Goal: Task Accomplishment & Management: Manage account settings

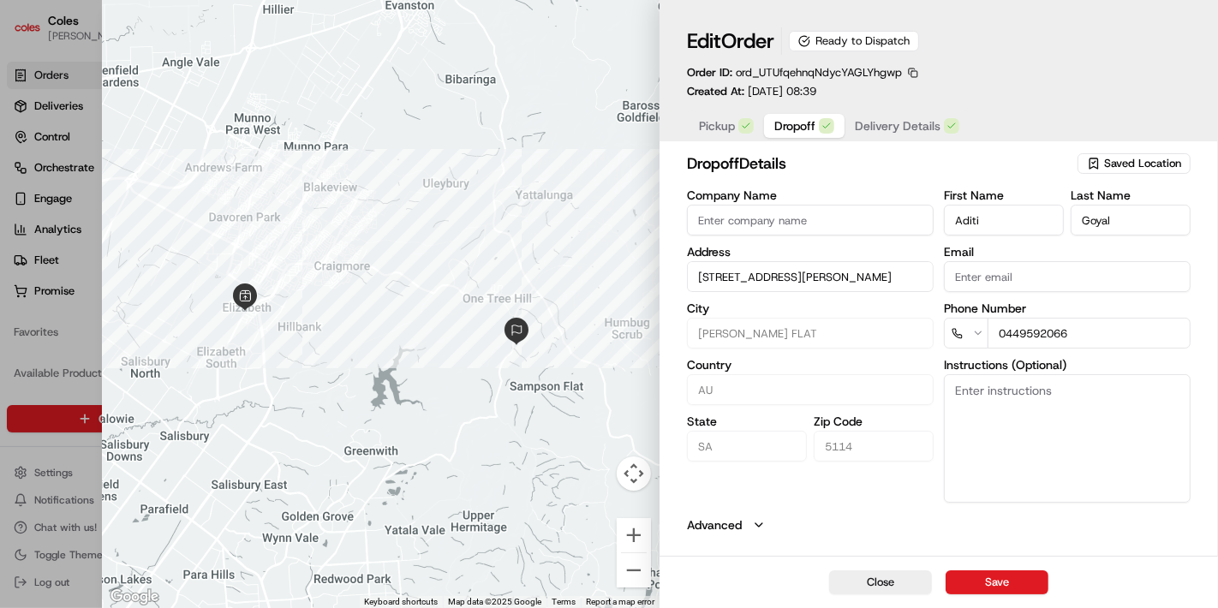
click at [808, 123] on span "Dropoff" at bounding box center [794, 125] width 41 height 17
click at [871, 583] on button "Close" at bounding box center [880, 582] width 103 height 24
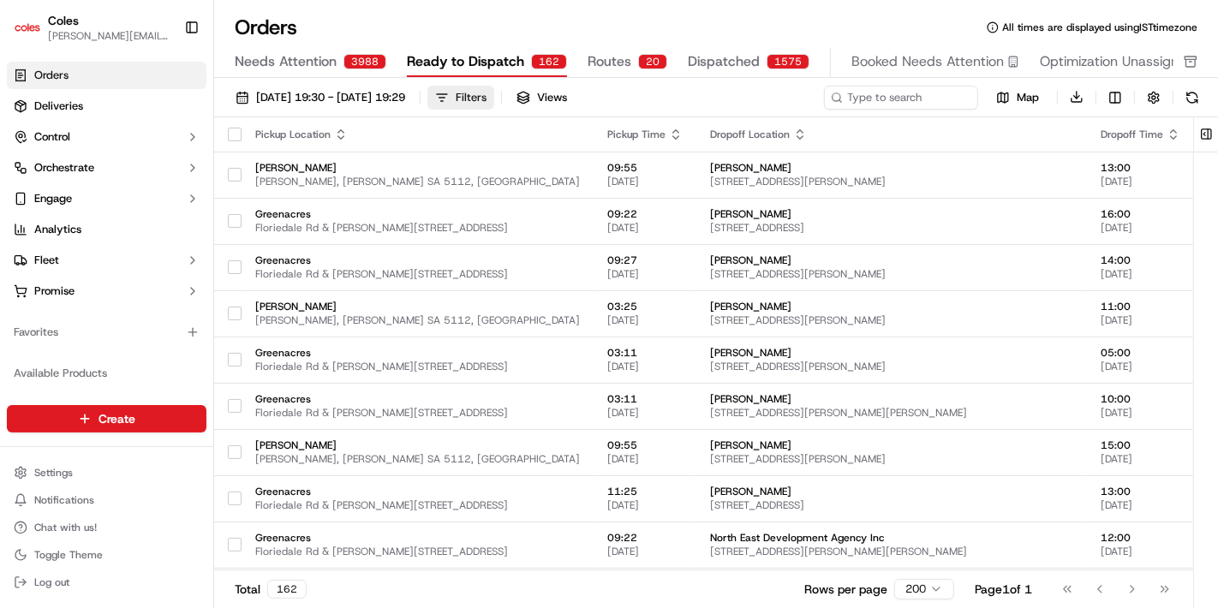
click at [487, 101] on div "Filters" at bounding box center [471, 97] width 31 height 15
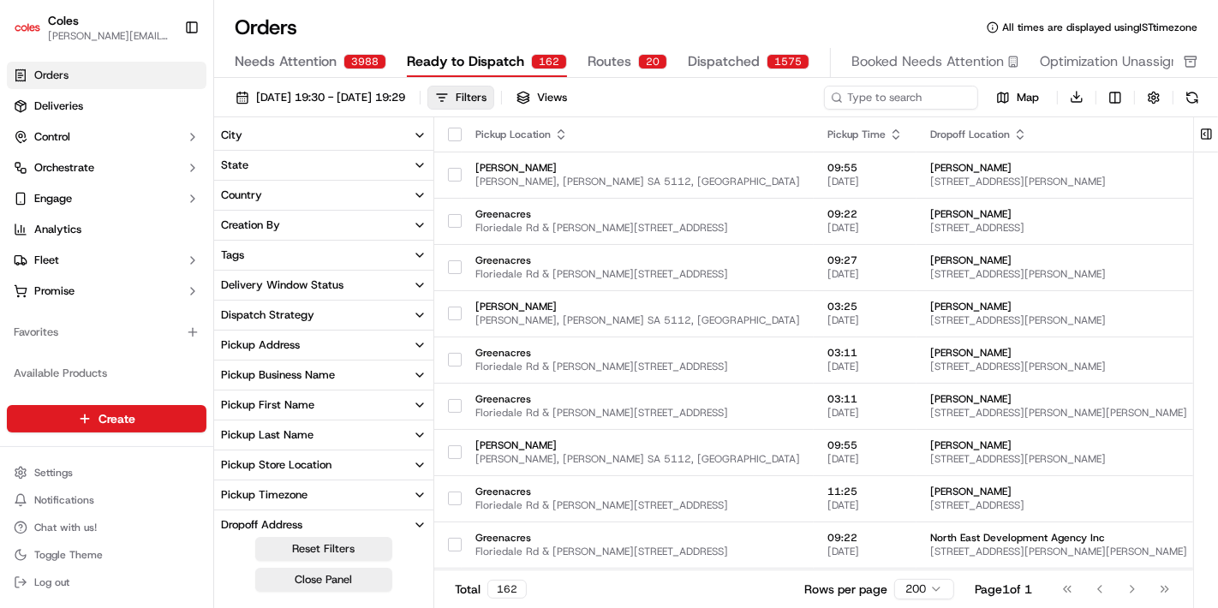
click at [293, 287] on div "Delivery Window Status" at bounding box center [282, 285] width 122 height 15
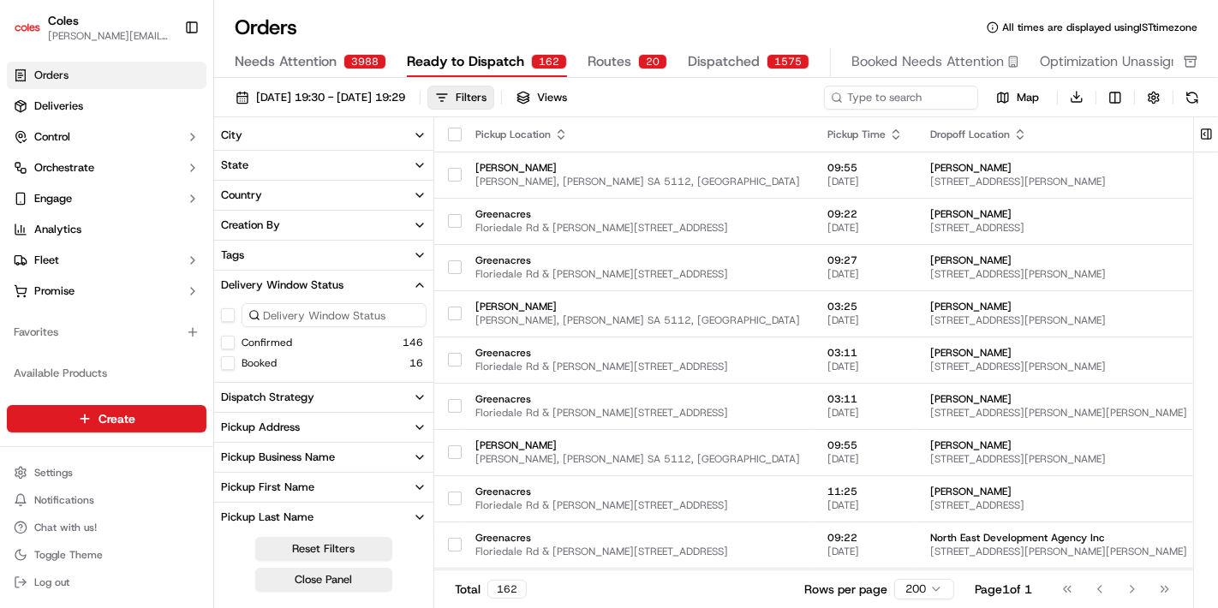
click at [293, 287] on div "Delivery Window Status" at bounding box center [282, 285] width 122 height 15
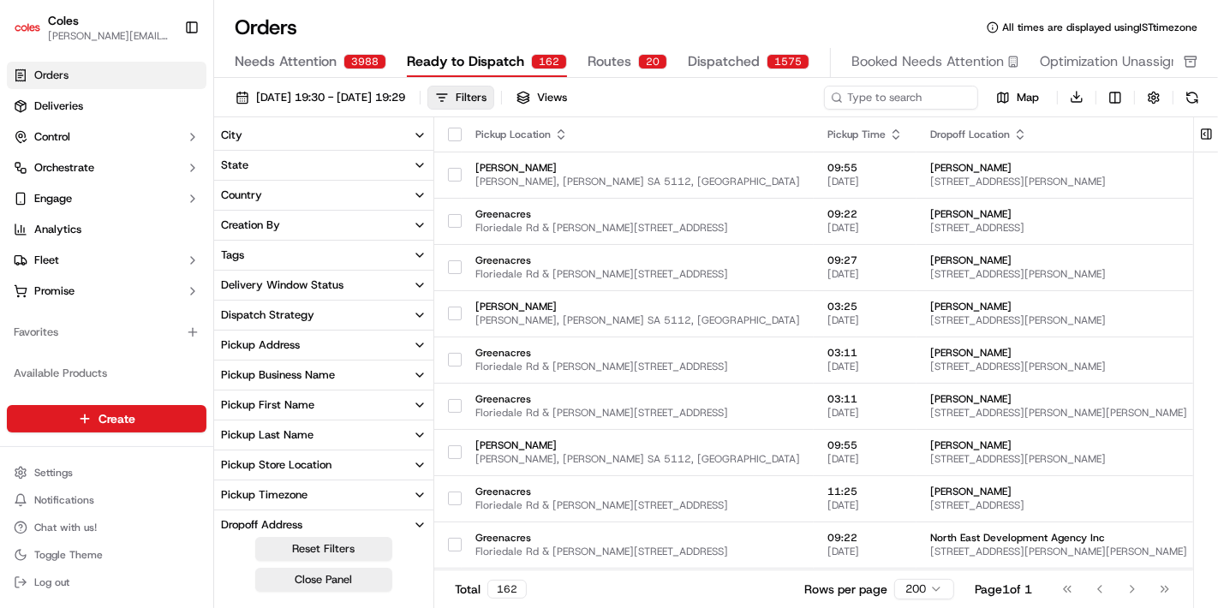
click at [421, 523] on icon "button" at bounding box center [420, 525] width 14 height 14
click at [414, 523] on icon "button" at bounding box center [420, 525] width 14 height 14
click at [421, 523] on icon "button" at bounding box center [420, 525] width 14 height 14
click at [309, 493] on button "Pickup Timezone" at bounding box center [323, 495] width 219 height 29
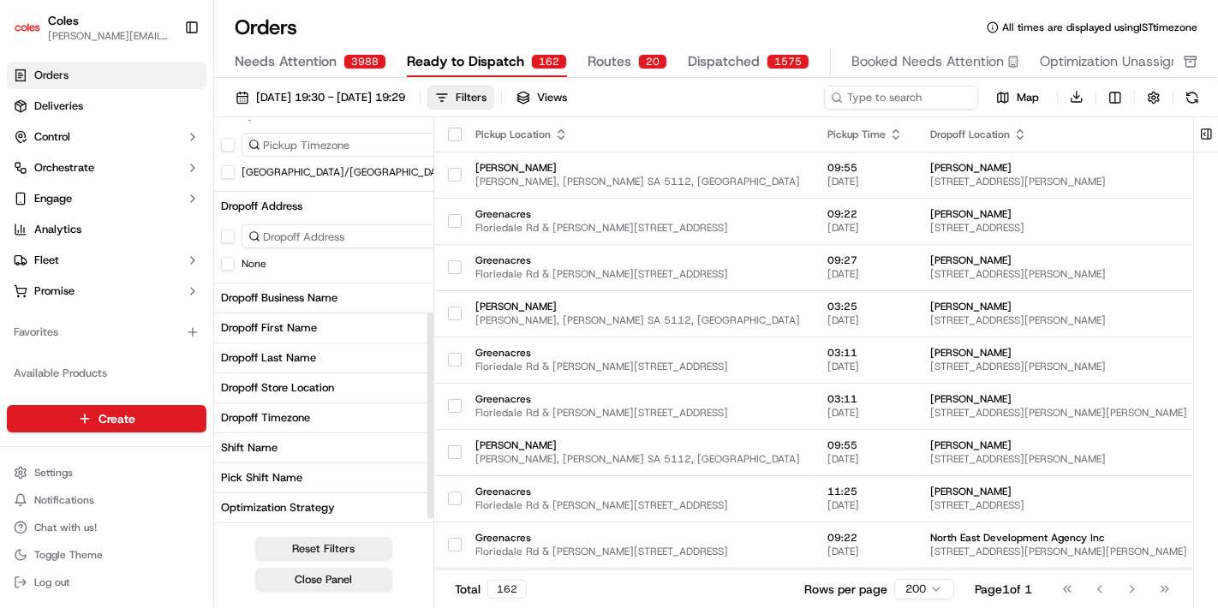
scroll to position [403, 0]
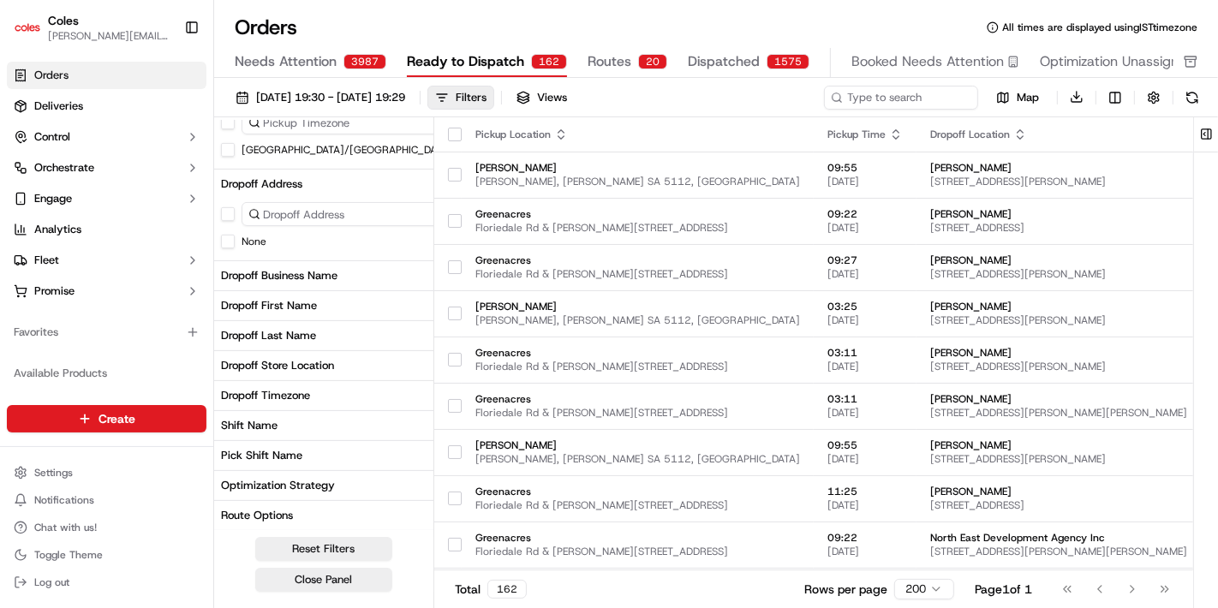
click at [297, 429] on button "Shift Name" at bounding box center [352, 425] width 276 height 29
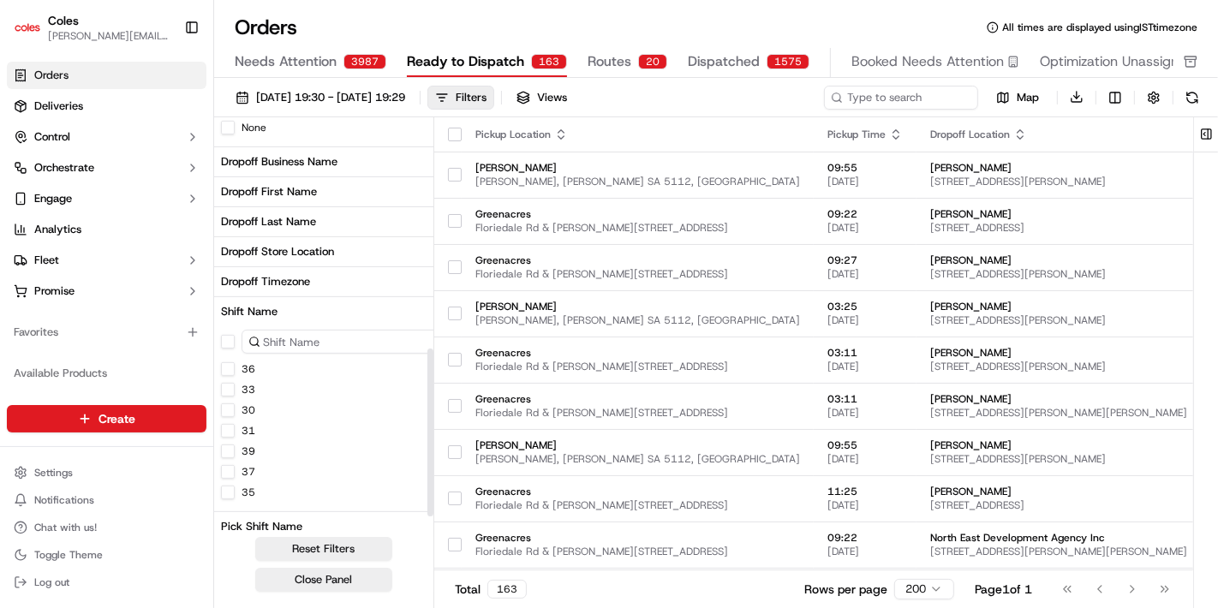
scroll to position [587, 0]
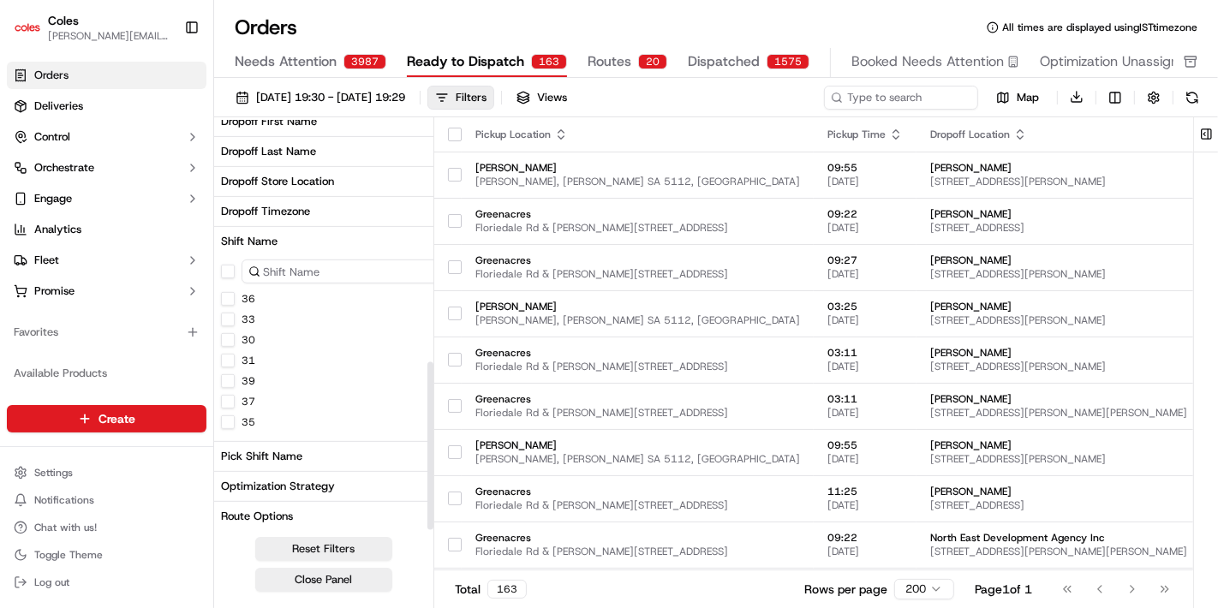
click at [265, 454] on div "Pick Shift Name" at bounding box center [261, 456] width 81 height 15
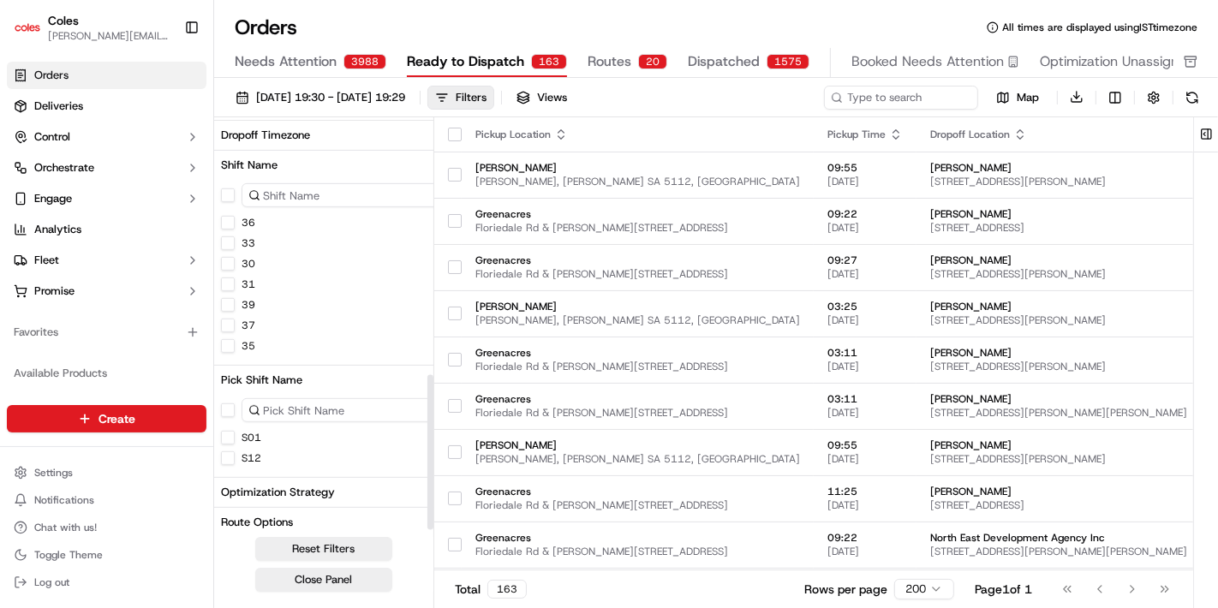
scroll to position [670, 0]
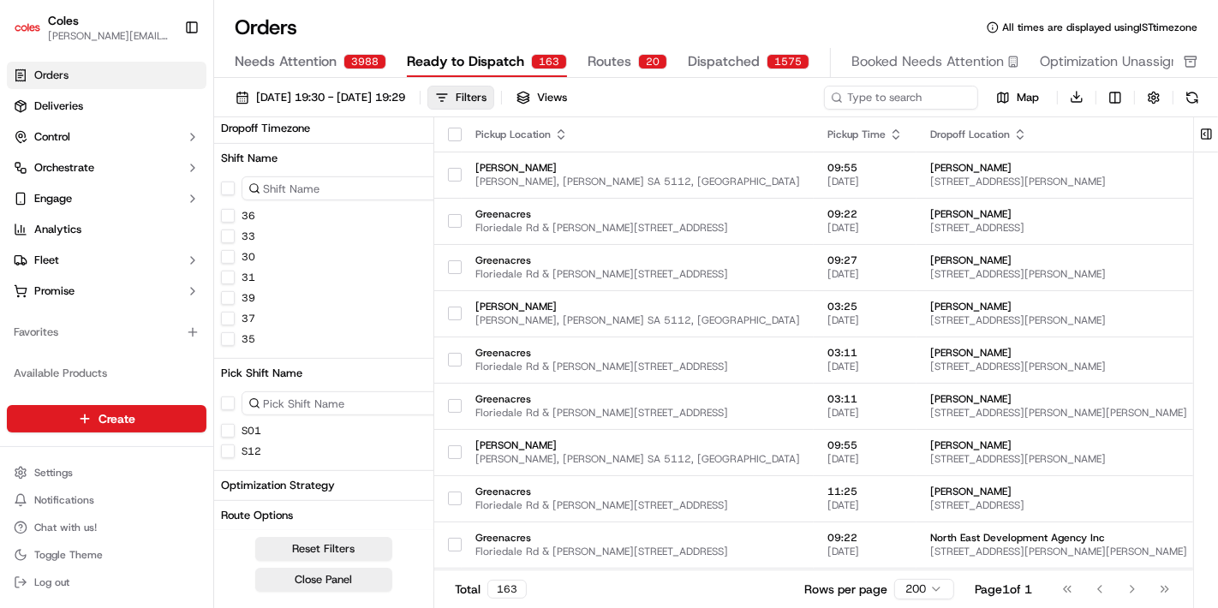
click at [223, 429] on button "S01" at bounding box center [228, 431] width 14 height 14
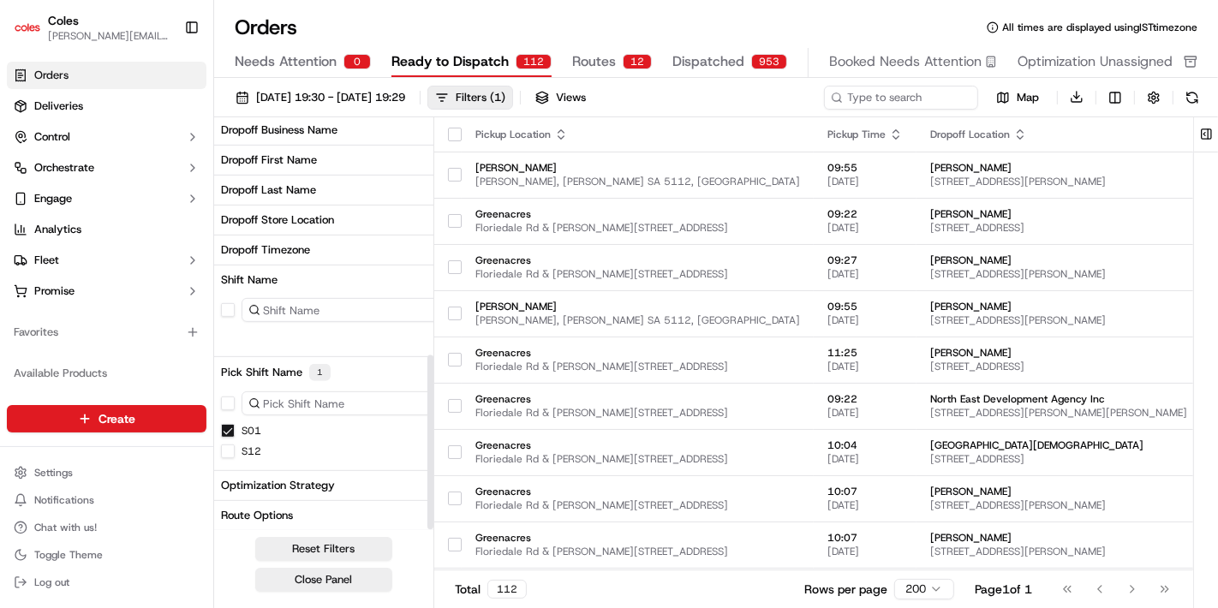
scroll to position [651, 0]
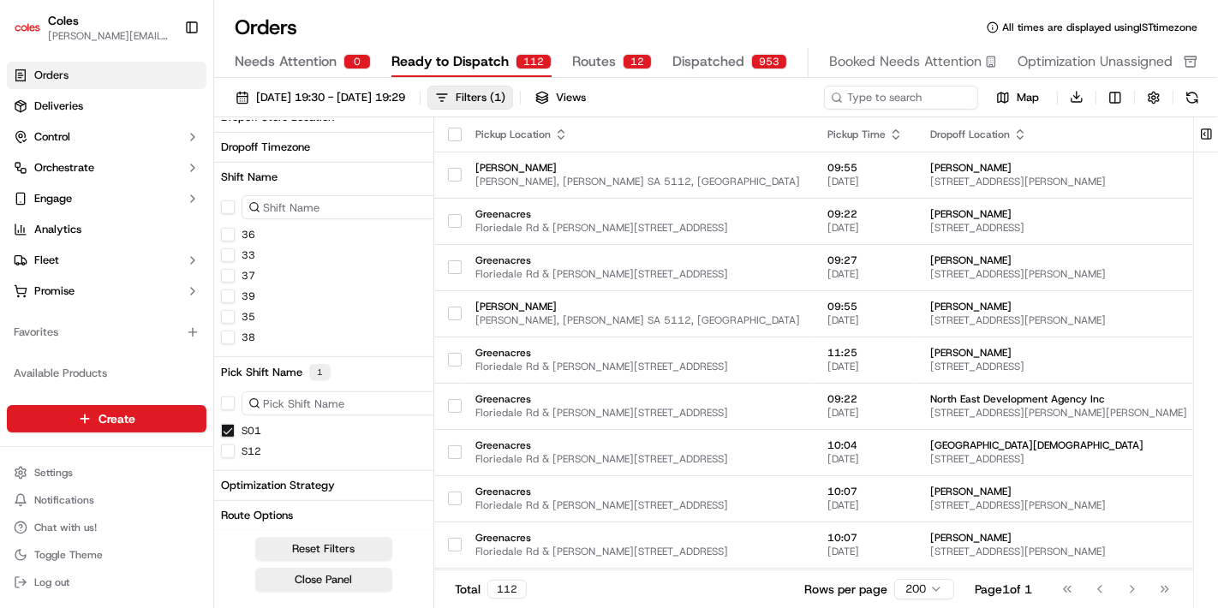
type button "on"
click at [347, 483] on button "Optimization Strategy" at bounding box center [352, 485] width 276 height 29
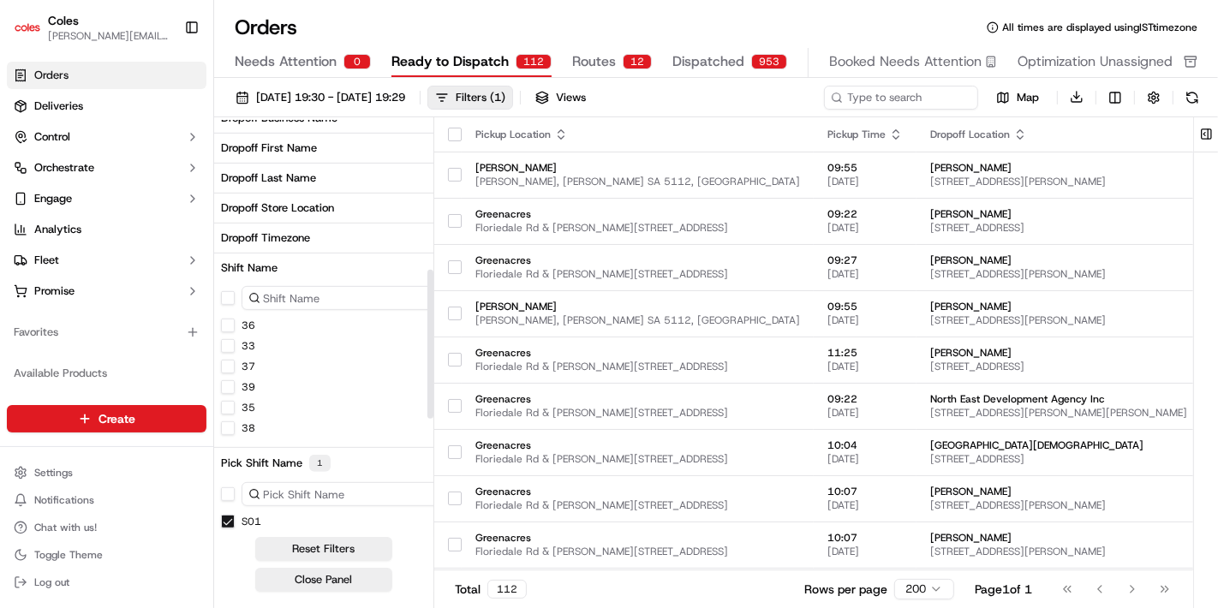
scroll to position [408, 0]
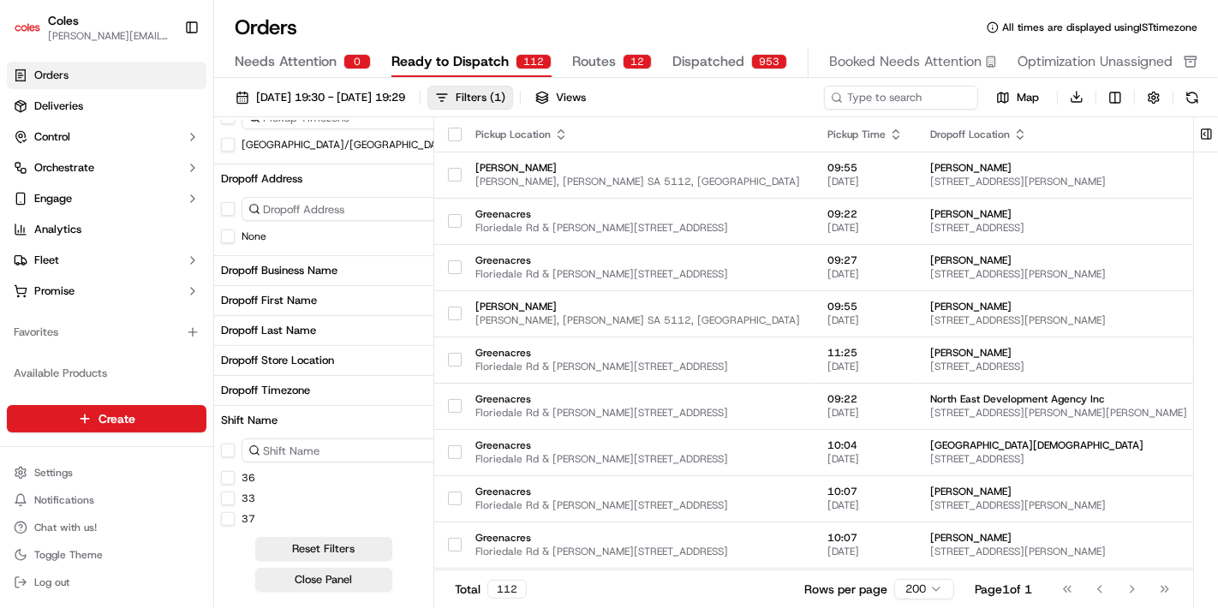
click at [336, 392] on button "Dropoff Timezone" at bounding box center [352, 390] width 276 height 29
click at [276, 367] on button "Dropoff Store Location" at bounding box center [352, 360] width 276 height 29
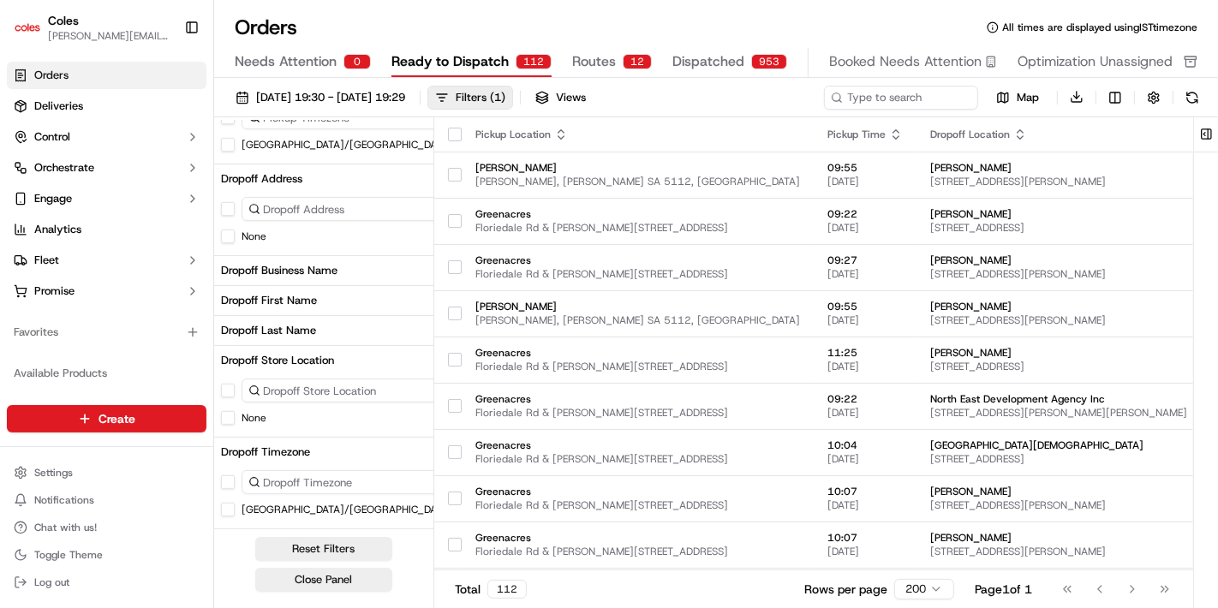
click at [278, 324] on div "Dropoff Last Name" at bounding box center [268, 330] width 95 height 15
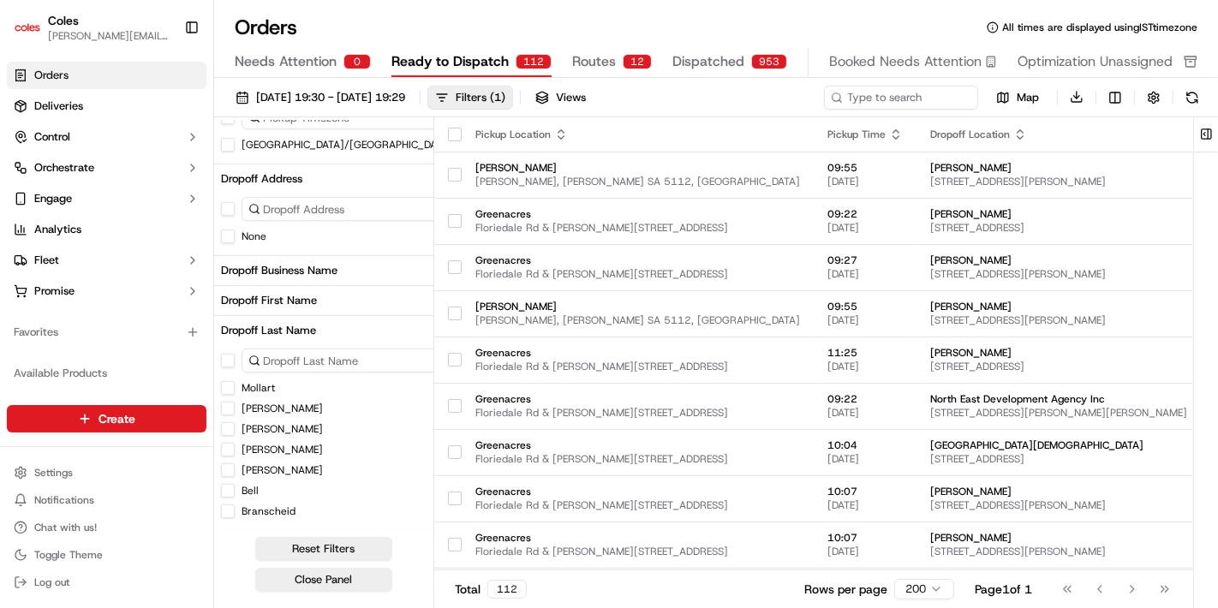
click at [301, 256] on button "Dropoff Business Name" at bounding box center [352, 270] width 276 height 29
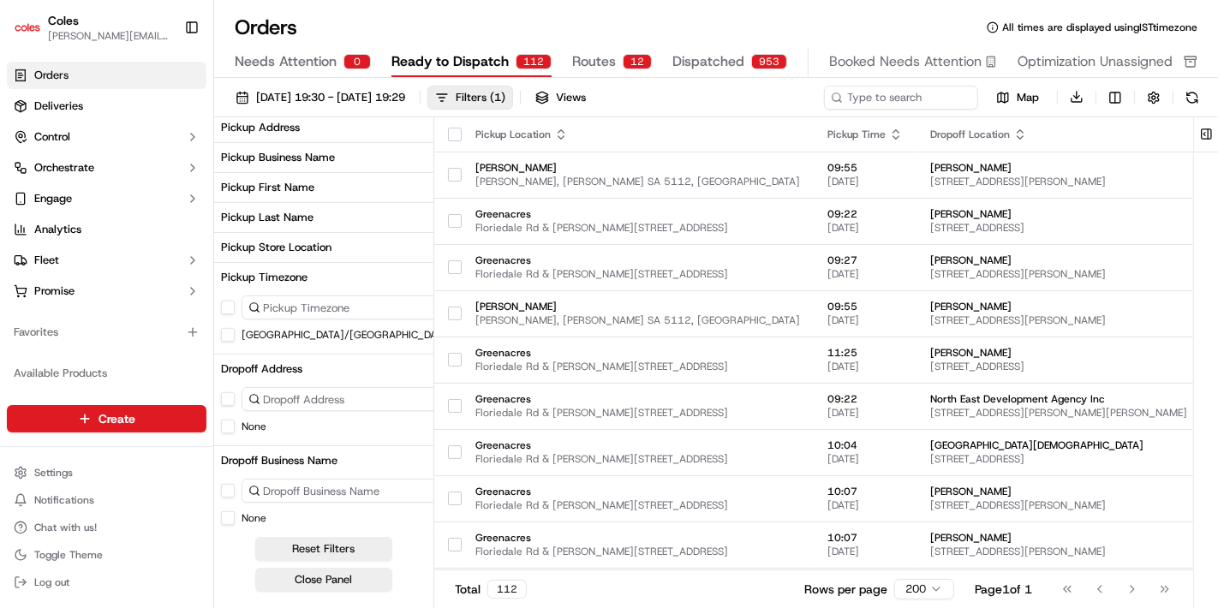
scroll to position [179, 0]
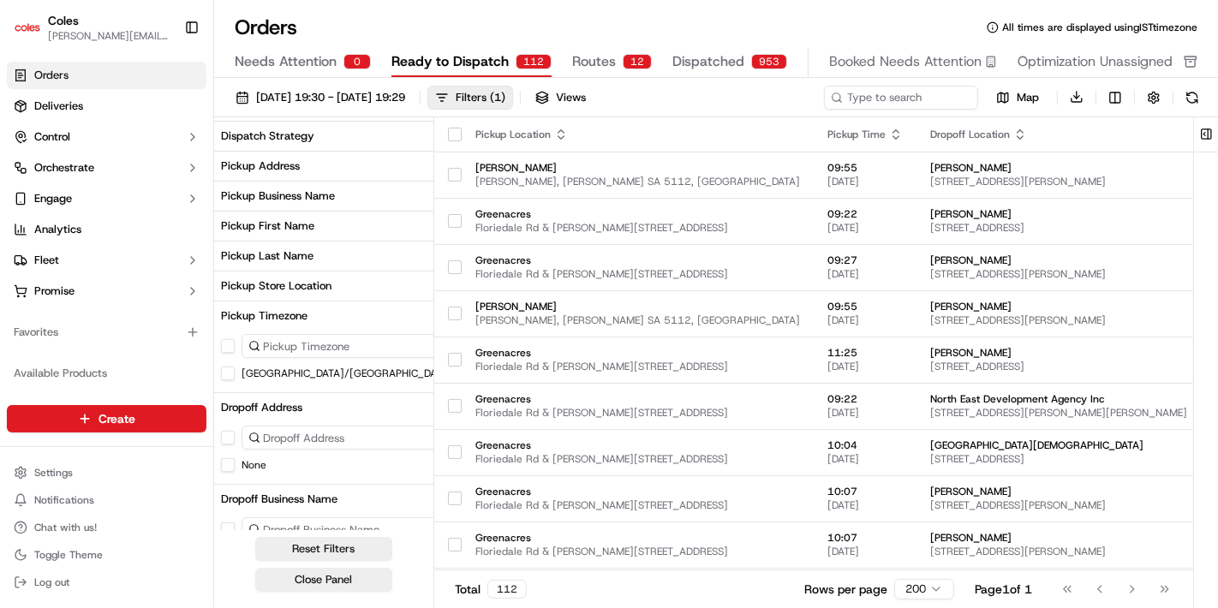
click at [319, 273] on button "Pickup Store Location" at bounding box center [352, 286] width 276 height 29
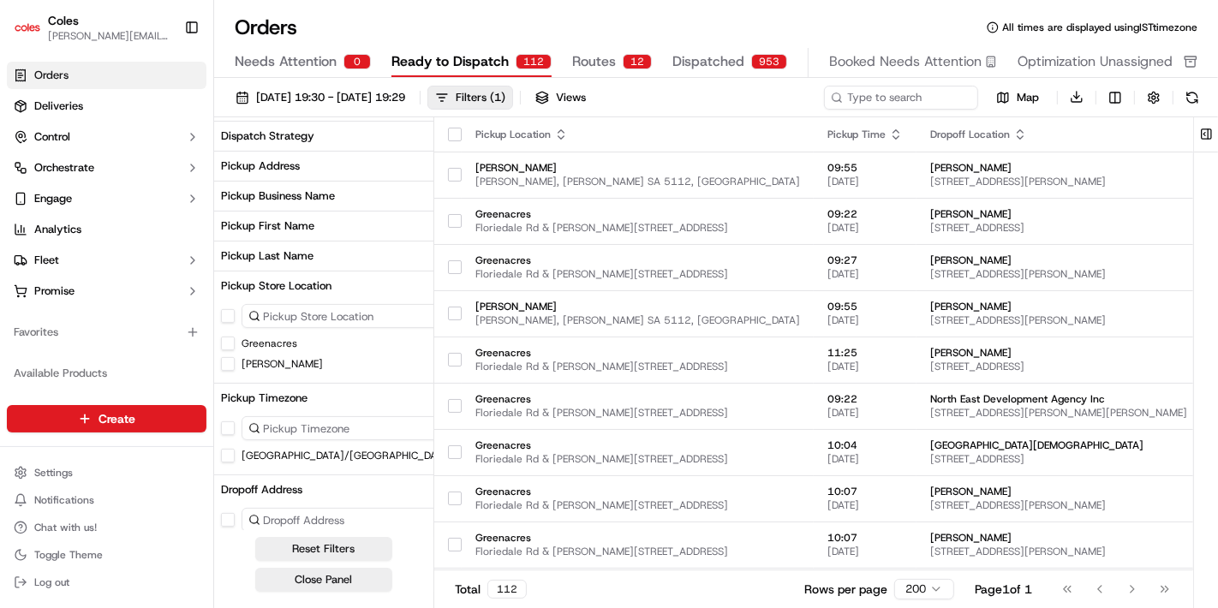
click at [355, 237] on button "Pickup First Name" at bounding box center [352, 226] width 276 height 29
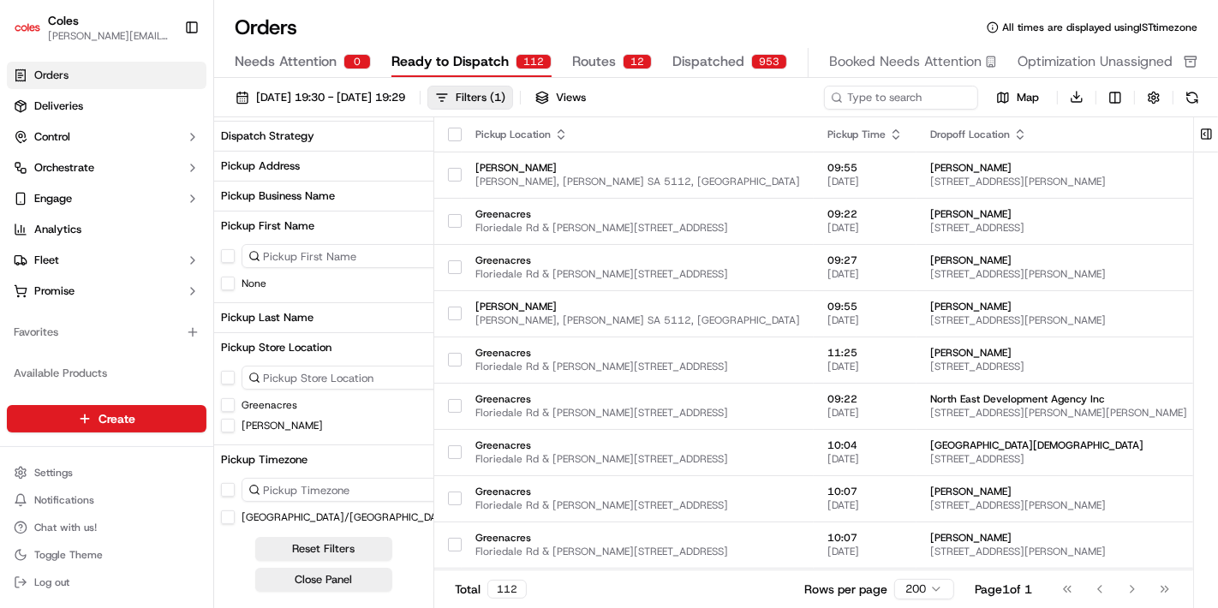
click at [326, 188] on div "Pickup Business Name" at bounding box center [278, 195] width 114 height 15
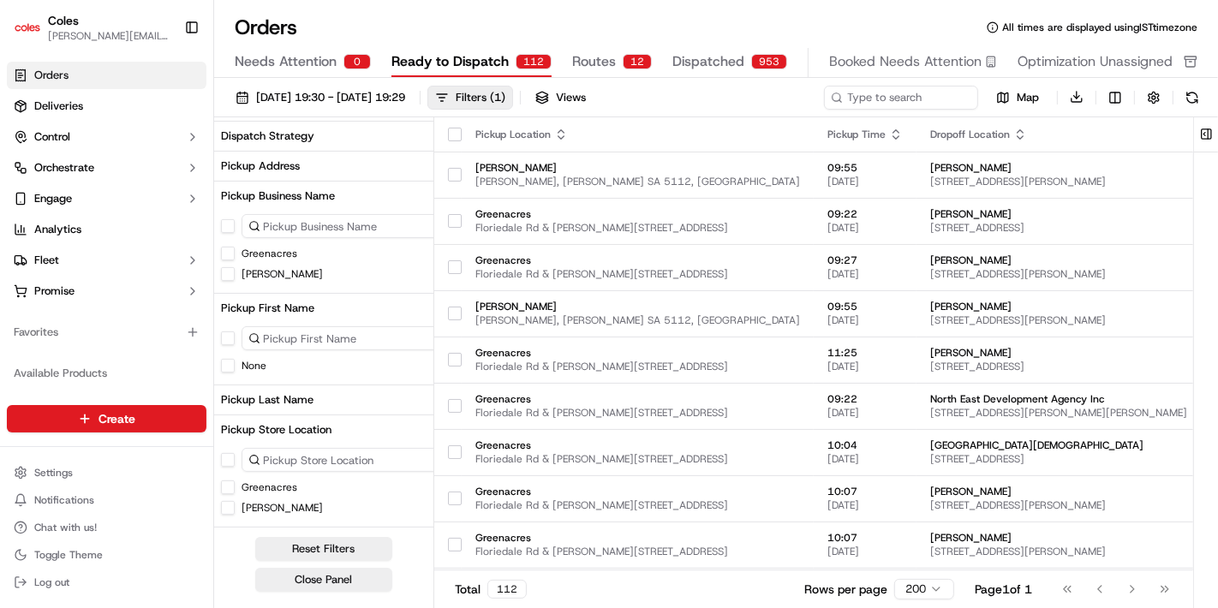
click at [368, 164] on button "Pickup Address" at bounding box center [352, 166] width 276 height 29
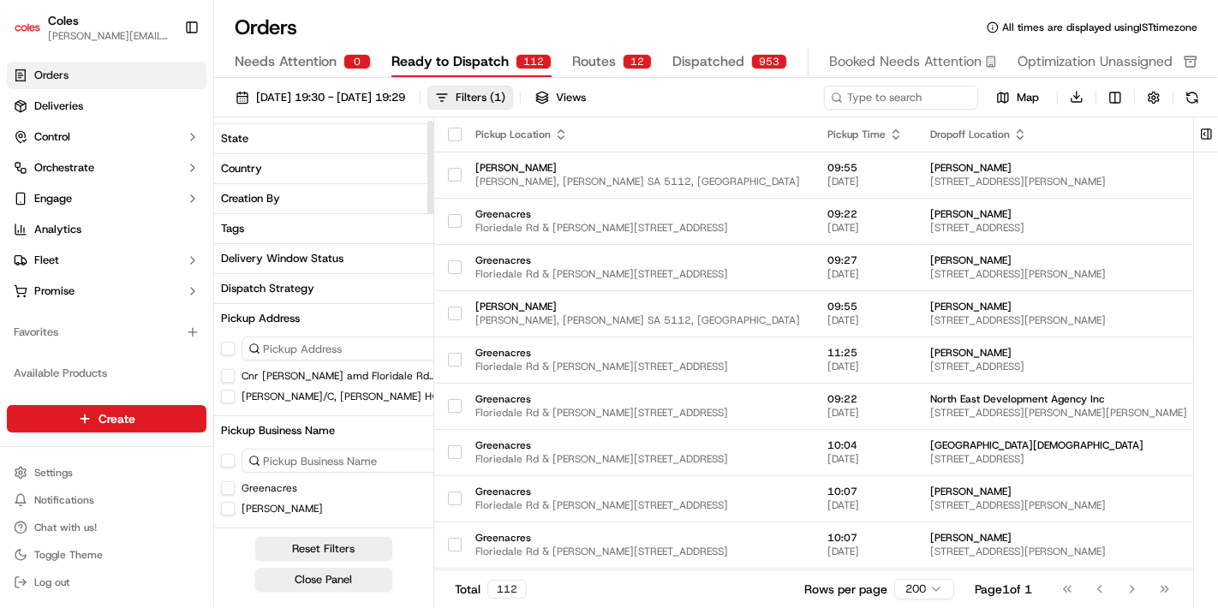
scroll to position [0, 0]
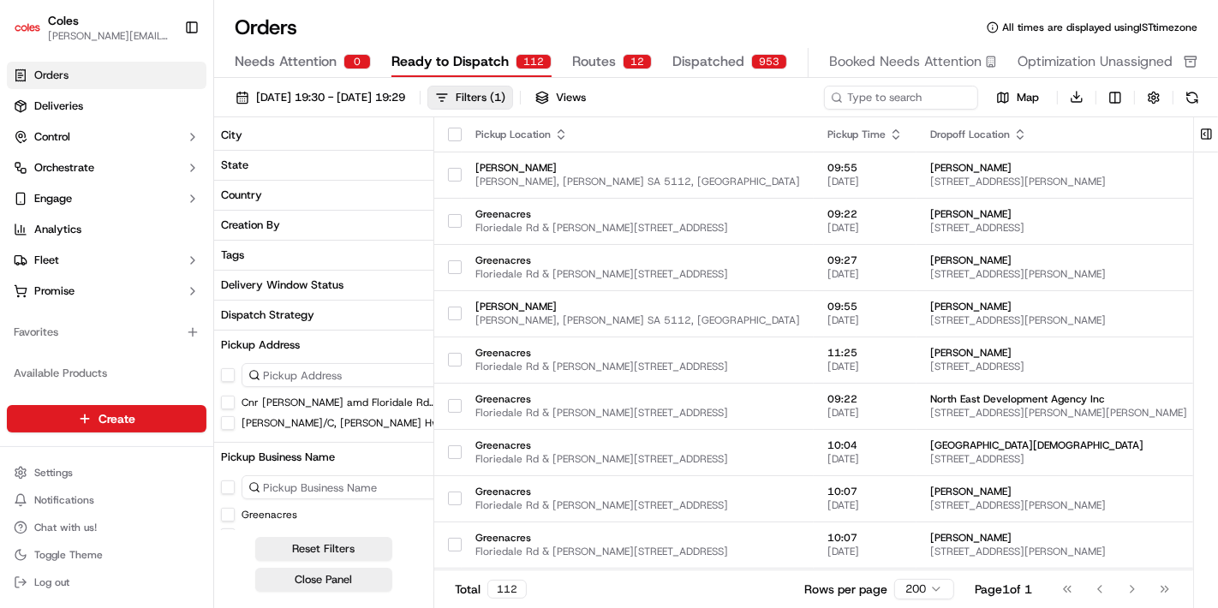
click at [315, 315] on button "Dispatch Strategy" at bounding box center [352, 315] width 276 height 29
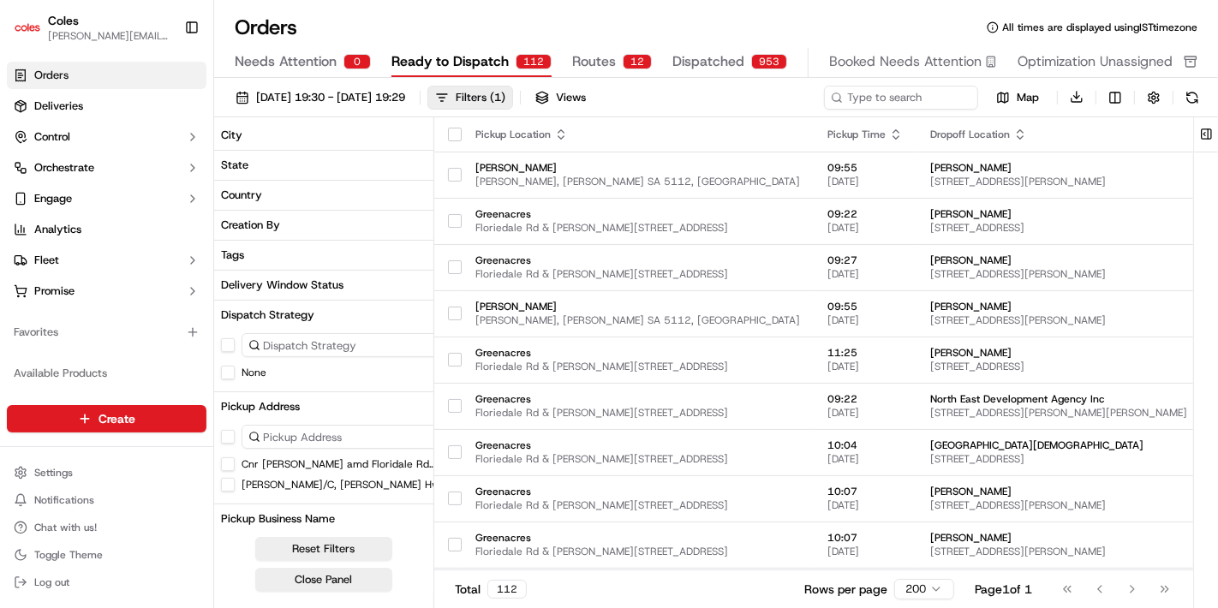
click at [328, 296] on button "Delivery Window Status" at bounding box center [352, 285] width 276 height 29
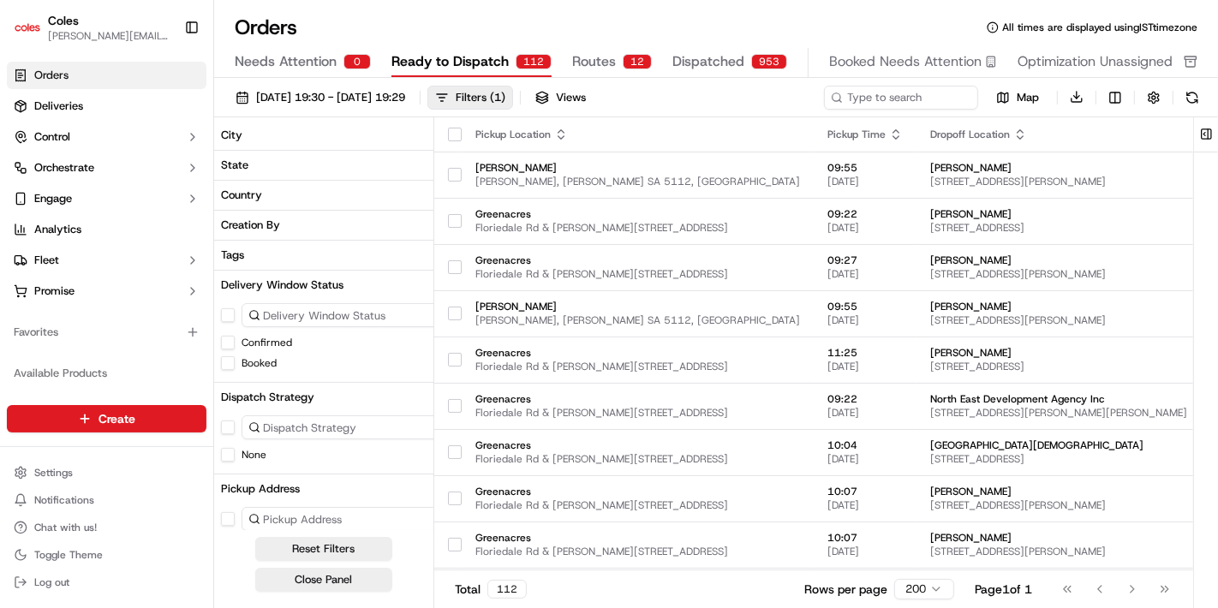
click at [302, 260] on button "Tags" at bounding box center [352, 255] width 276 height 29
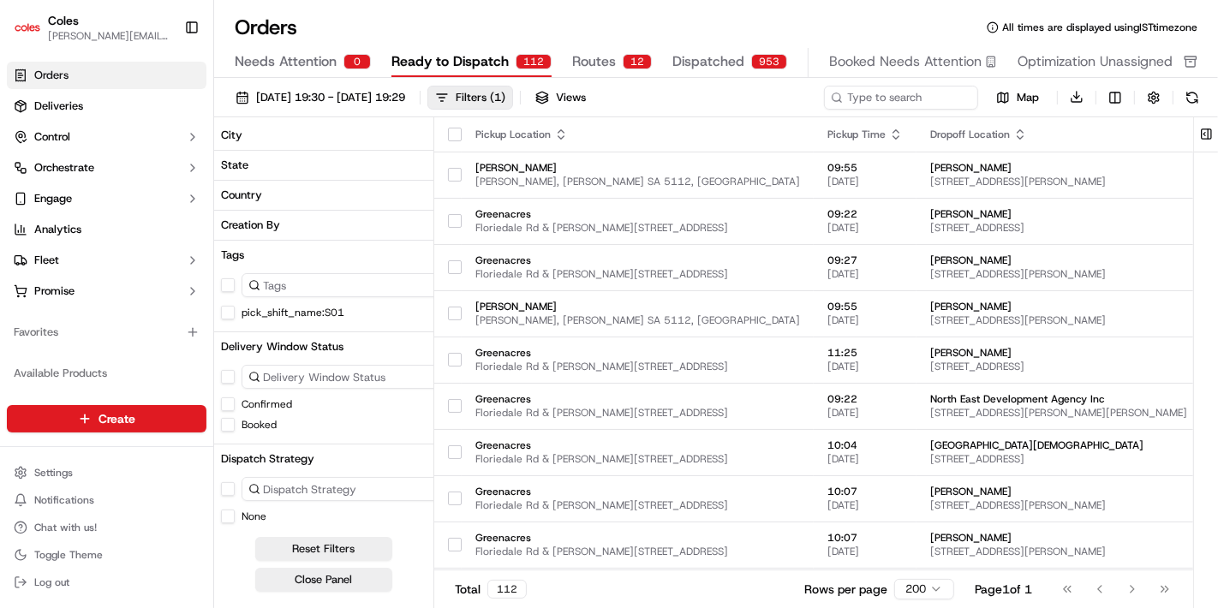
click at [355, 218] on button "Creation By" at bounding box center [352, 225] width 276 height 29
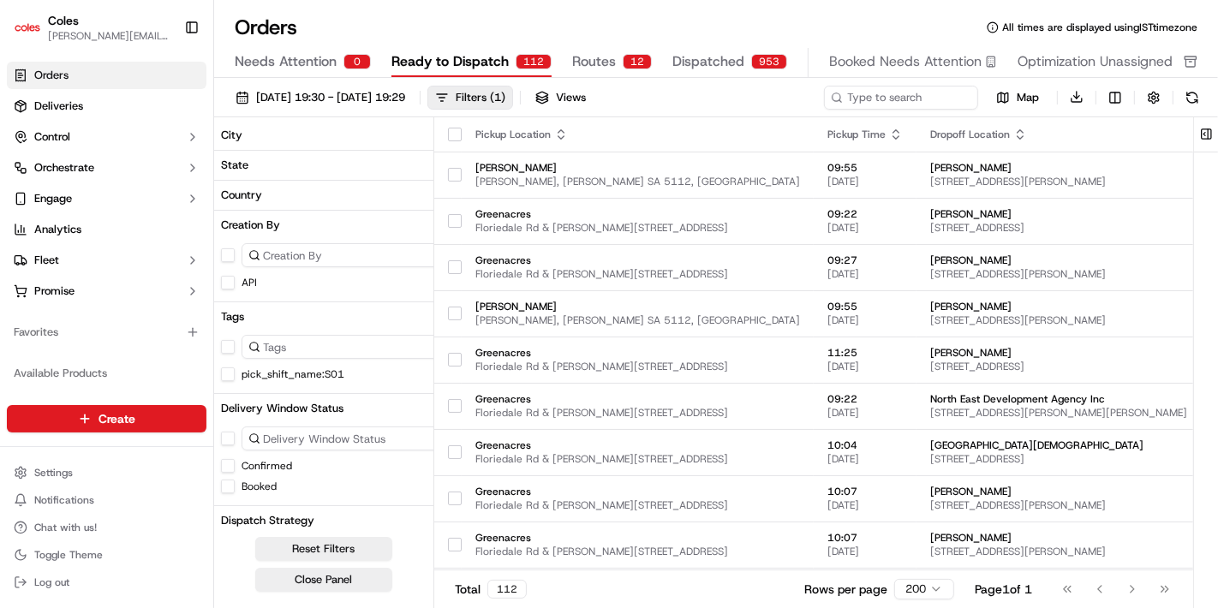
click at [282, 199] on button "Country" at bounding box center [352, 195] width 276 height 29
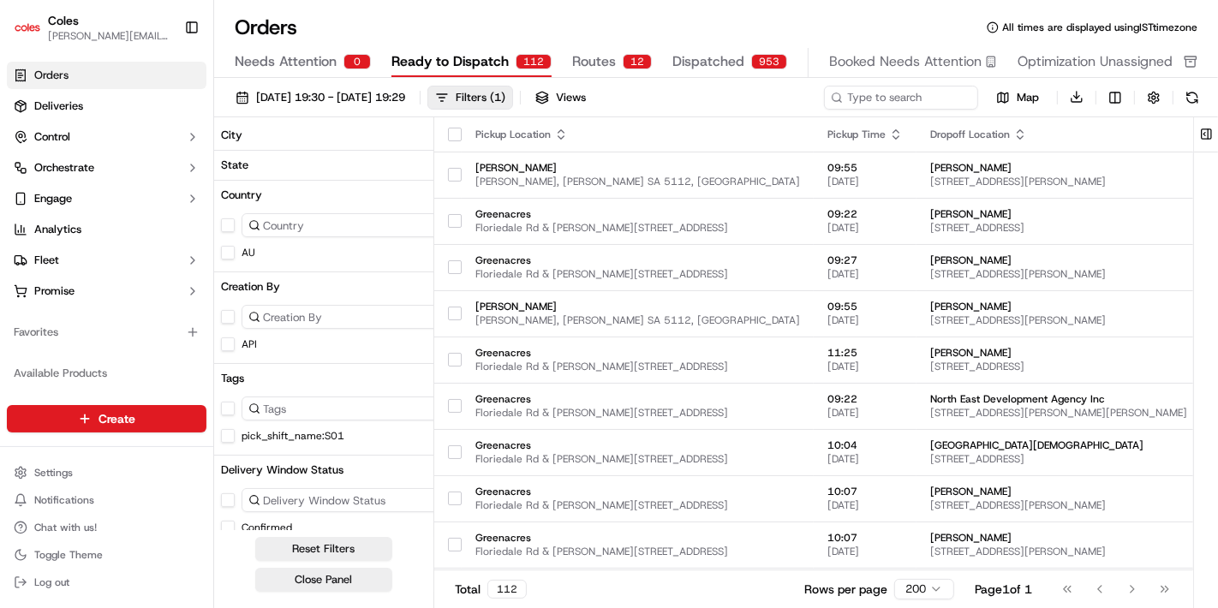
click at [249, 157] on button "State" at bounding box center [352, 165] width 276 height 29
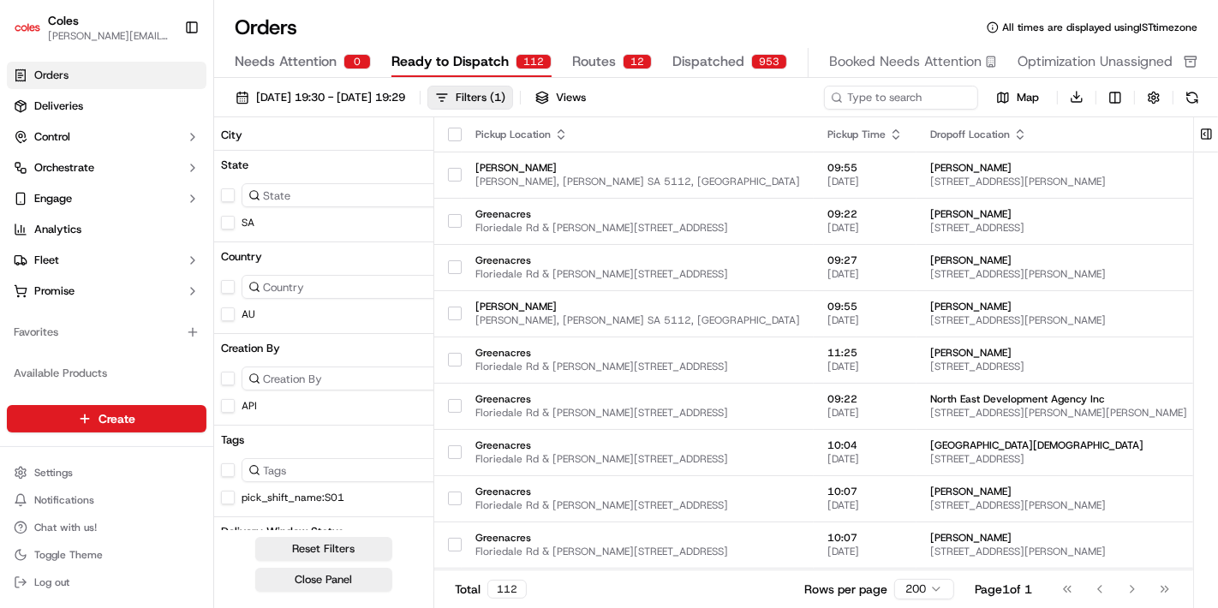
click at [323, 130] on button "City" at bounding box center [352, 135] width 276 height 29
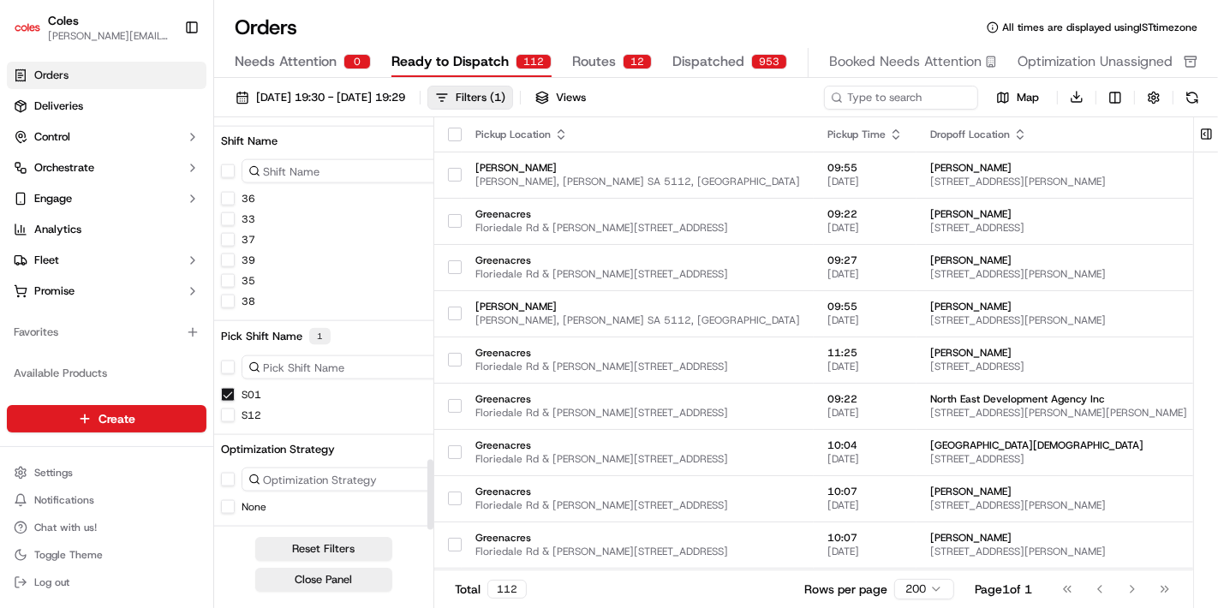
scroll to position [1966, 0]
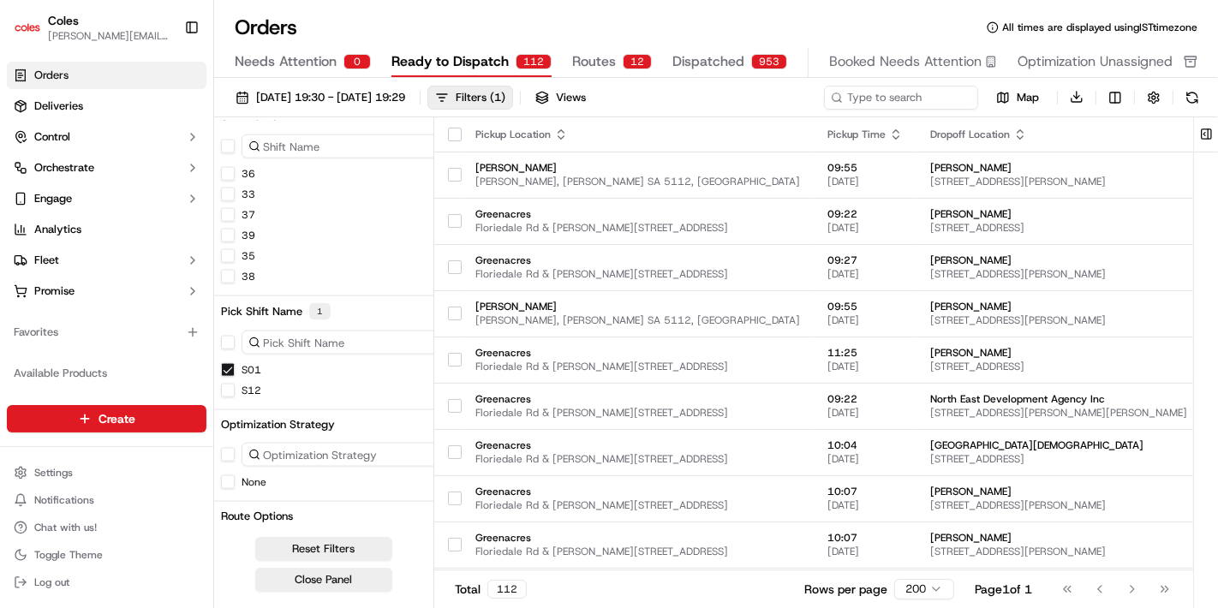
click at [340, 519] on button "Route Options" at bounding box center [352, 516] width 276 height 29
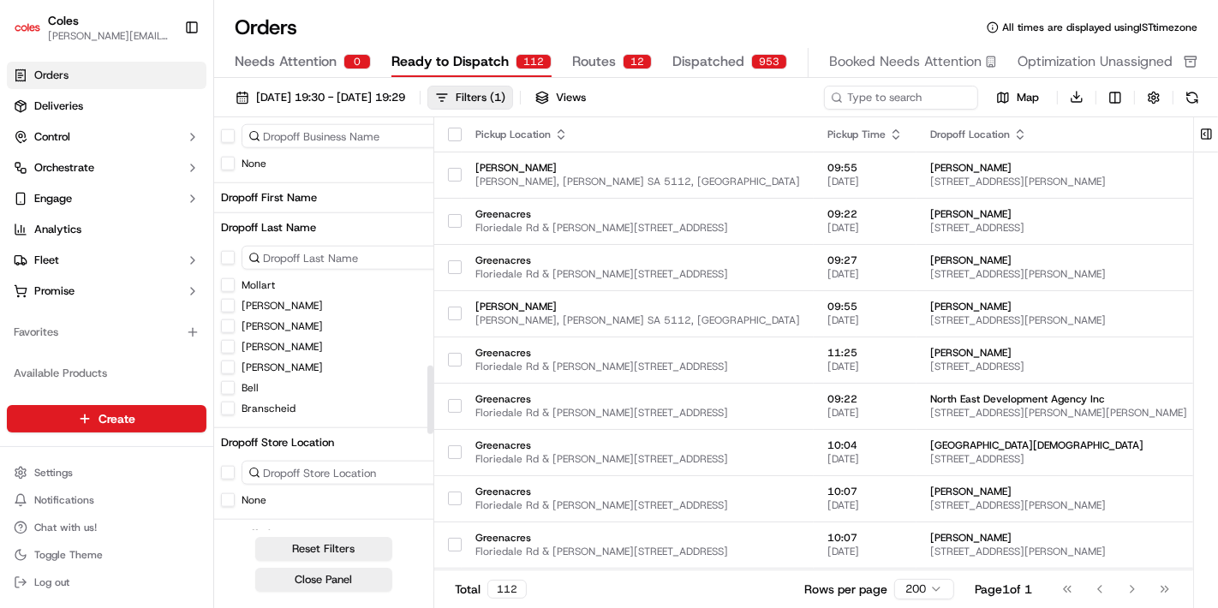
scroll to position [1419, 0]
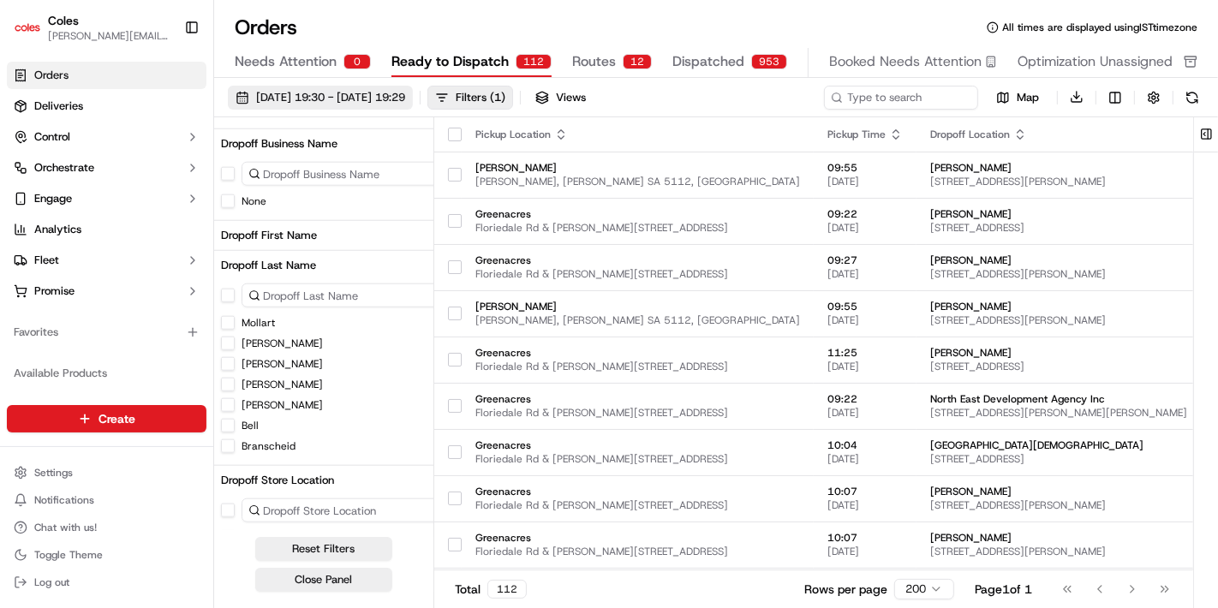
click at [244, 94] on button "[DATE] 19:30 - [DATE] 19:29" at bounding box center [320, 98] width 185 height 24
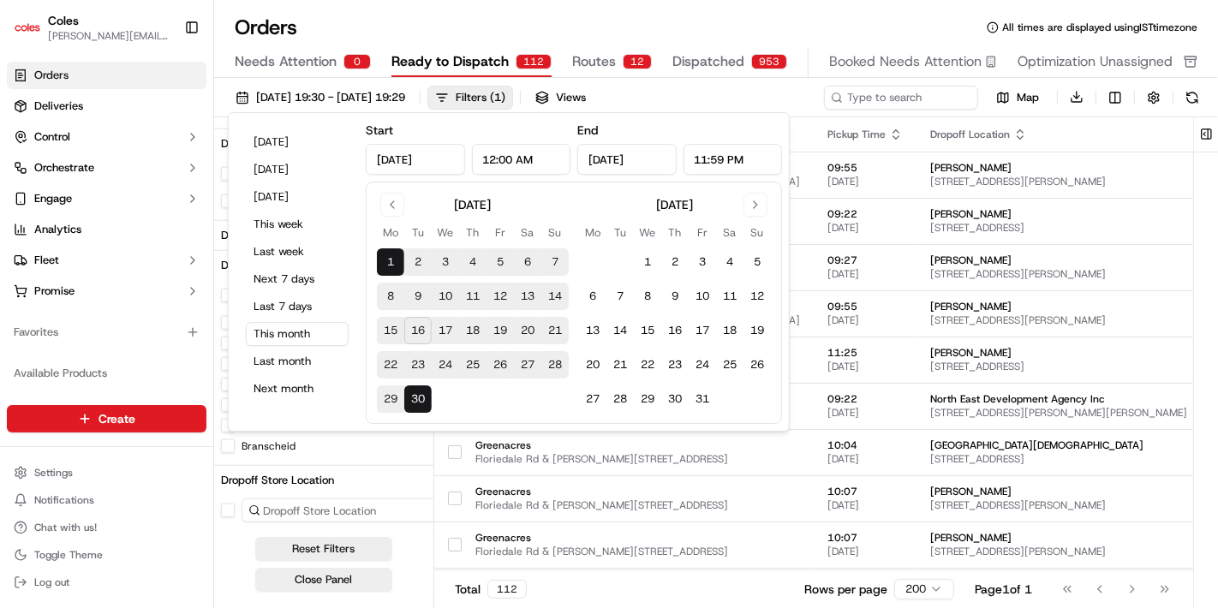
click at [447, 326] on button "17" at bounding box center [445, 330] width 27 height 27
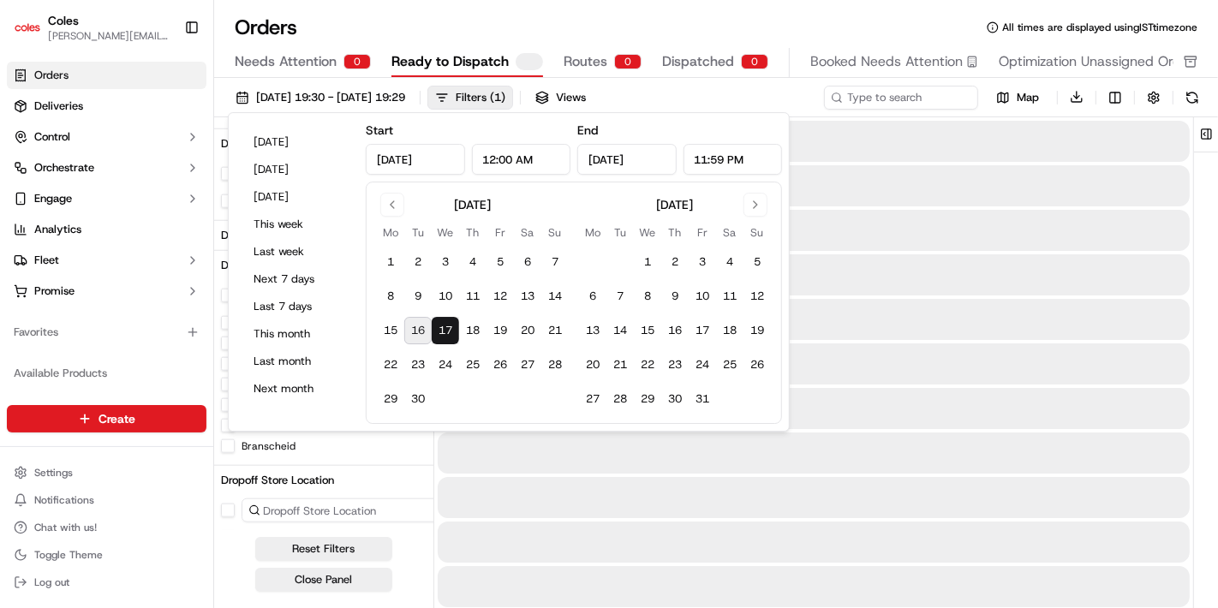
type input "[DATE]"
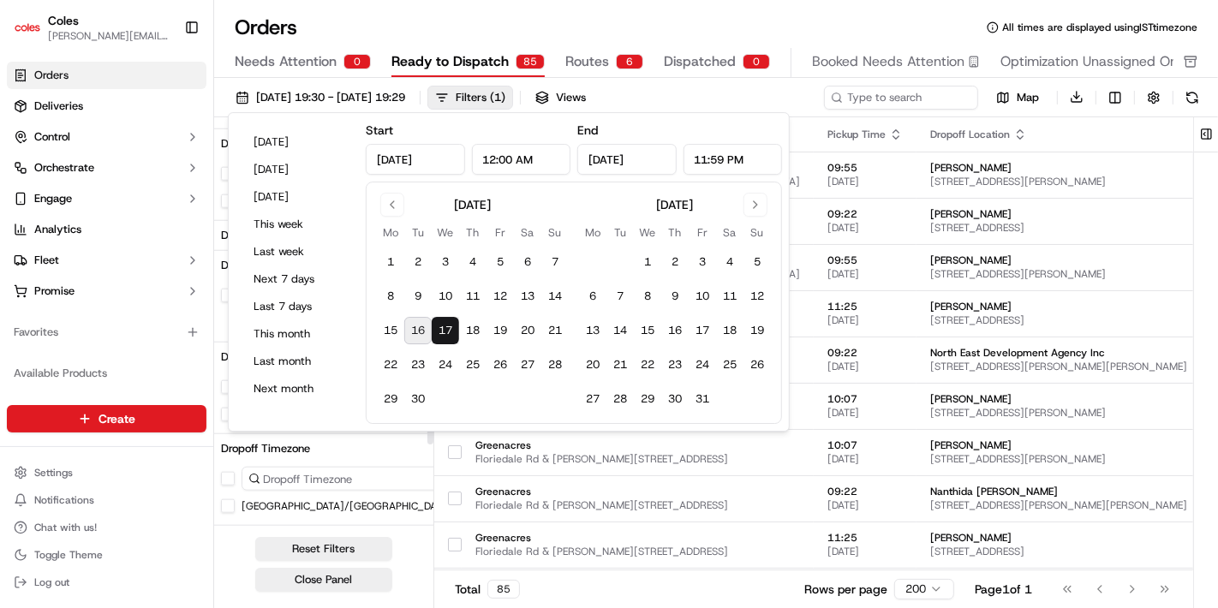
scroll to position [1419, 0]
click at [717, 147] on input "11:59 PM" at bounding box center [732, 159] width 99 height 31
click at [702, 152] on input "11:59 PM" at bounding box center [732, 159] width 99 height 31
click at [653, 154] on input "[DATE]" at bounding box center [626, 159] width 99 height 31
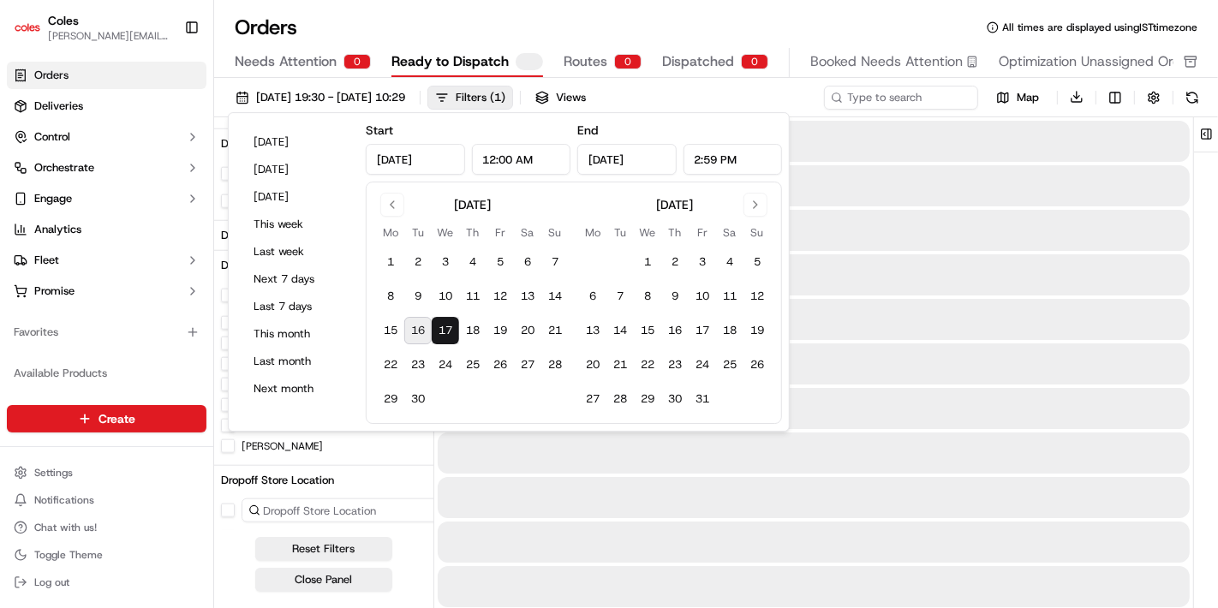
click at [708, 164] on input "2:59 PM" at bounding box center [732, 159] width 99 height 31
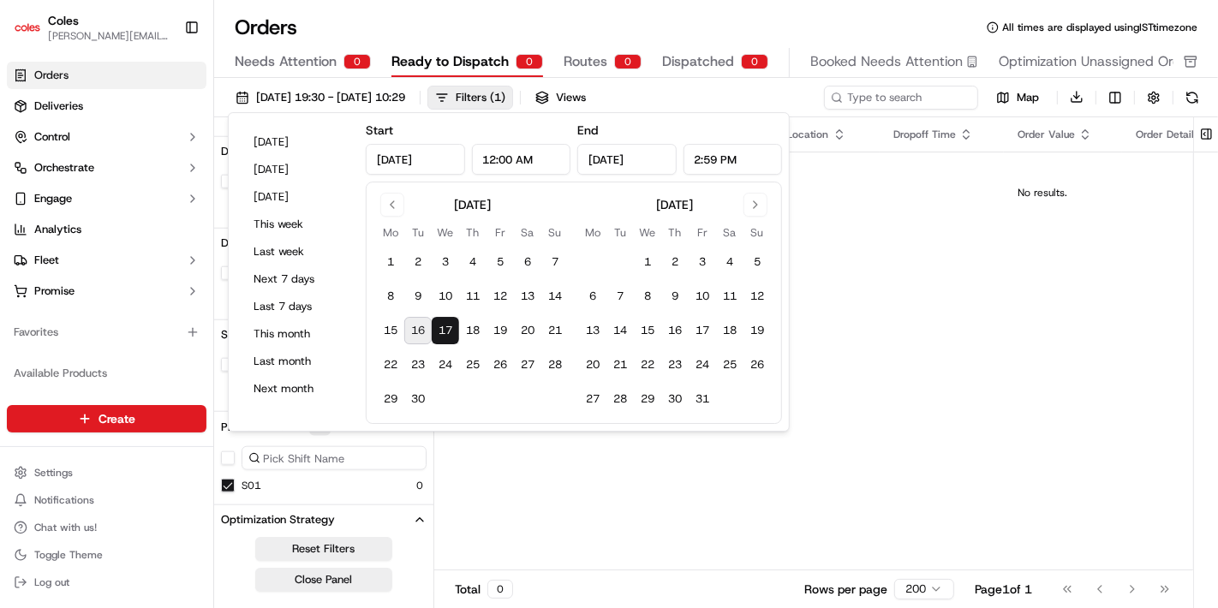
scroll to position [1213, 0]
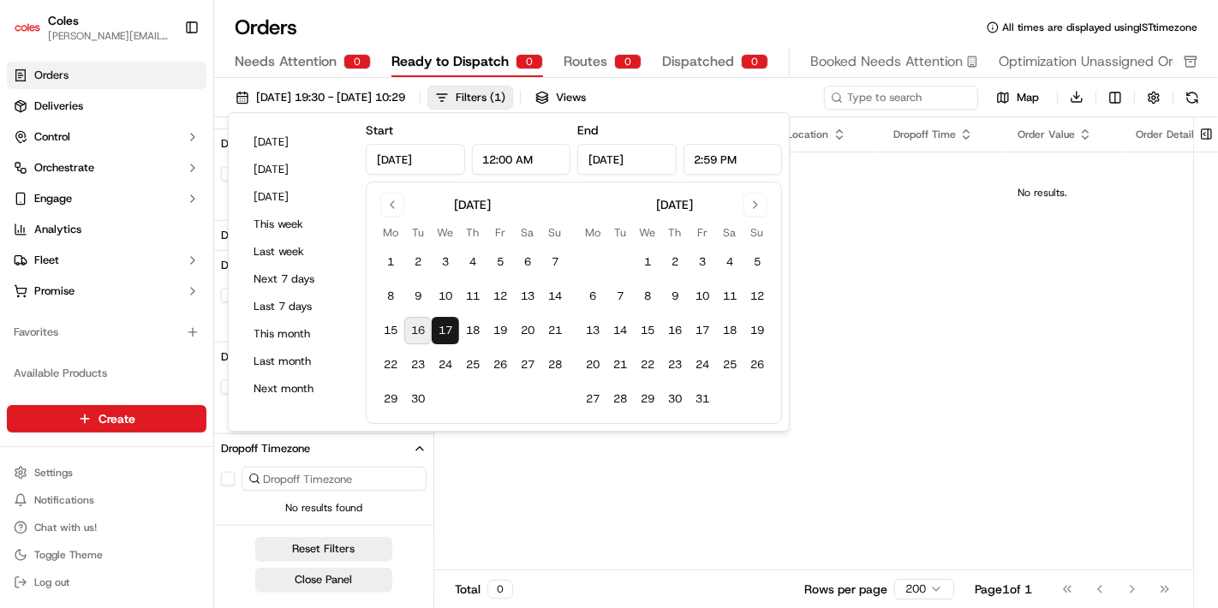
click at [725, 174] on input "2:59 PM" at bounding box center [732, 159] width 99 height 31
click at [712, 158] on input "2:59 PM" at bounding box center [732, 159] width 99 height 31
click at [718, 158] on input "2:59 PM" at bounding box center [732, 159] width 99 height 31
type input "2:59 PM"
click at [907, 236] on div "Pickup Location Pickup Time Dropoff Location Dropoff Time Order Value Order Det…" at bounding box center [1042, 344] width 1216 height 454
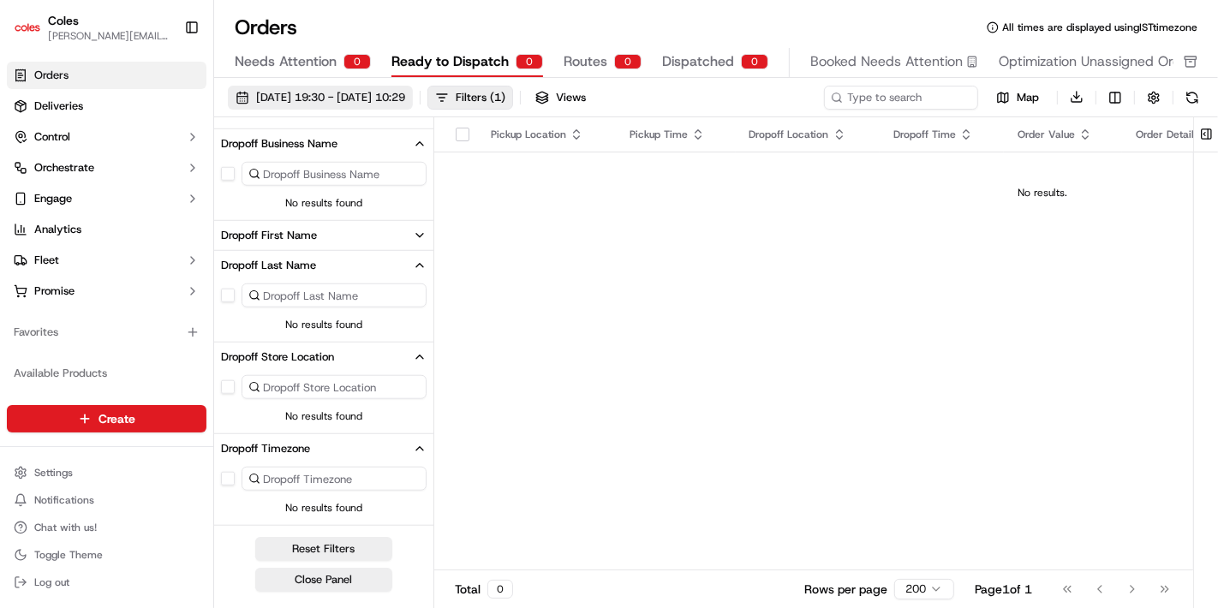
click at [379, 103] on span "[DATE] 19:30 - [DATE] 10:29" at bounding box center [330, 97] width 149 height 15
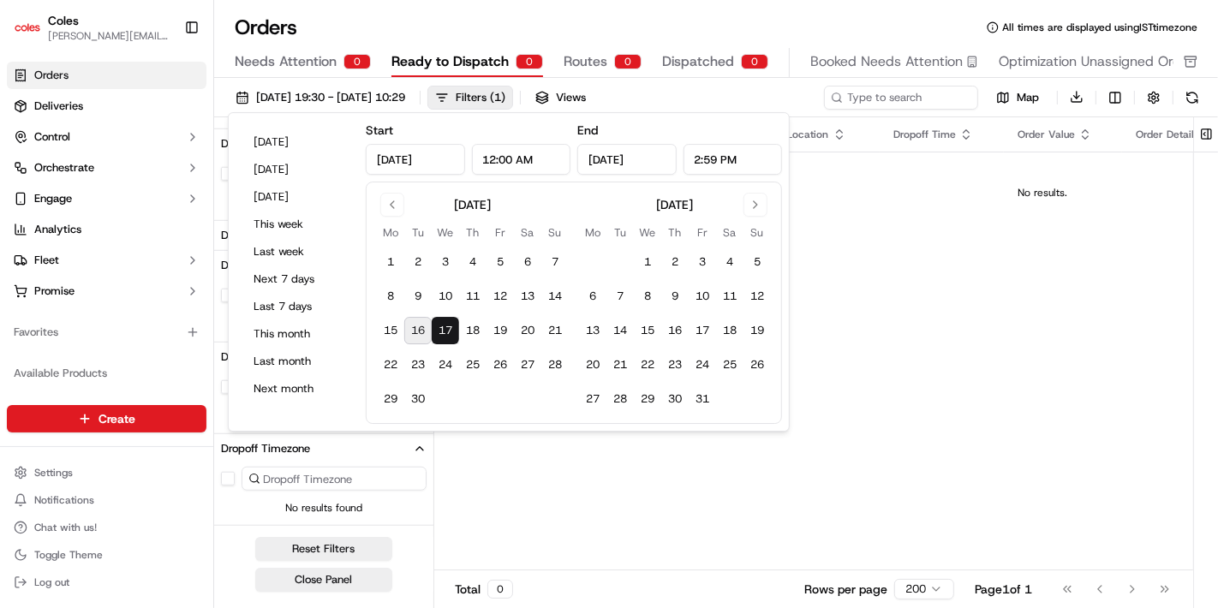
click at [499, 477] on div "Pickup Location Pickup Time Dropoff Location Dropoff Time Order Value Order Det…" at bounding box center [1042, 344] width 1216 height 454
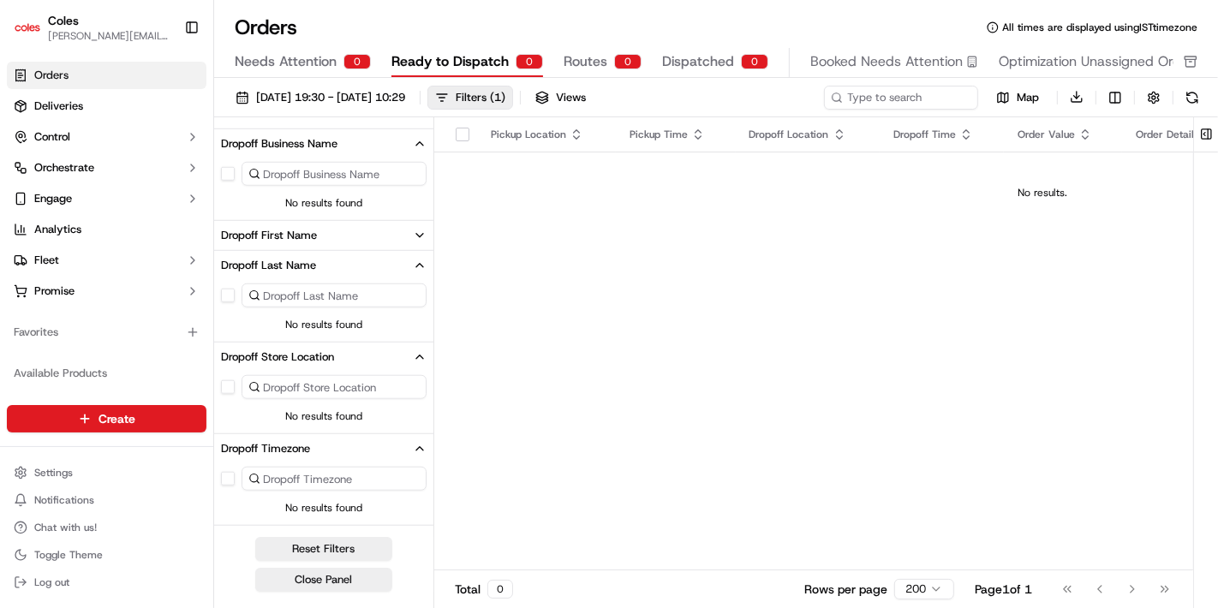
click at [409, 471] on input at bounding box center [334, 479] width 185 height 24
type input "A"
click at [618, 404] on div "Pickup Location Pickup Time Dropoff Location Dropoff Time Order Value Order Det…" at bounding box center [1042, 344] width 1216 height 454
click at [424, 407] on div "No results found" at bounding box center [323, 414] width 219 height 17
click at [420, 355] on icon "button" at bounding box center [420, 357] width 14 height 14
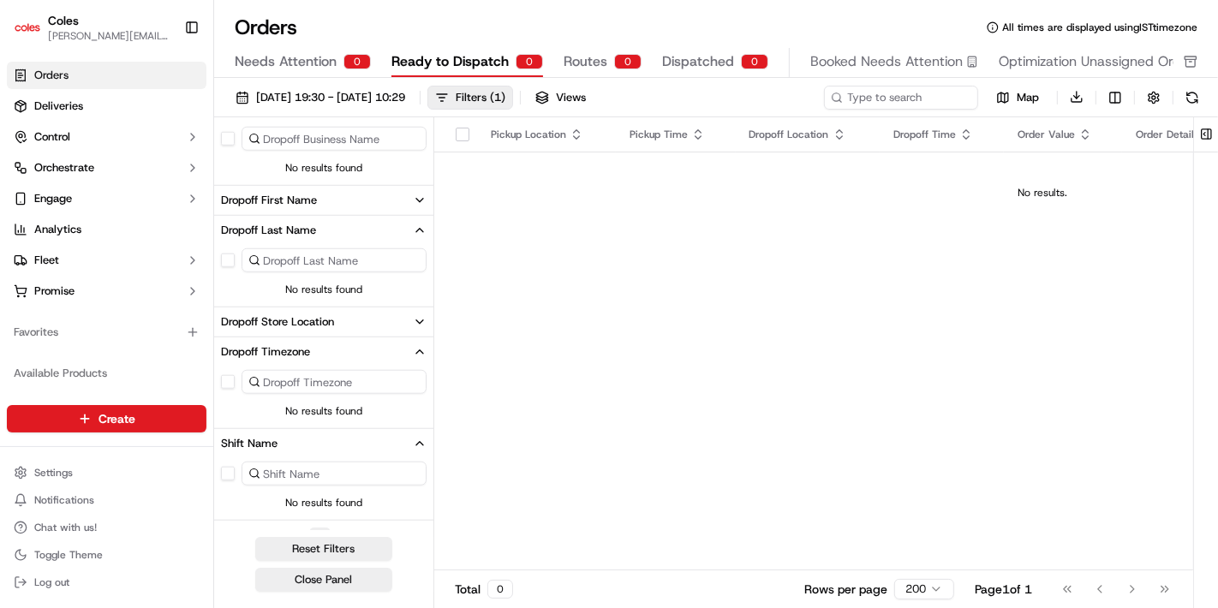
scroll to position [1210, 0]
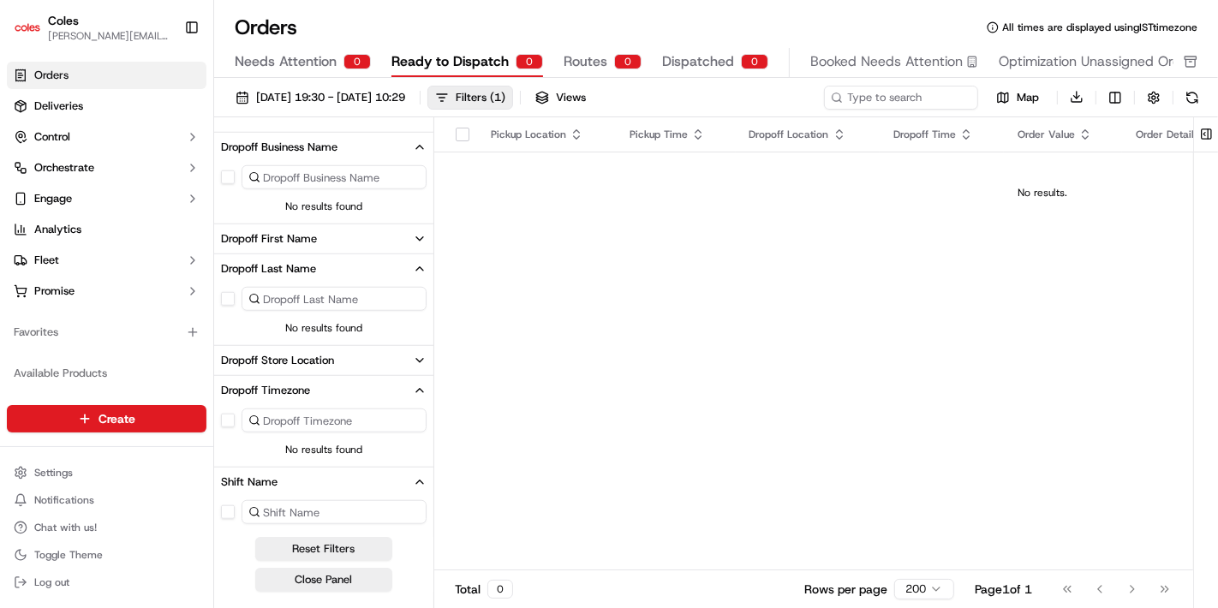
click at [269, 447] on span "No results found" at bounding box center [323, 450] width 219 height 14
click at [303, 429] on input at bounding box center [334, 421] width 185 height 24
click at [326, 94] on span "[DATE] 19:30 - [DATE] 10:29" at bounding box center [330, 97] width 149 height 15
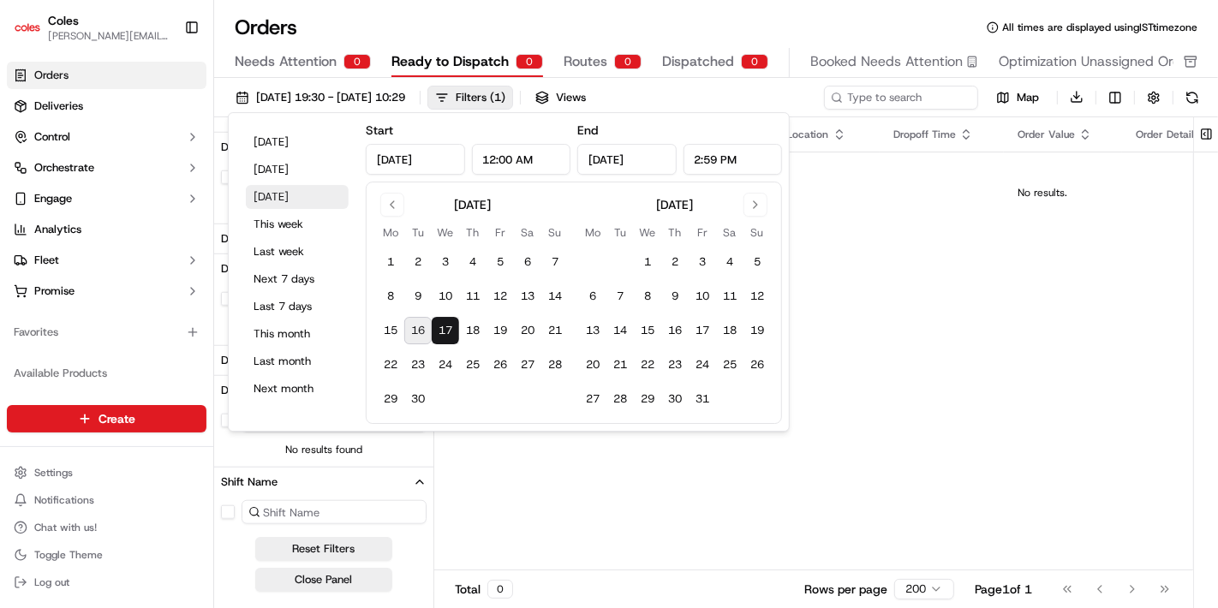
click at [284, 190] on button "[DATE]" at bounding box center [297, 197] width 103 height 24
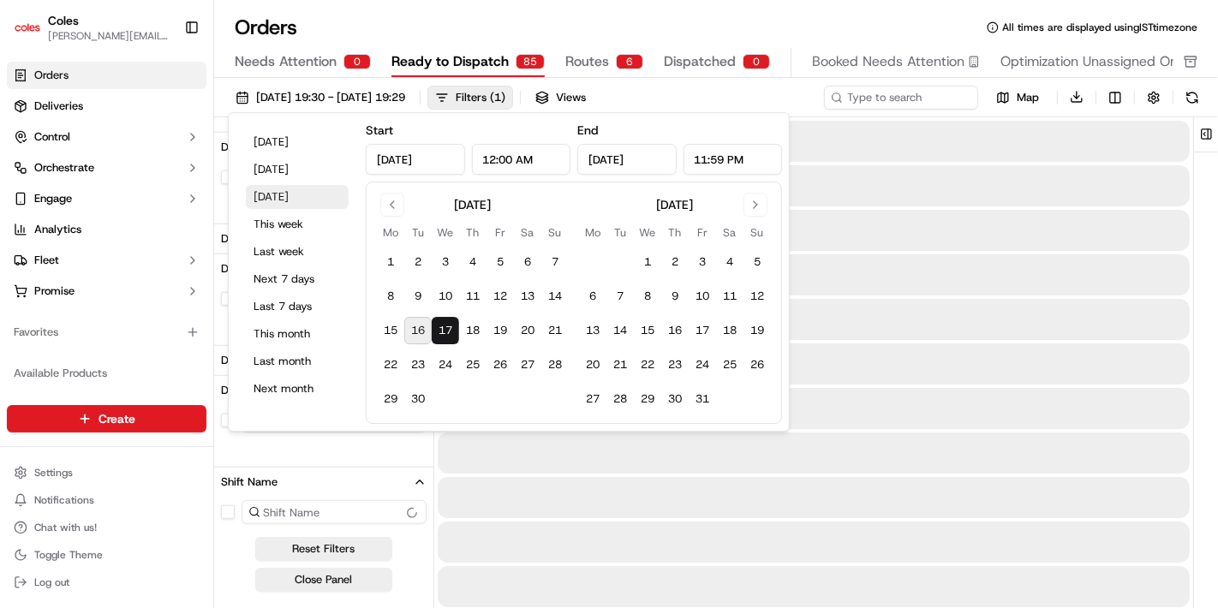
type input "11:59 PM"
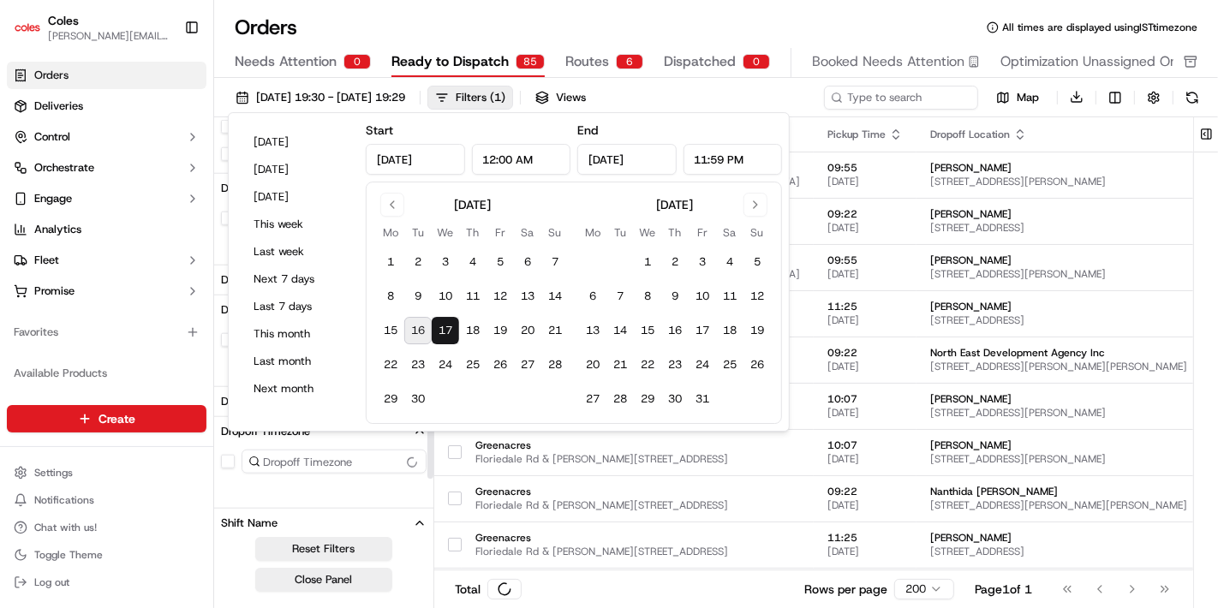
scroll to position [1415, 0]
click at [548, 596] on div "Total 85 Rows per page 200 Page 1 of 1 Go to first page Go to previous page Go …" at bounding box center [813, 589] width 759 height 39
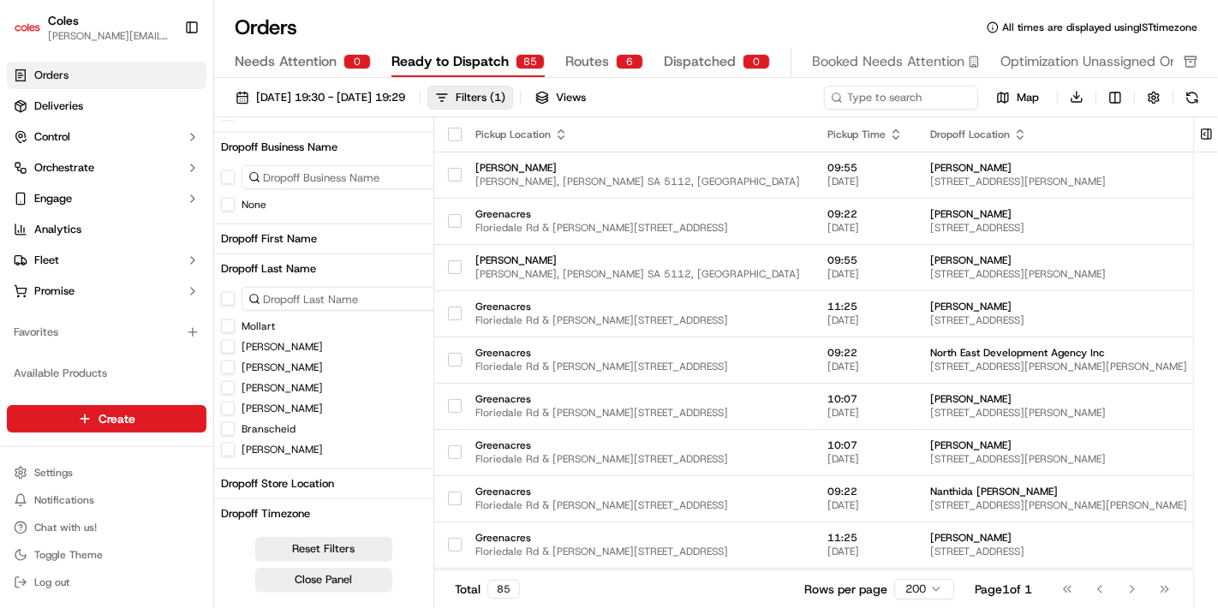
click at [463, 262] on icon "button" at bounding box center [470, 269] width 14 height 14
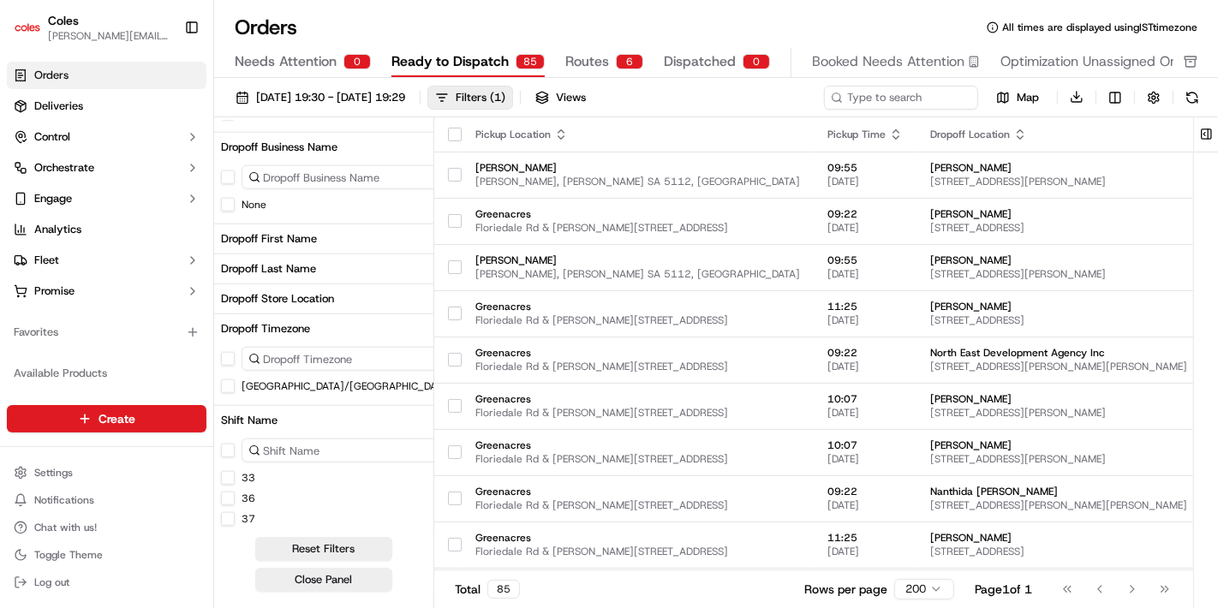
click at [226, 380] on button "[GEOGRAPHIC_DATA]/[GEOGRAPHIC_DATA] (ACST)" at bounding box center [228, 386] width 14 height 14
click at [328, 96] on span "[DATE] 19:30 - [DATE] 19:29" at bounding box center [330, 97] width 149 height 15
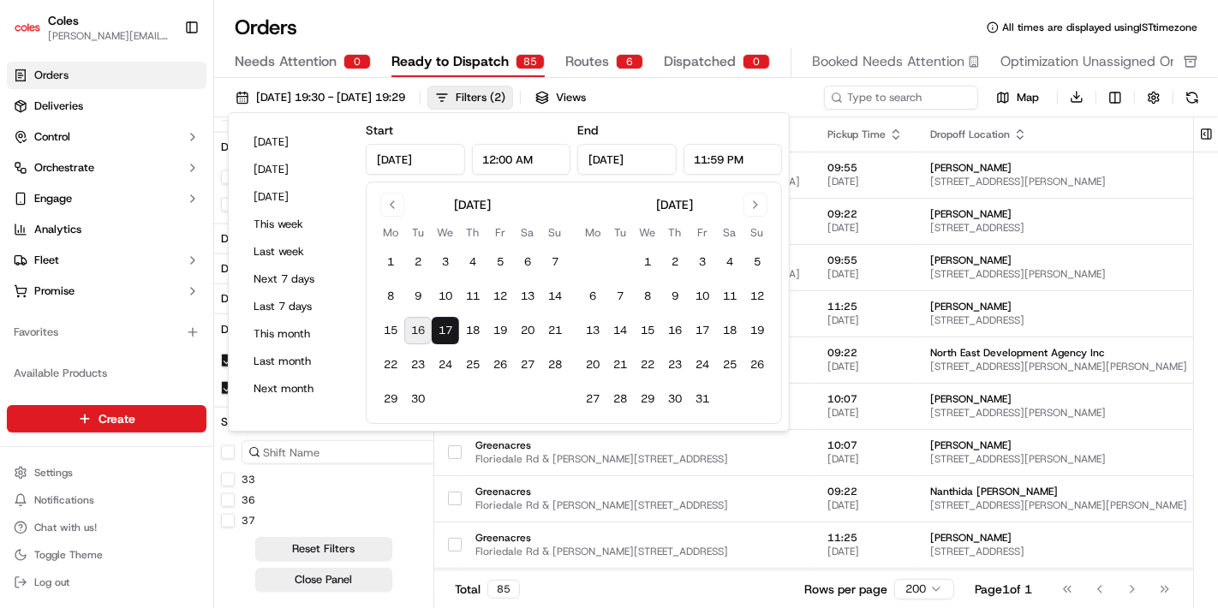
click at [521, 170] on input "12:00 AM" at bounding box center [520, 159] width 99 height 31
click at [722, 163] on input "11:59 PM" at bounding box center [732, 159] width 99 height 31
click at [704, 156] on input "11:59 PM" at bounding box center [732, 159] width 99 height 31
click at [721, 156] on input "02:59 PM" at bounding box center [732, 159] width 99 height 31
type input "02:00 PM"
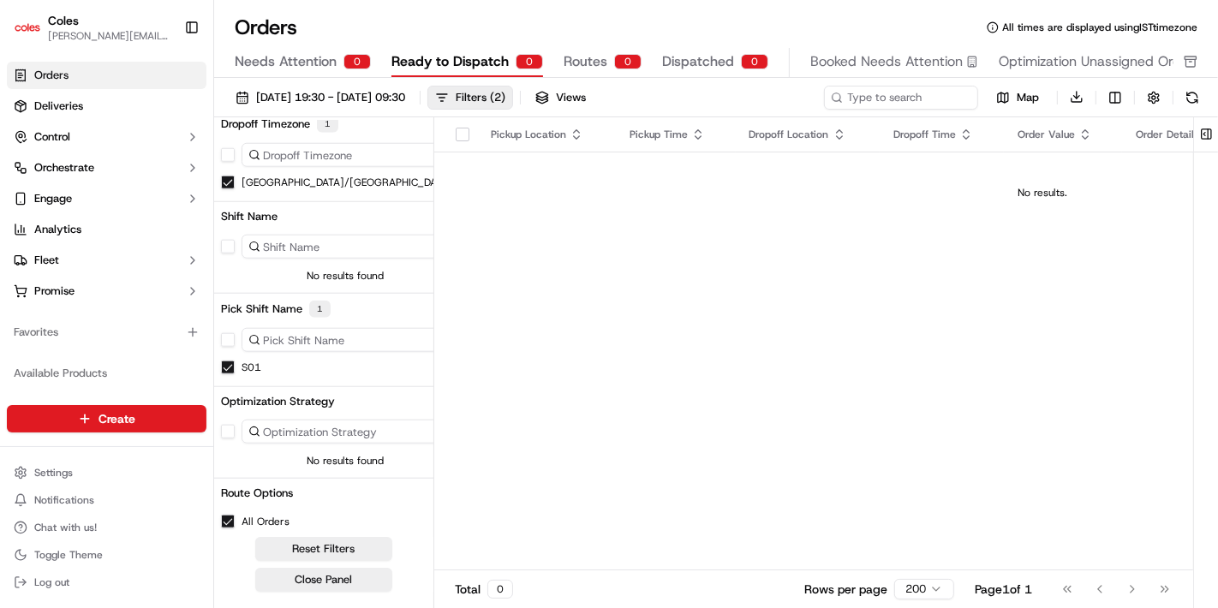
scroll to position [1210, 0]
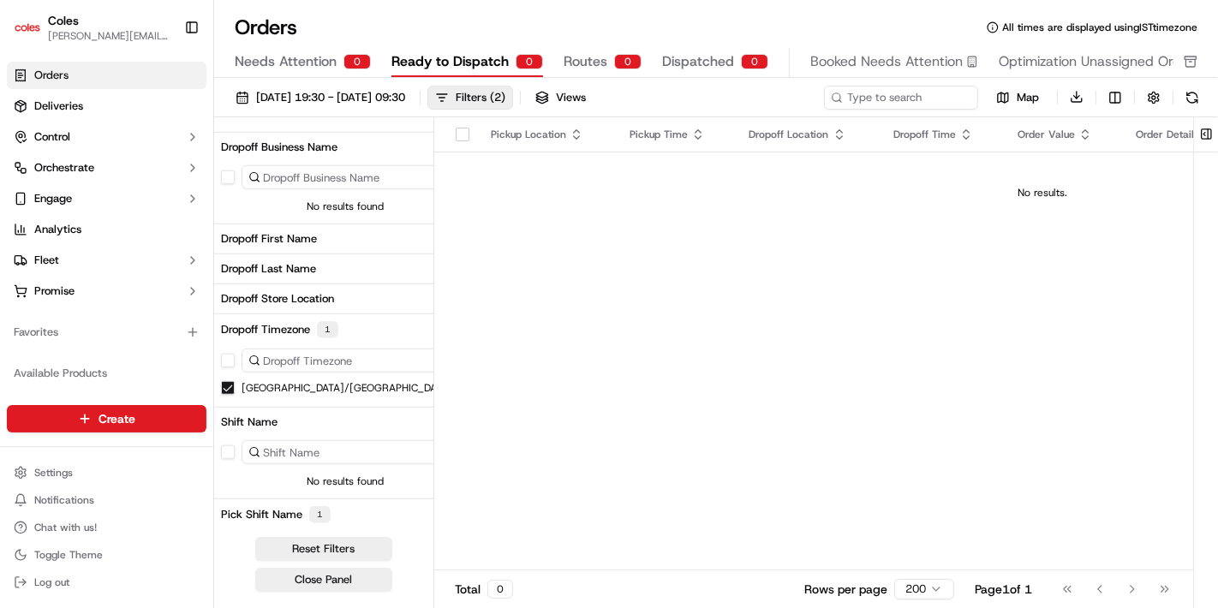
click at [232, 383] on button "[GEOGRAPHIC_DATA]/[GEOGRAPHIC_DATA] (ACST)" at bounding box center [228, 388] width 14 height 14
click at [355, 355] on input at bounding box center [334, 359] width 185 height 24
type input "a"
click at [413, 320] on button "Dropoff Timezone" at bounding box center [323, 328] width 219 height 29
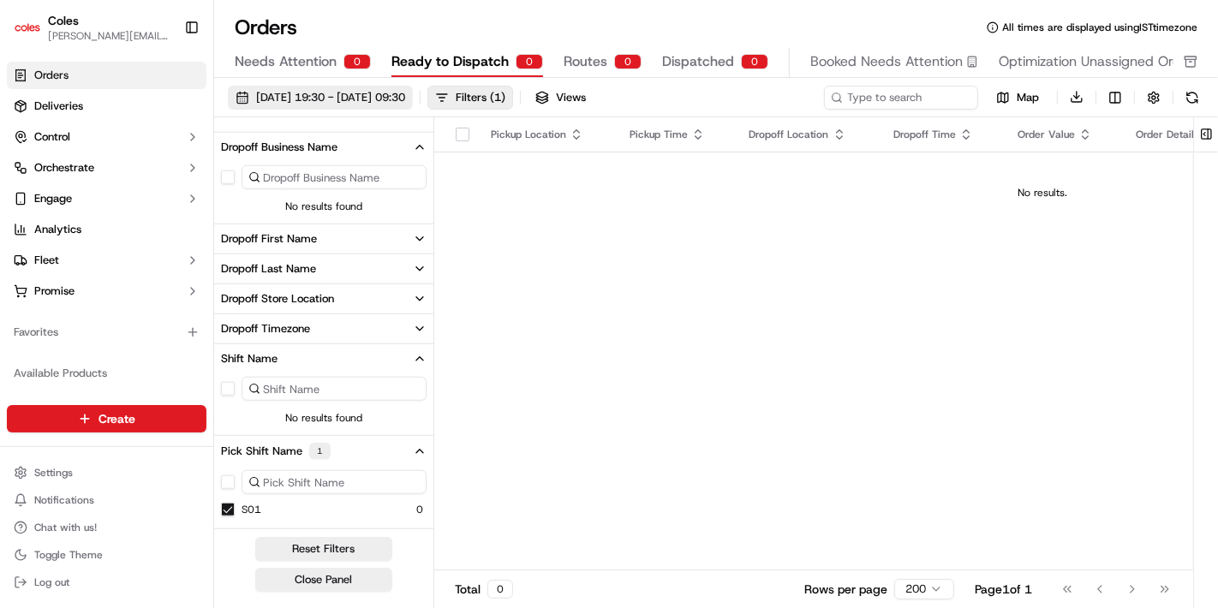
click at [401, 93] on span "[DATE] 19:30 - [DATE] 09:30" at bounding box center [330, 97] width 149 height 15
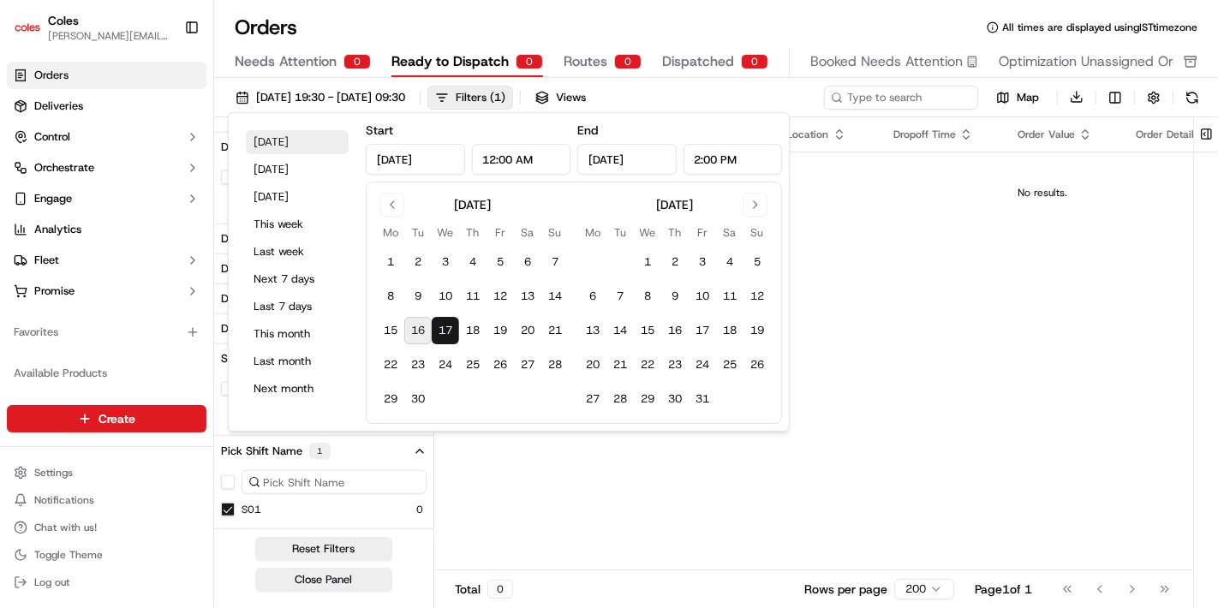
click at [266, 138] on button "[DATE]" at bounding box center [297, 142] width 103 height 24
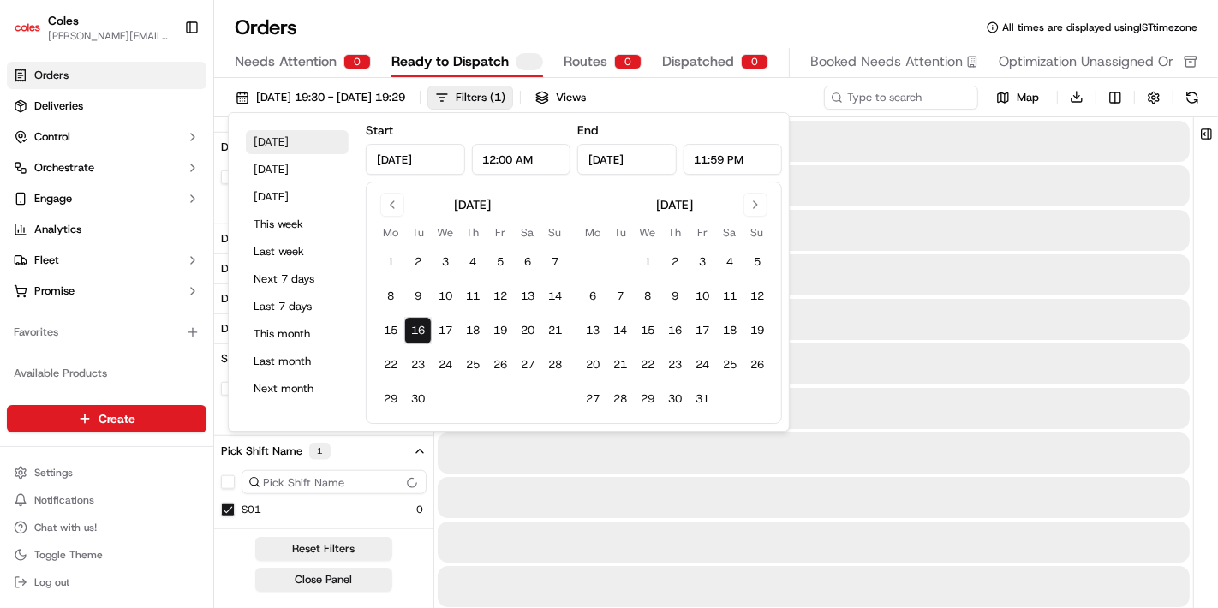
type input "[DATE]"
type input "11:59 PM"
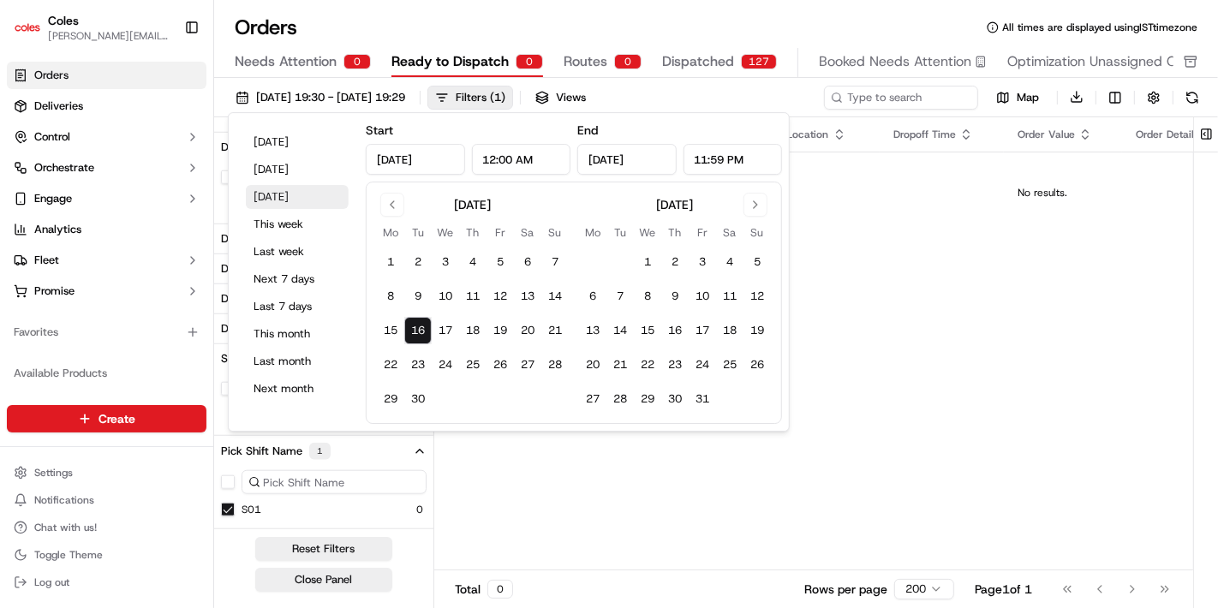
click at [267, 200] on button "[DATE]" at bounding box center [297, 197] width 103 height 24
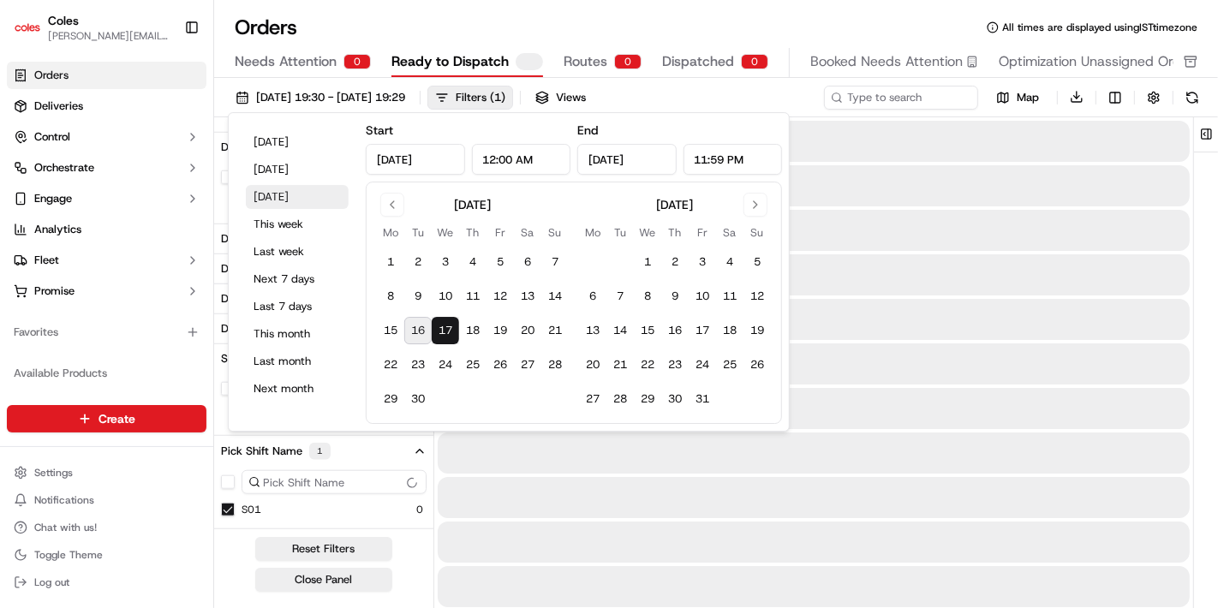
type input "[DATE]"
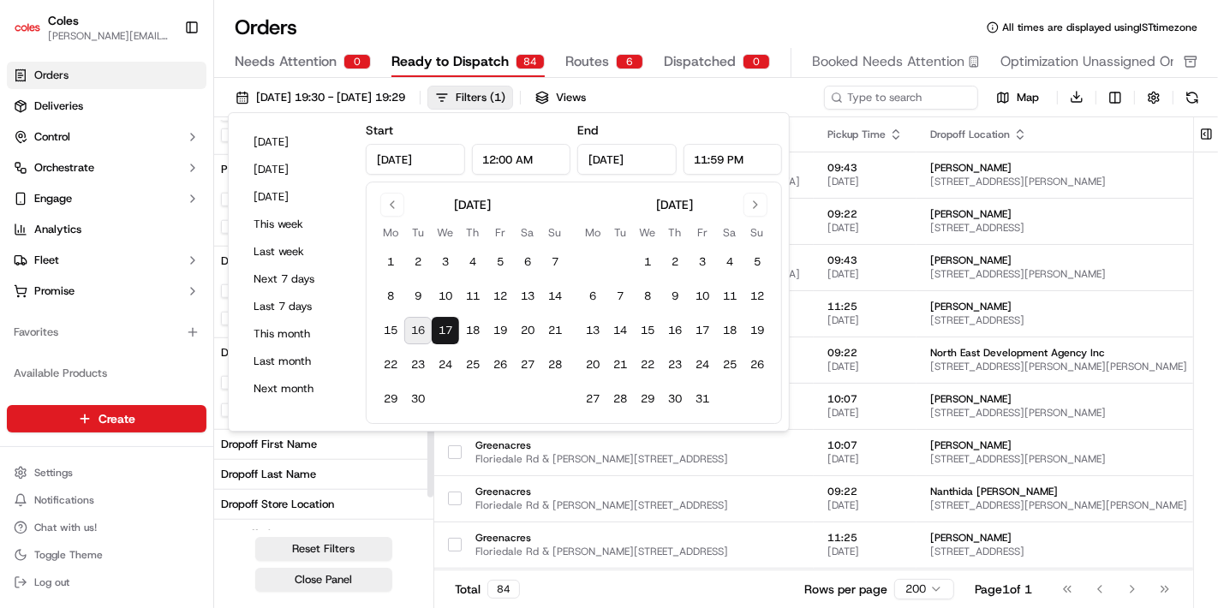
scroll to position [1415, 0]
click at [435, 19] on div "Orders All times are displayed using IST timezone" at bounding box center [716, 27] width 1004 height 27
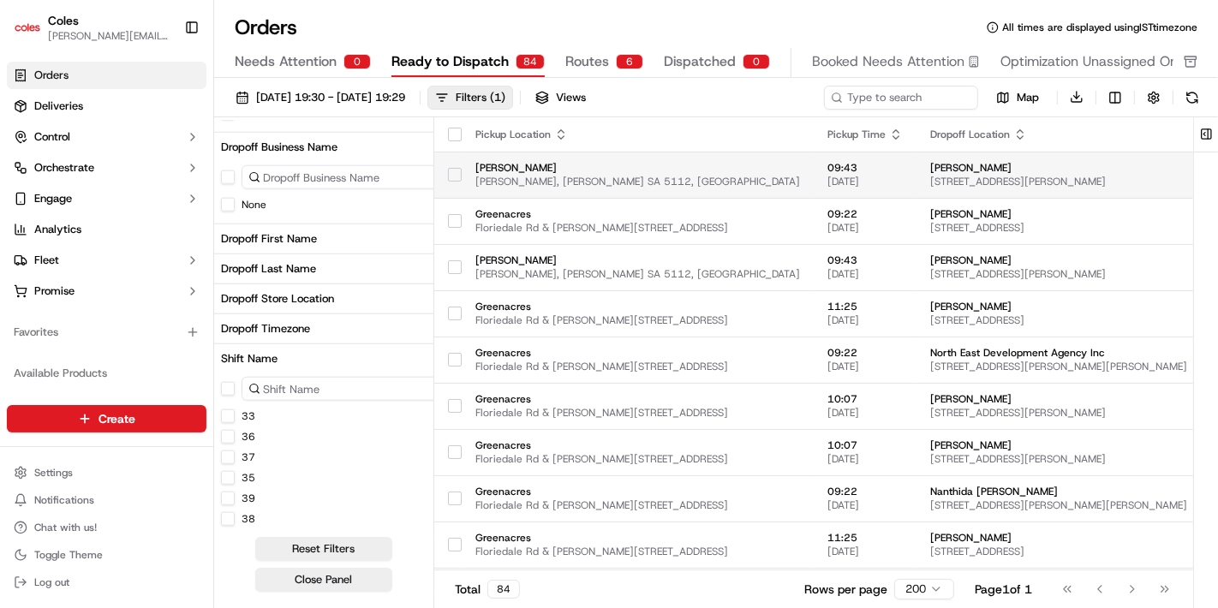
click at [490, 165] on span "[PERSON_NAME]" at bounding box center [637, 168] width 325 height 14
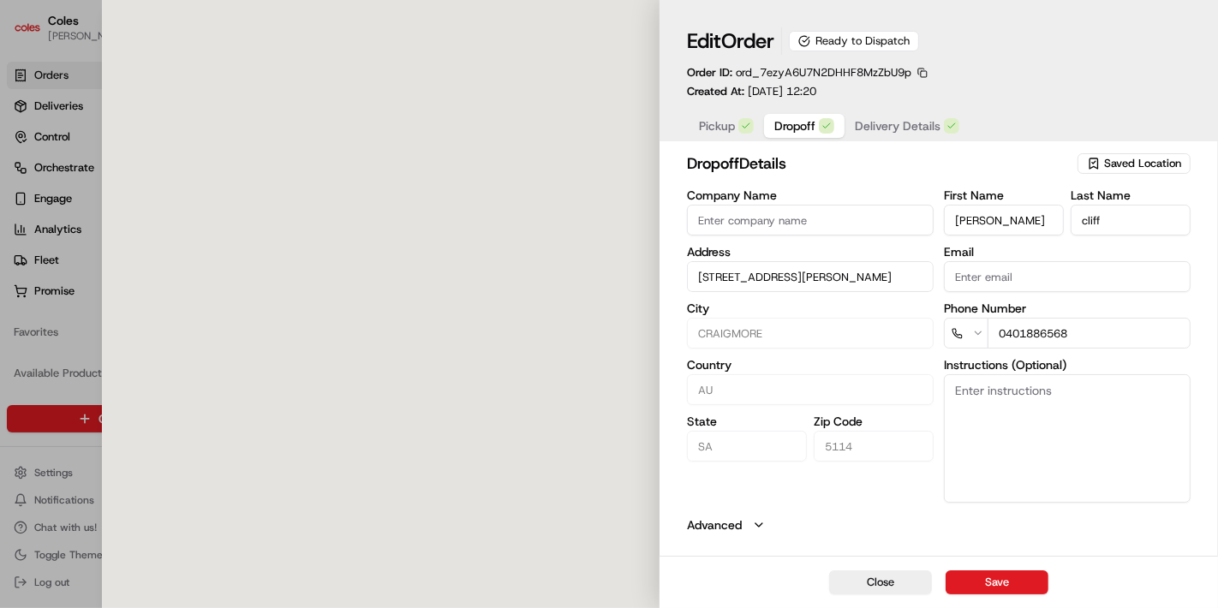
type input "[STREET_ADDRESS][PERSON_NAME]"
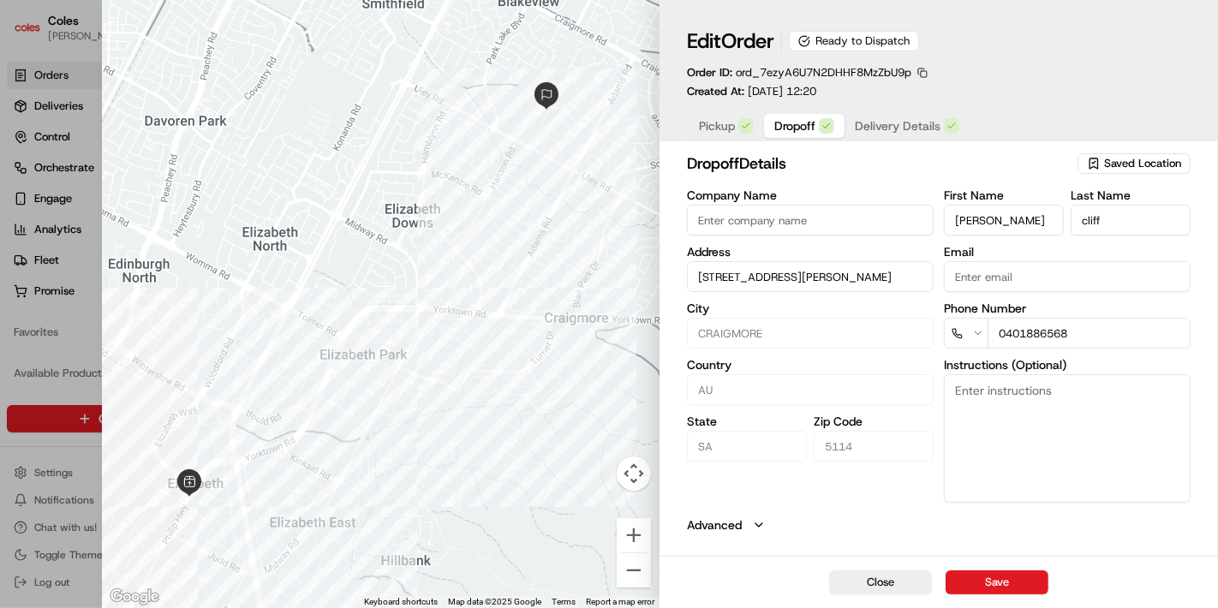
click at [924, 71] on button "button" at bounding box center [922, 72] width 15 height 15
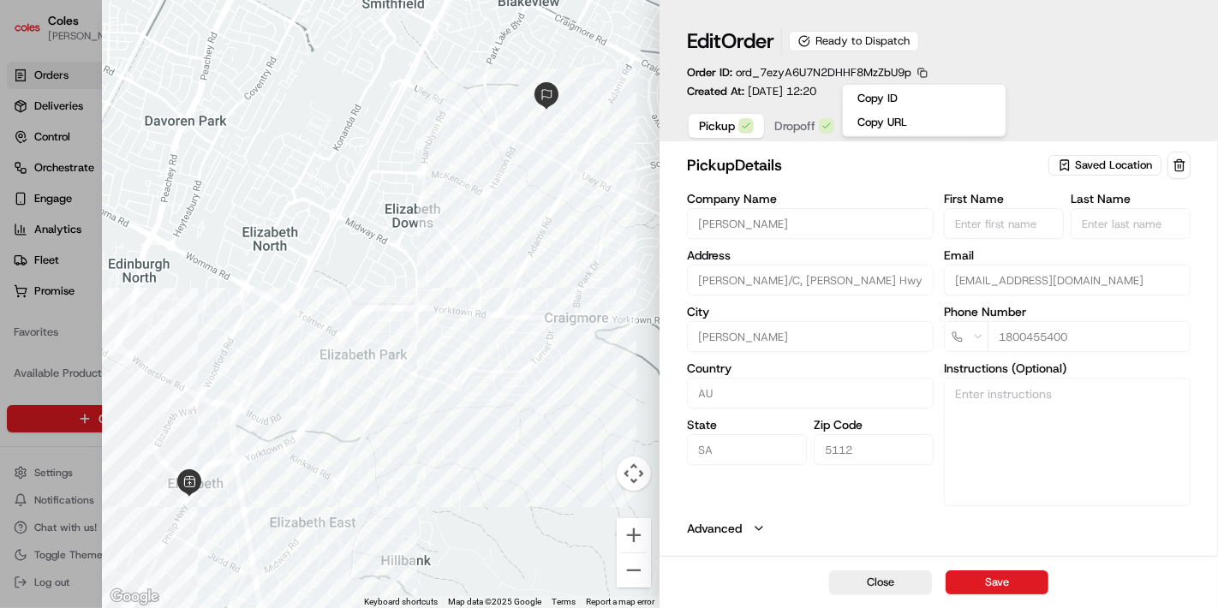
click at [726, 131] on span "Pickup" at bounding box center [717, 125] width 36 height 17
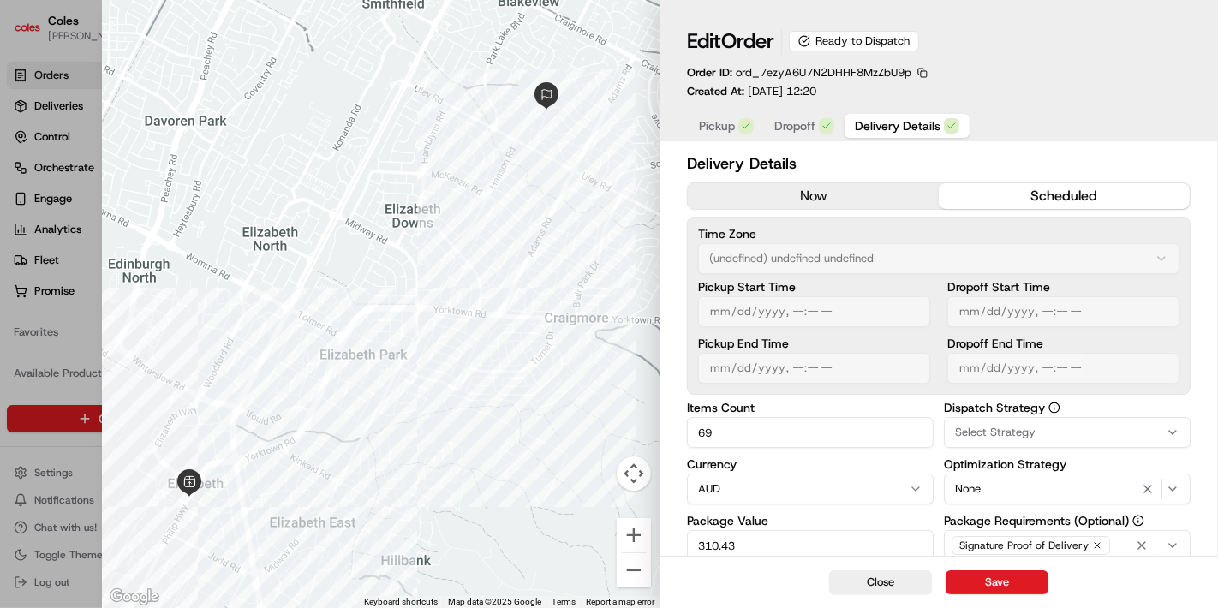
click at [898, 121] on span "Delivery Details" at bounding box center [898, 125] width 86 height 17
click at [1217, 213] on div "Delivery Details now scheduled Time Zone (undefined) undefined undefined Pickup…" at bounding box center [939, 548] width 559 height 801
click at [1197, 247] on div "Delivery Details now scheduled Time Zone (undefined) undefined undefined Pickup…" at bounding box center [939, 548] width 559 height 801
click at [1144, 460] on label "Optimization Strategy" at bounding box center [1067, 464] width 247 height 12
click at [793, 132] on span "Dropoff" at bounding box center [794, 125] width 41 height 17
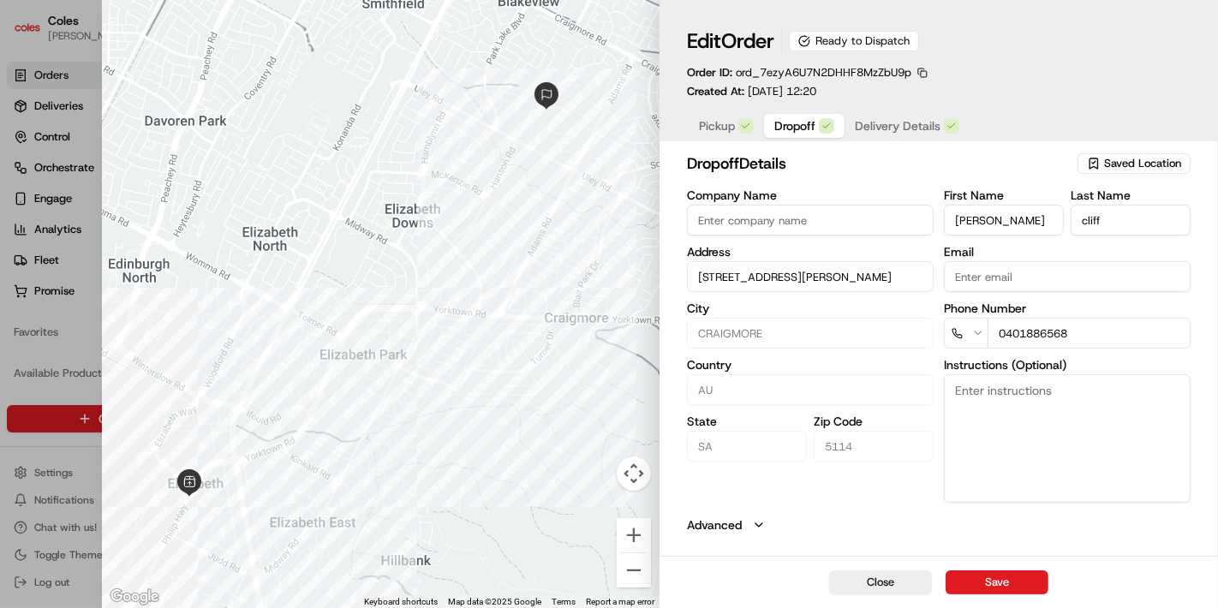
click at [741, 573] on div "Close Save" at bounding box center [939, 582] width 559 height 52
click at [759, 523] on icon "button" at bounding box center [759, 525] width 14 height 14
click at [871, 527] on button "Advanced" at bounding box center [939, 525] width 504 height 17
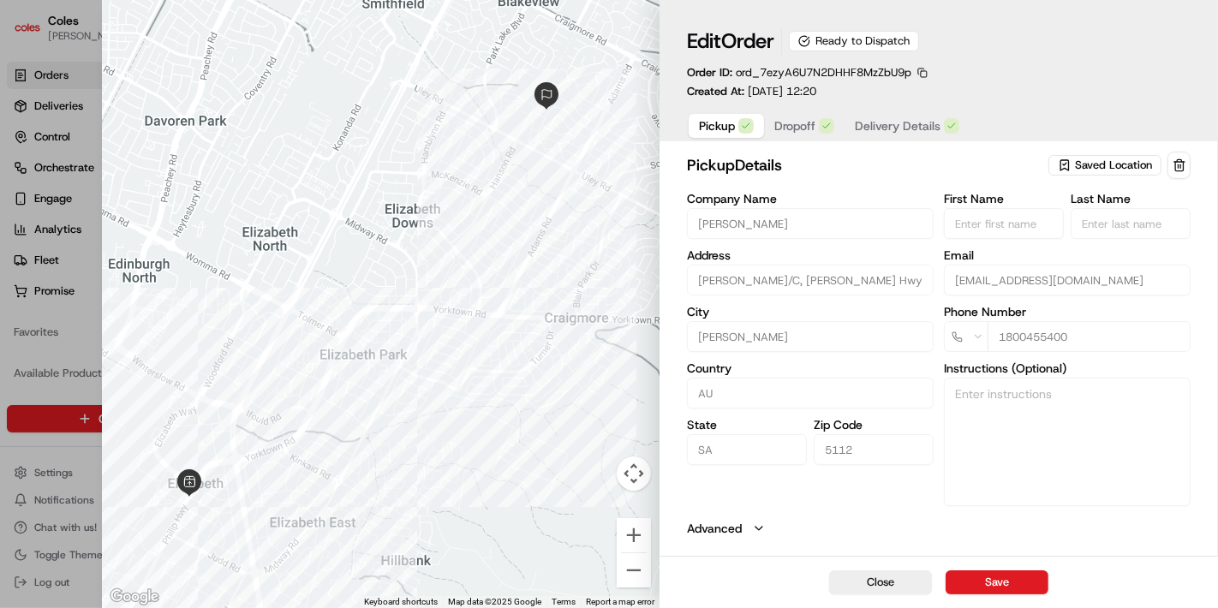
click at [725, 135] on button "Pickup" at bounding box center [726, 126] width 75 height 24
click at [927, 71] on button "button" at bounding box center [922, 72] width 15 height 15
click at [880, 101] on button "Copy ID" at bounding box center [924, 98] width 156 height 21
click at [762, 520] on button "Advanced" at bounding box center [939, 528] width 504 height 17
click at [1206, 504] on div "pickup Details Saved Location Company Name [PERSON_NAME] Address [PERSON_NAME][…" at bounding box center [939, 388] width 559 height 481
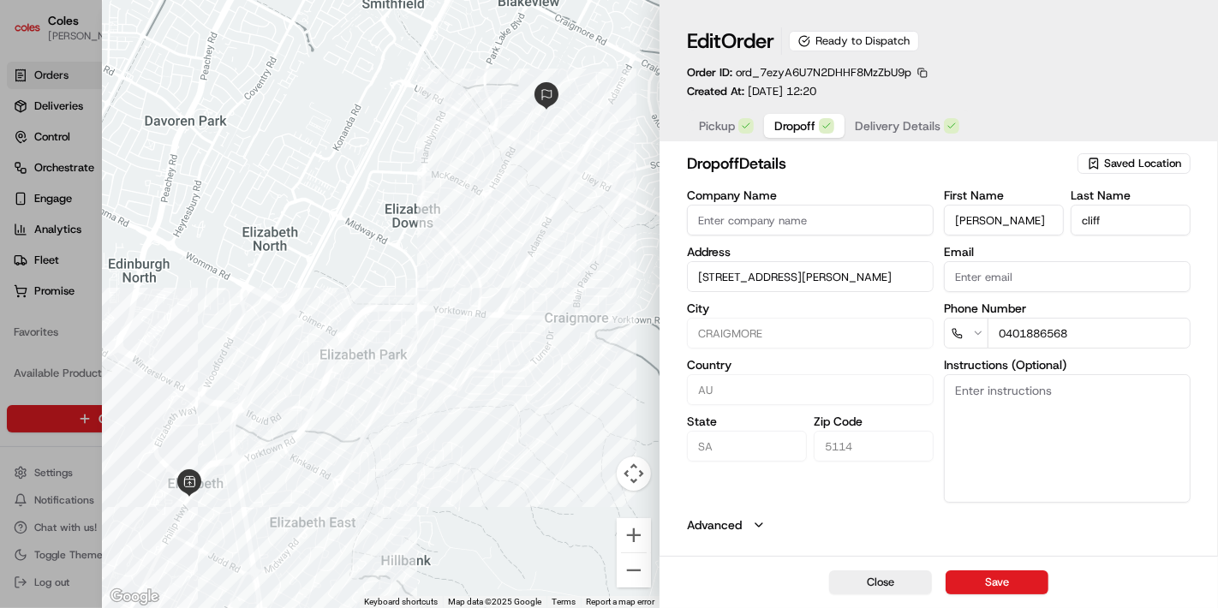
click at [792, 132] on span "Dropoff" at bounding box center [794, 125] width 41 height 17
click at [882, 125] on span "Delivery Details" at bounding box center [898, 125] width 86 height 17
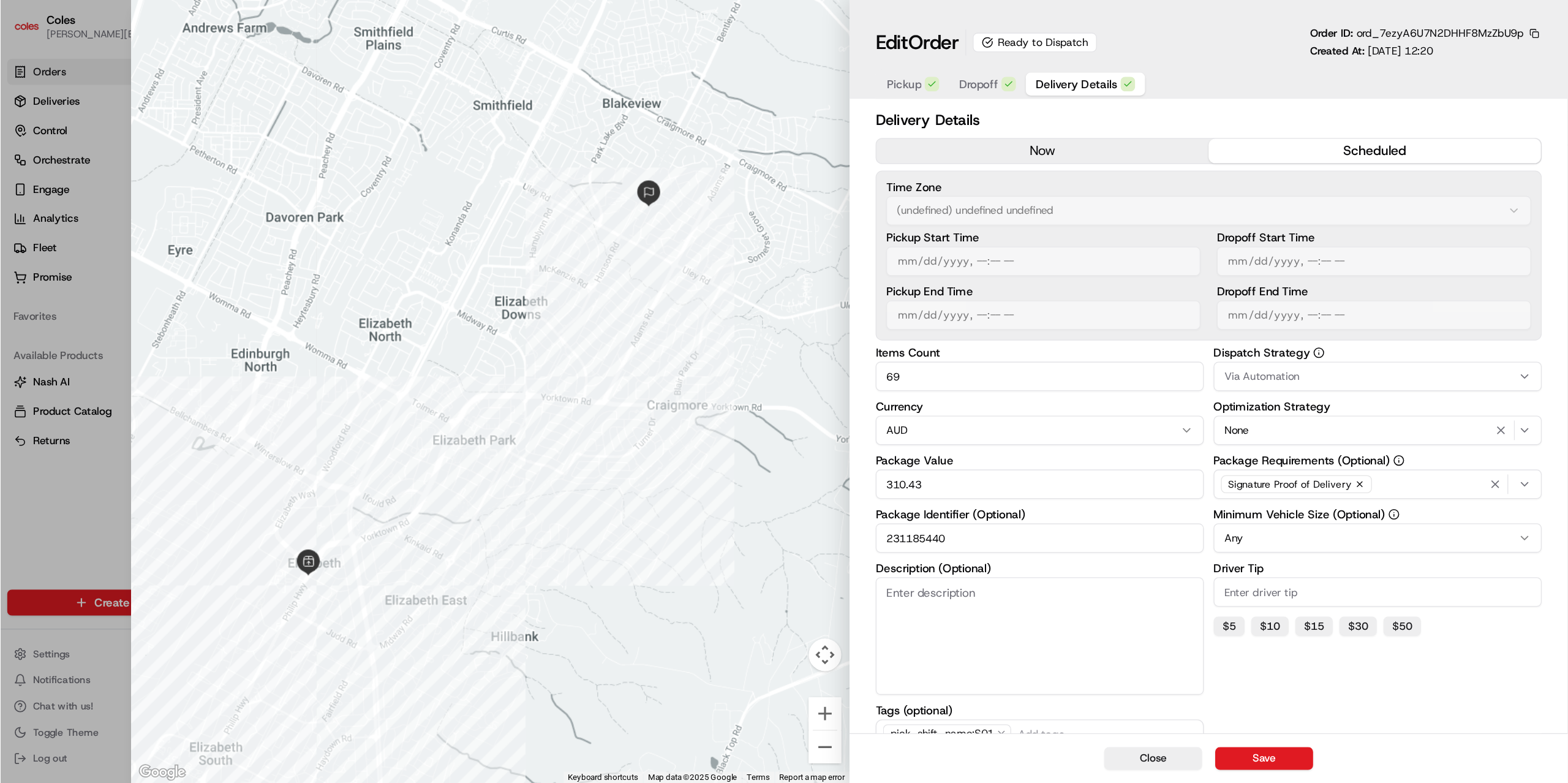
scroll to position [867, 0]
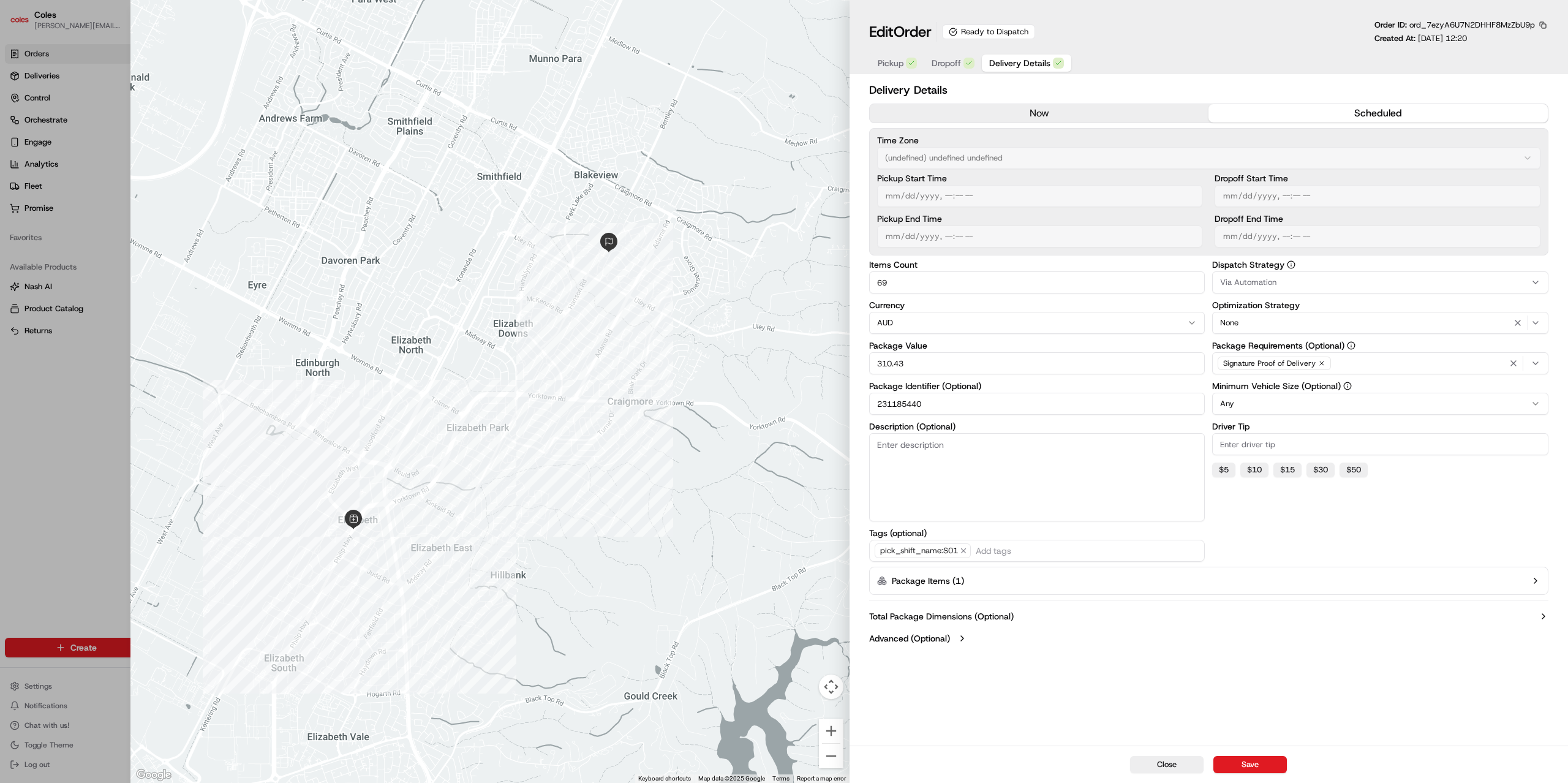
drag, startPoint x: 815, startPoint y: 4, endPoint x: 961, endPoint y: 644, distance: 656.4
click at [870, 434] on icon "button" at bounding box center [962, 639] width 10 height 10
click at [870, 191] on div "Delivery Details now scheduled Time Zone (undefined) undefined undefined Pickup…" at bounding box center [1208, 438] width 719 height 719
click at [870, 434] on div "Metadata { "dropoff_service_time_seconds": 420, "delivery_addressId": "42624108…" at bounding box center [1209, 741] width 679 height 98
click at [870, 434] on textarea "{ "dropoff_service_time_seconds": 420, "delivery_addressId": "42624108", "deliv…" at bounding box center [1175, 742] width 611 height 74
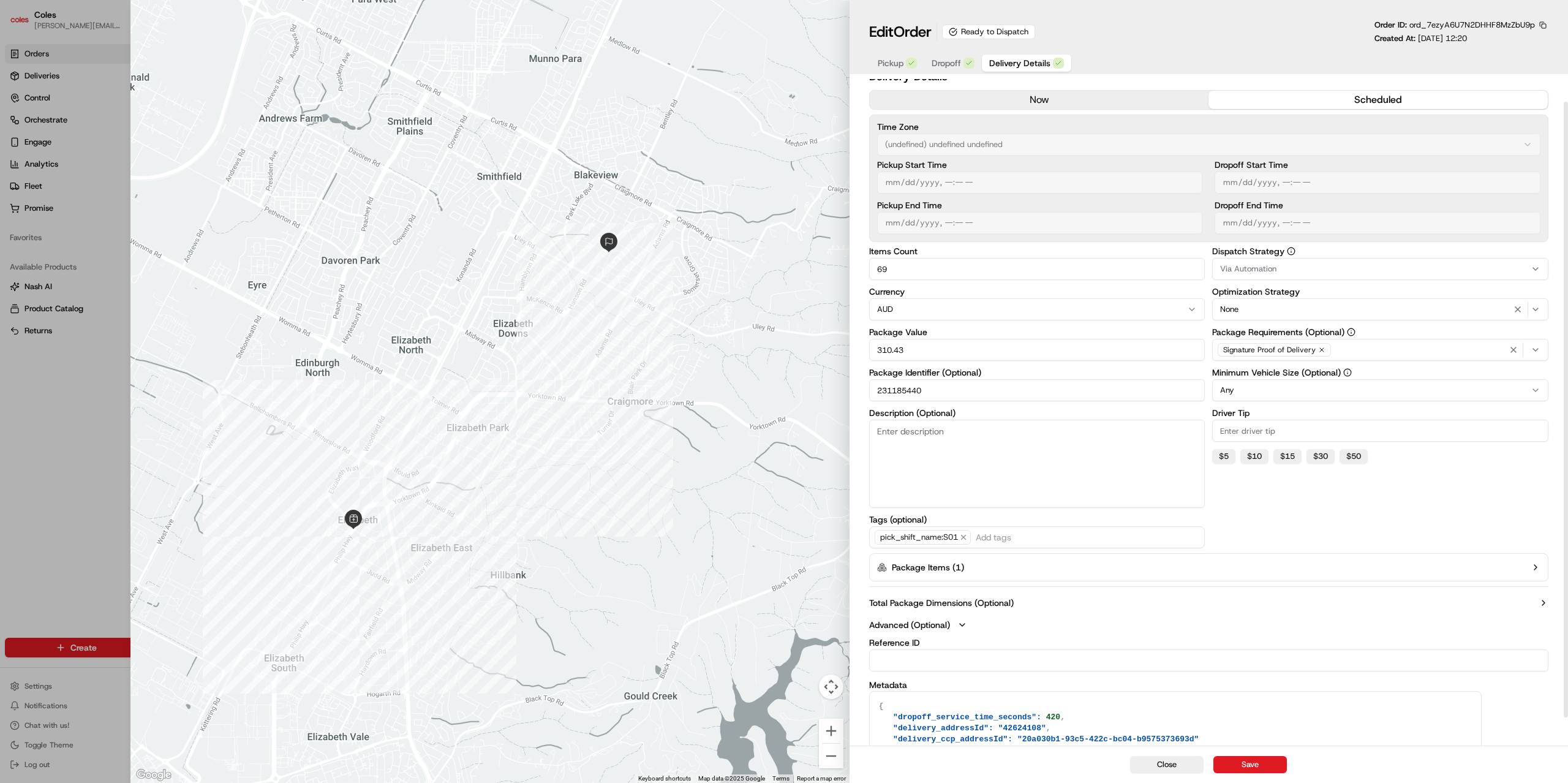
scroll to position [24, 0]
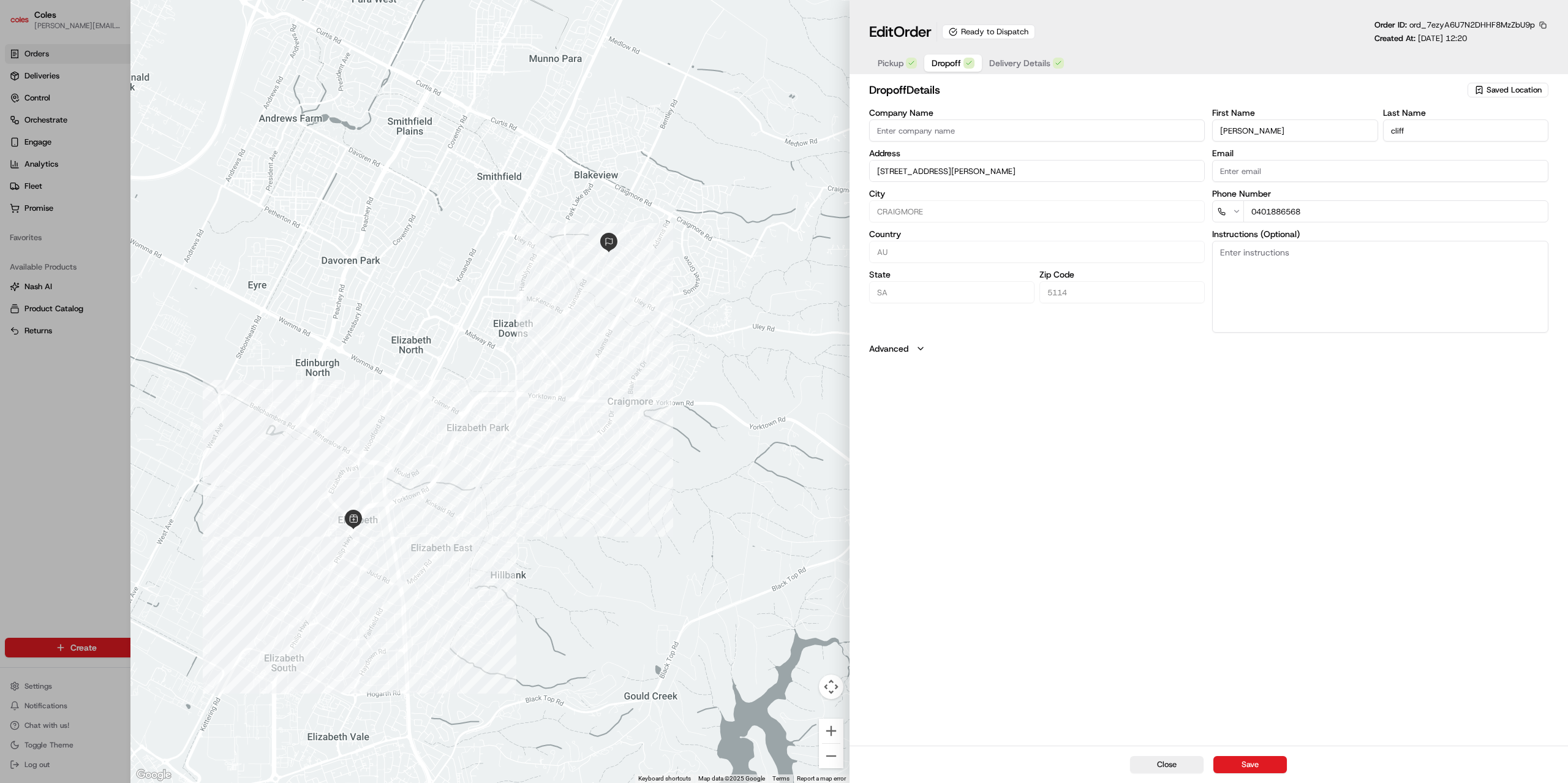
click at [870, 65] on span "Dropoff" at bounding box center [946, 63] width 29 height 12
click at [870, 419] on div "dropoff Details Saved Location Company Name Address [STREET_ADDRESS][GEOGRAPHIC…" at bounding box center [1208, 413] width 719 height 666
click at [870, 353] on button "Advanced" at bounding box center [1209, 348] width 679 height 12
click at [870, 71] on button "Pickup" at bounding box center [897, 63] width 54 height 17
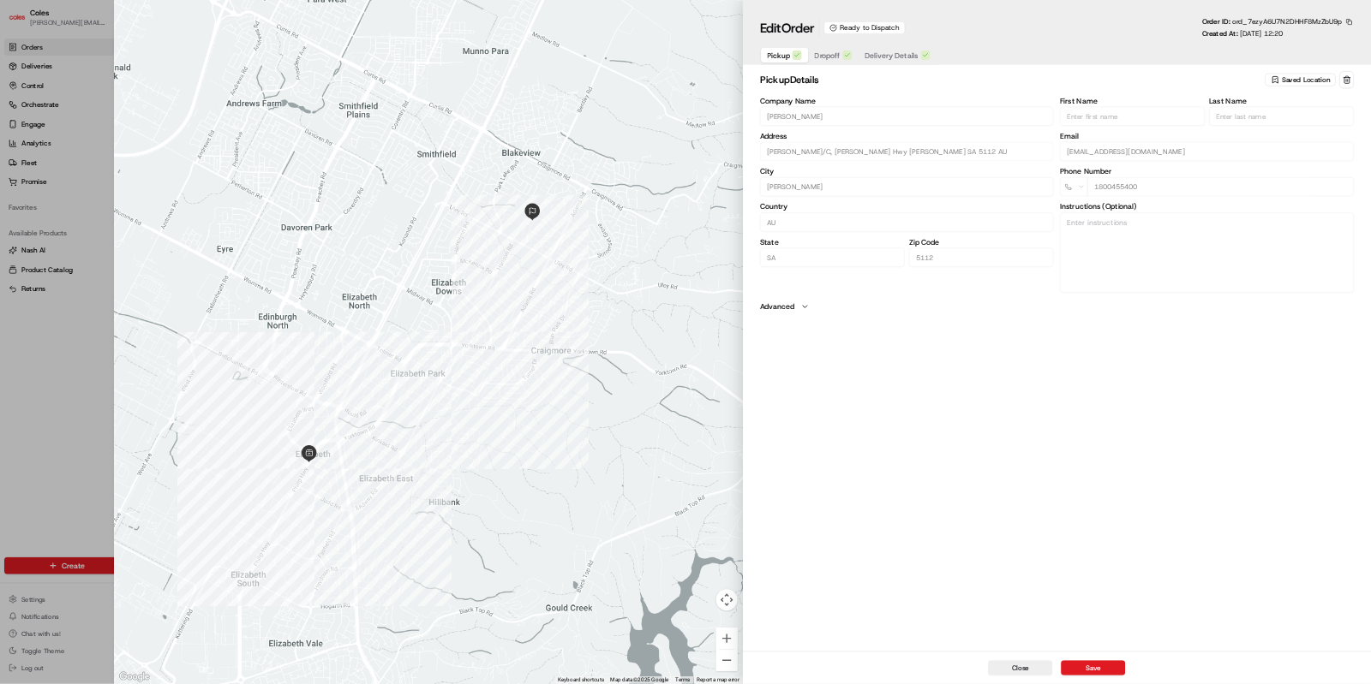
scroll to position [1212, 0]
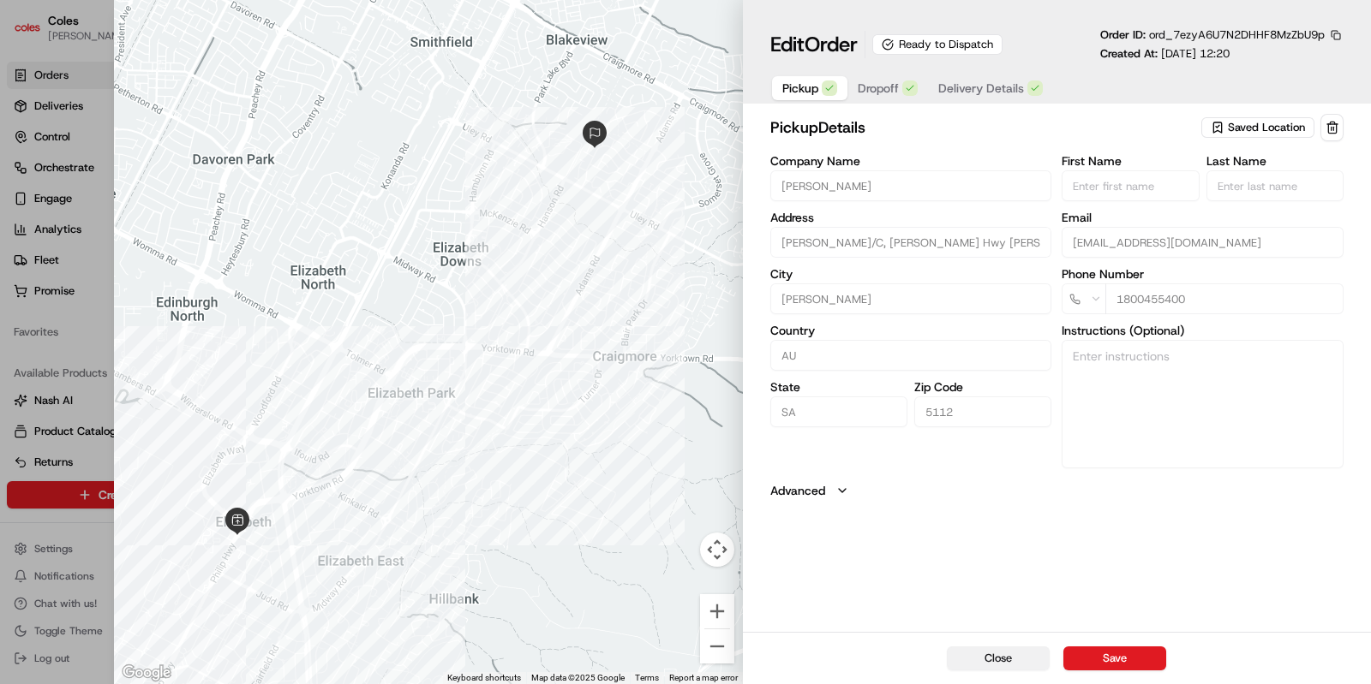
drag, startPoint x: 2037, startPoint y: 3, endPoint x: 966, endPoint y: 669, distance: 1260.8
click at [966, 607] on button "Close" at bounding box center [998, 659] width 103 height 24
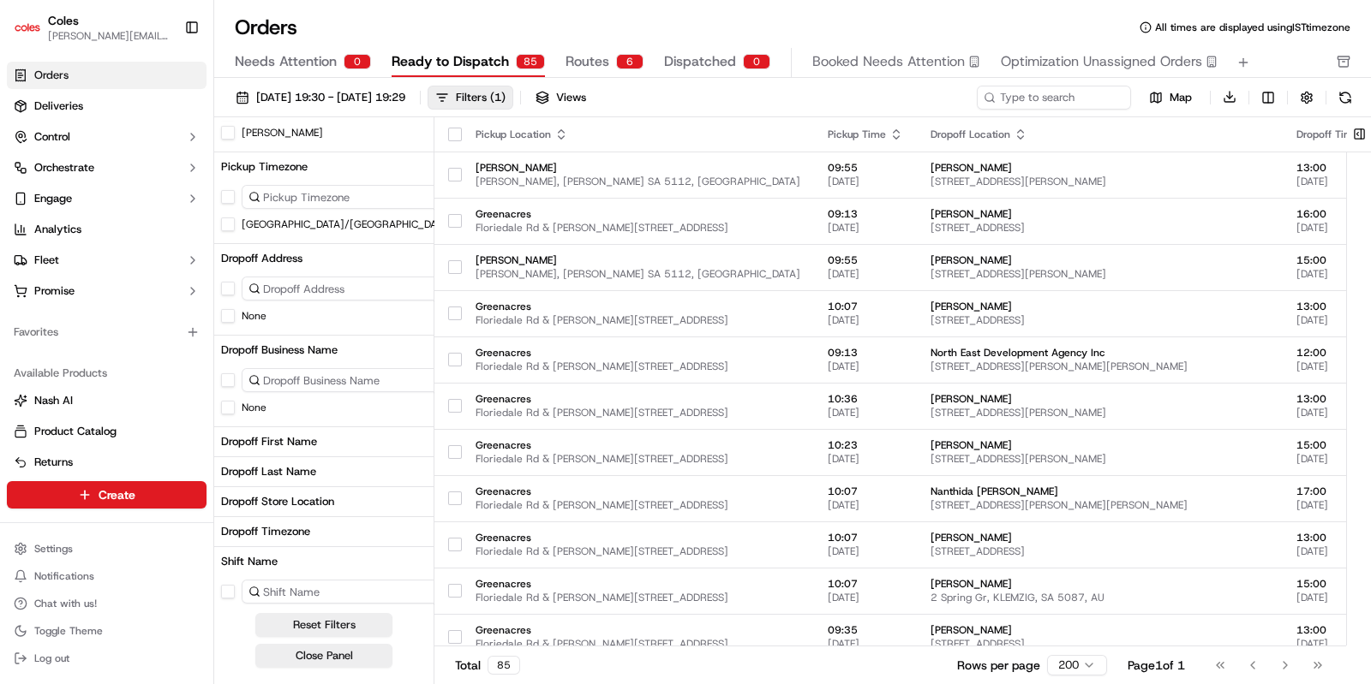
click at [1217, 236] on div at bounding box center [1359, 403] width 24 height 572
click at [361, 447] on button "Dropoff First Name" at bounding box center [348, 441] width 269 height 29
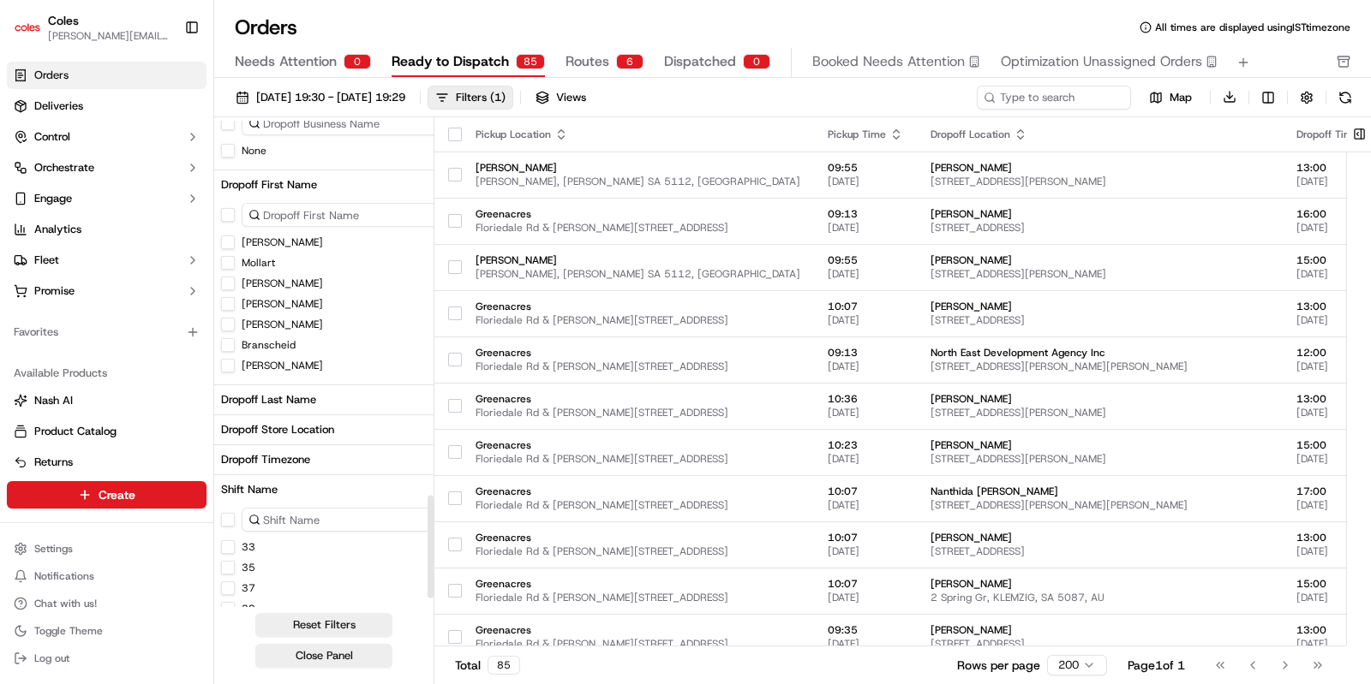
scroll to position [1807, 0]
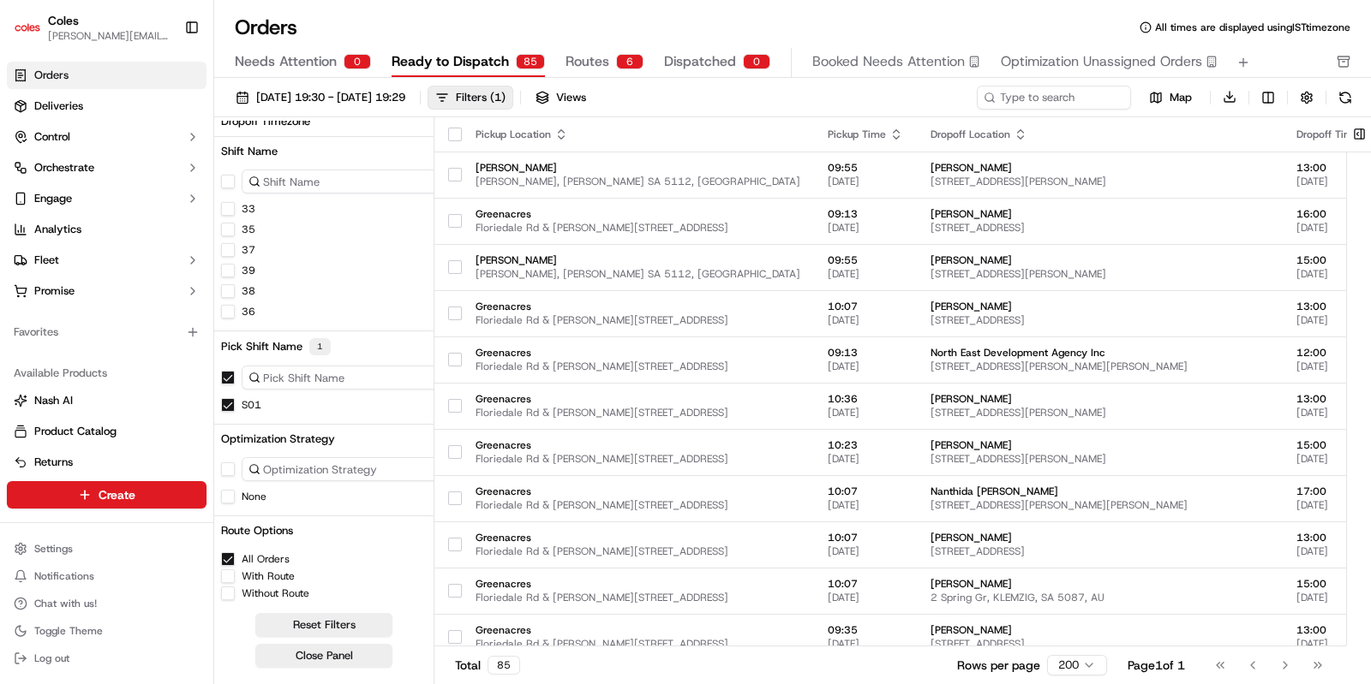
click at [312, 460] on input at bounding box center [359, 469] width 235 height 24
type input "w"
type input "0"
click at [678, 57] on span "Dispatched" at bounding box center [700, 61] width 72 height 21
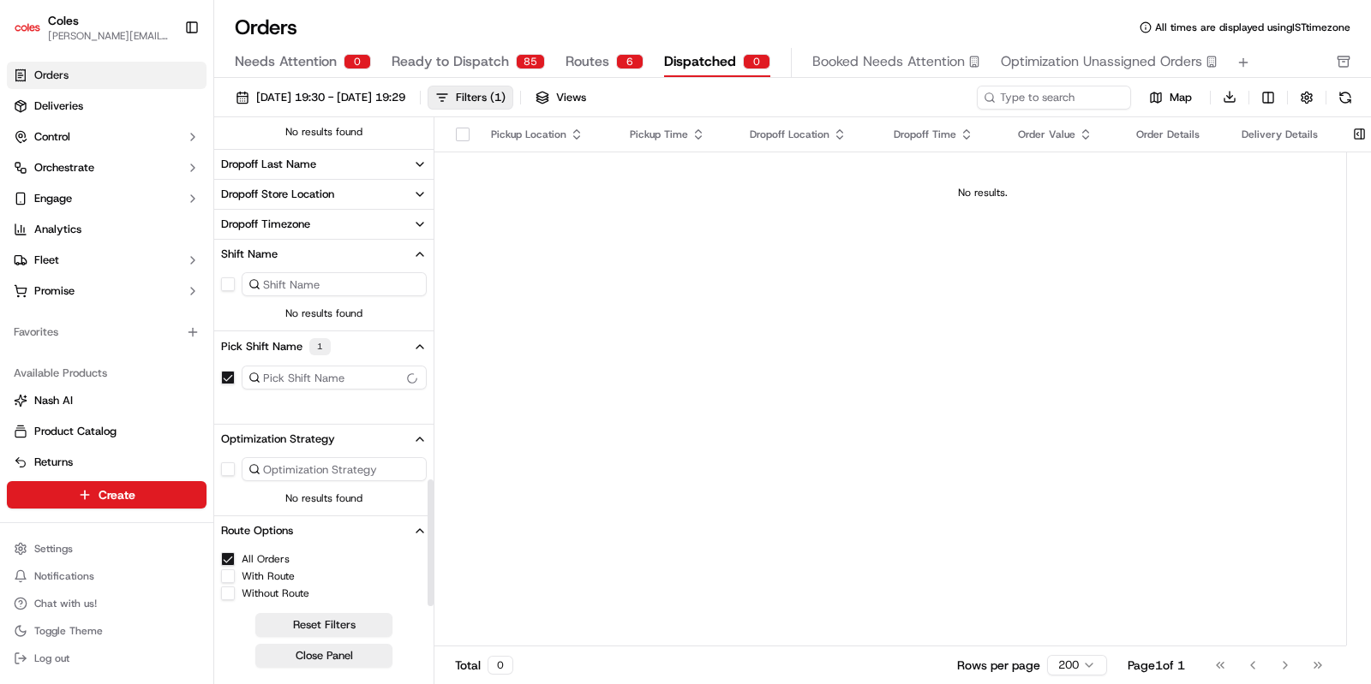
scroll to position [1396, 0]
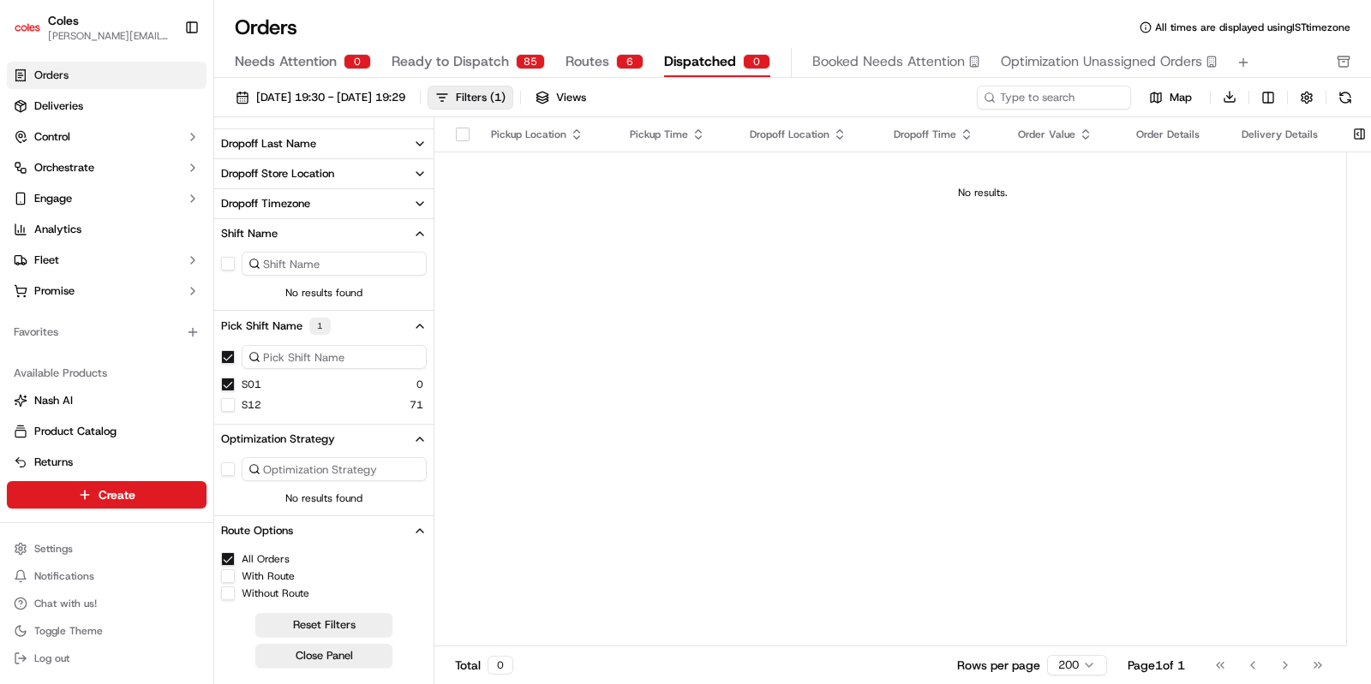
click at [430, 58] on span "Ready to Dispatch" at bounding box center [449, 61] width 117 height 21
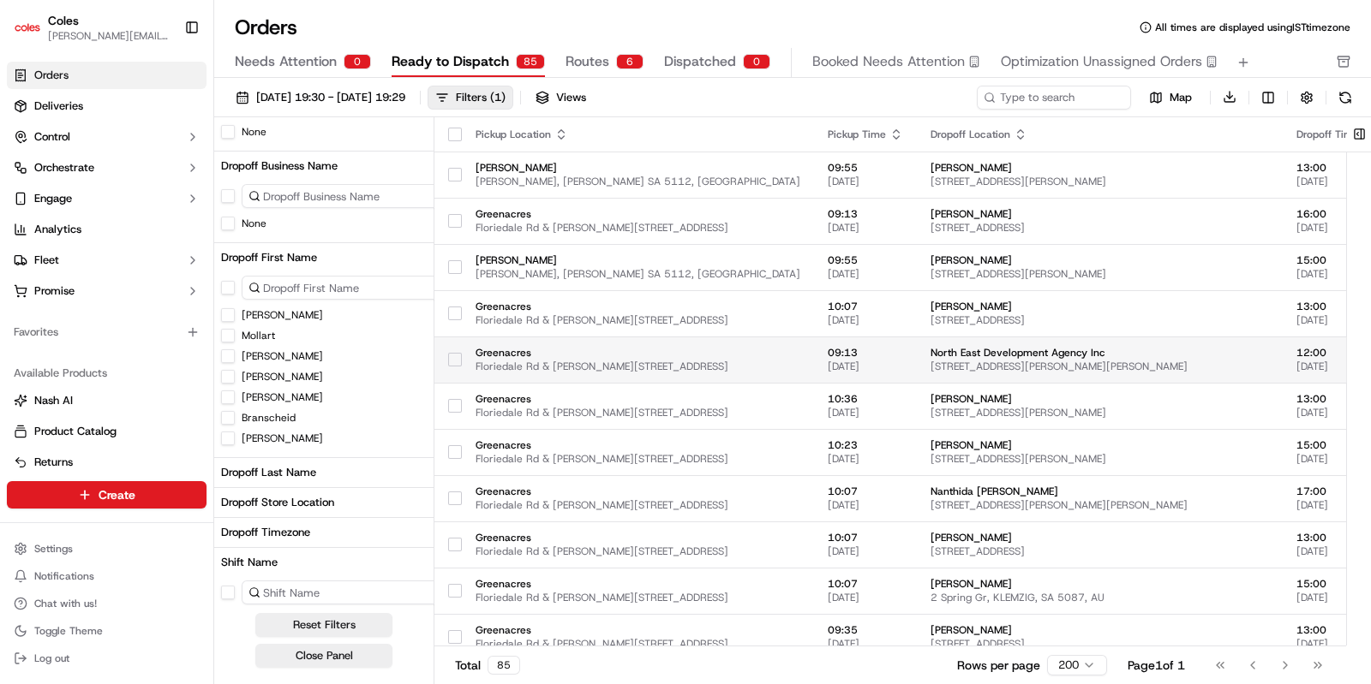
scroll to position [1807, 0]
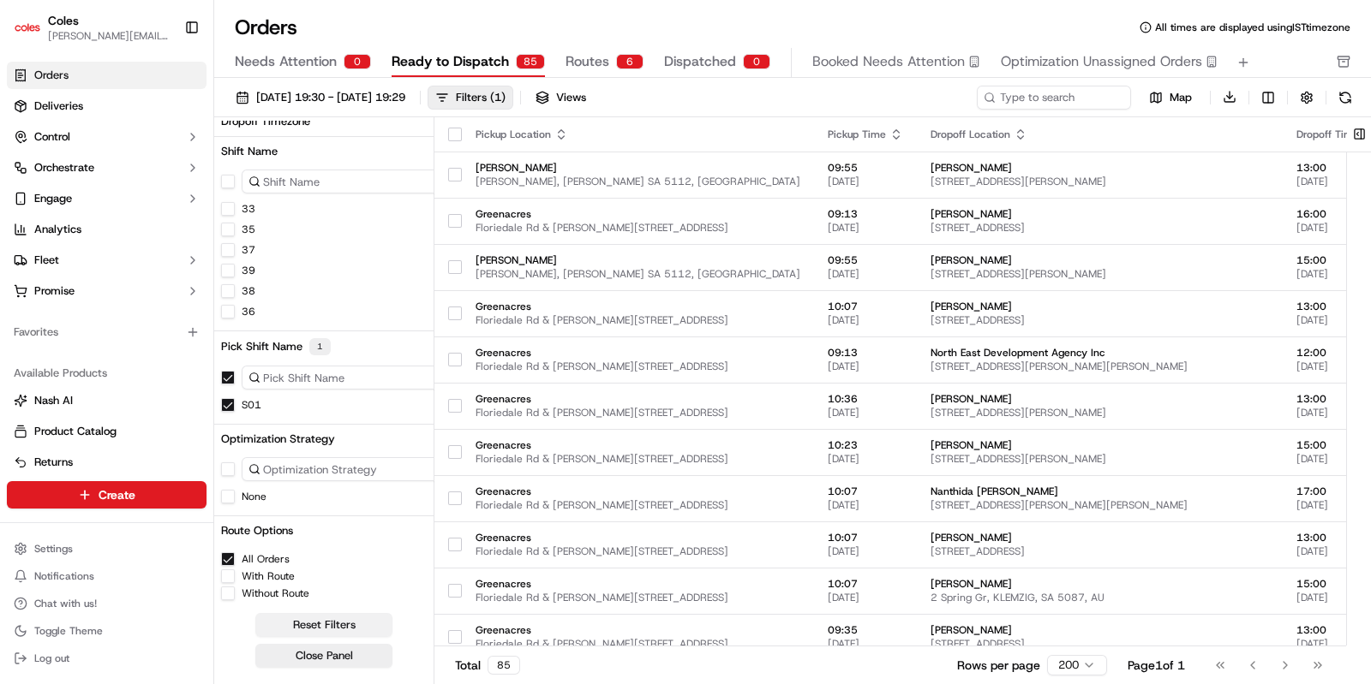
click at [343, 607] on button "Reset Filters" at bounding box center [323, 625] width 137 height 24
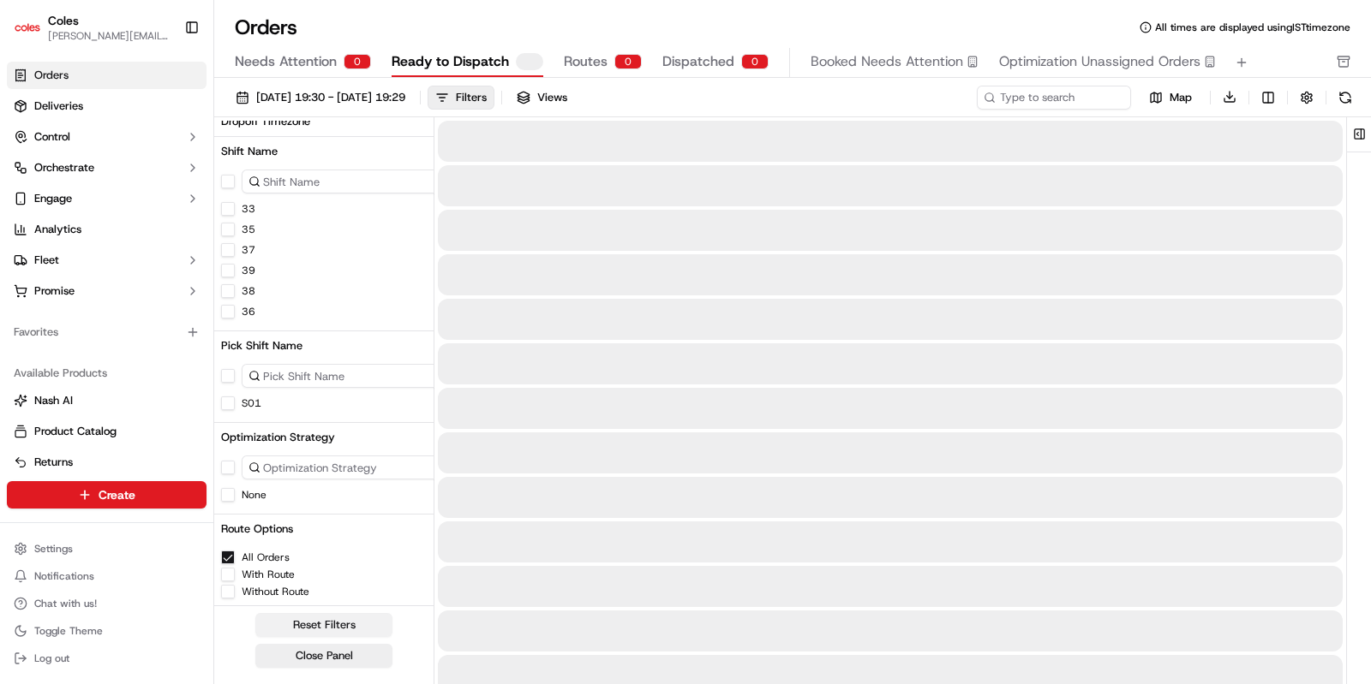
scroll to position [1806, 0]
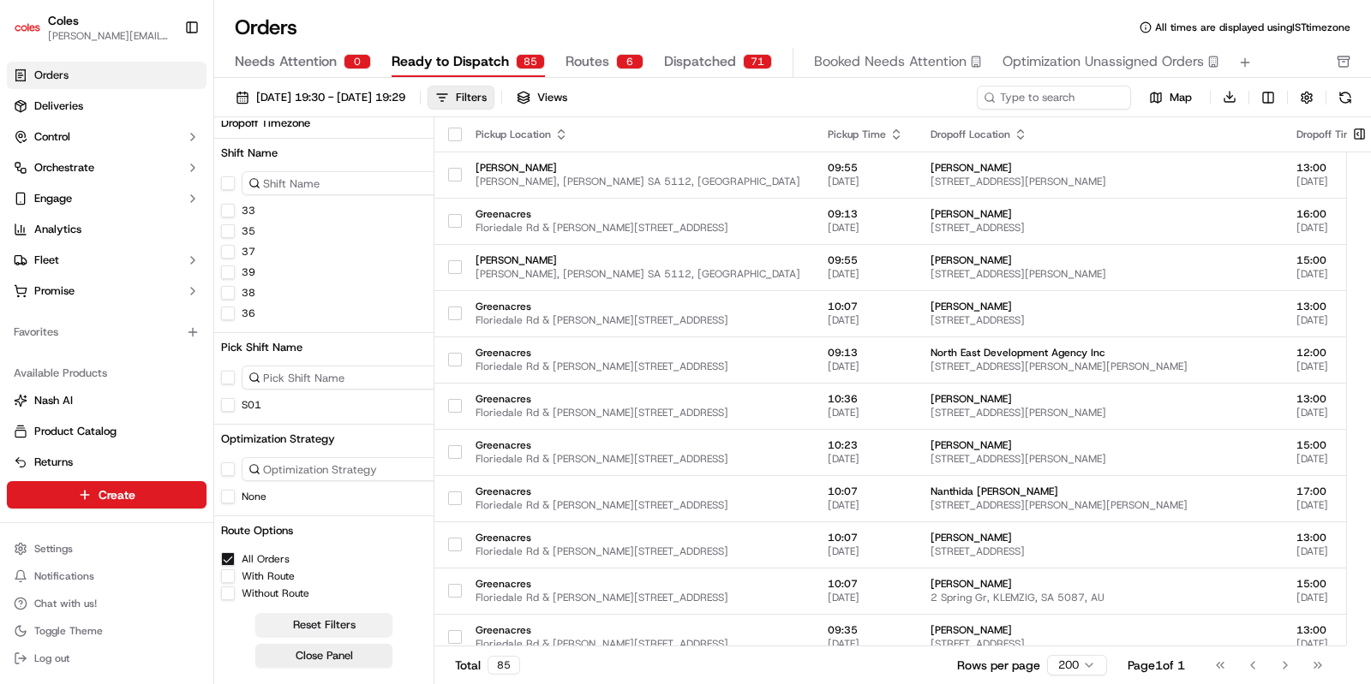
click at [329, 607] on button "Reset Filters" at bounding box center [323, 625] width 137 height 24
click at [326, 607] on button "Close Panel" at bounding box center [323, 656] width 137 height 24
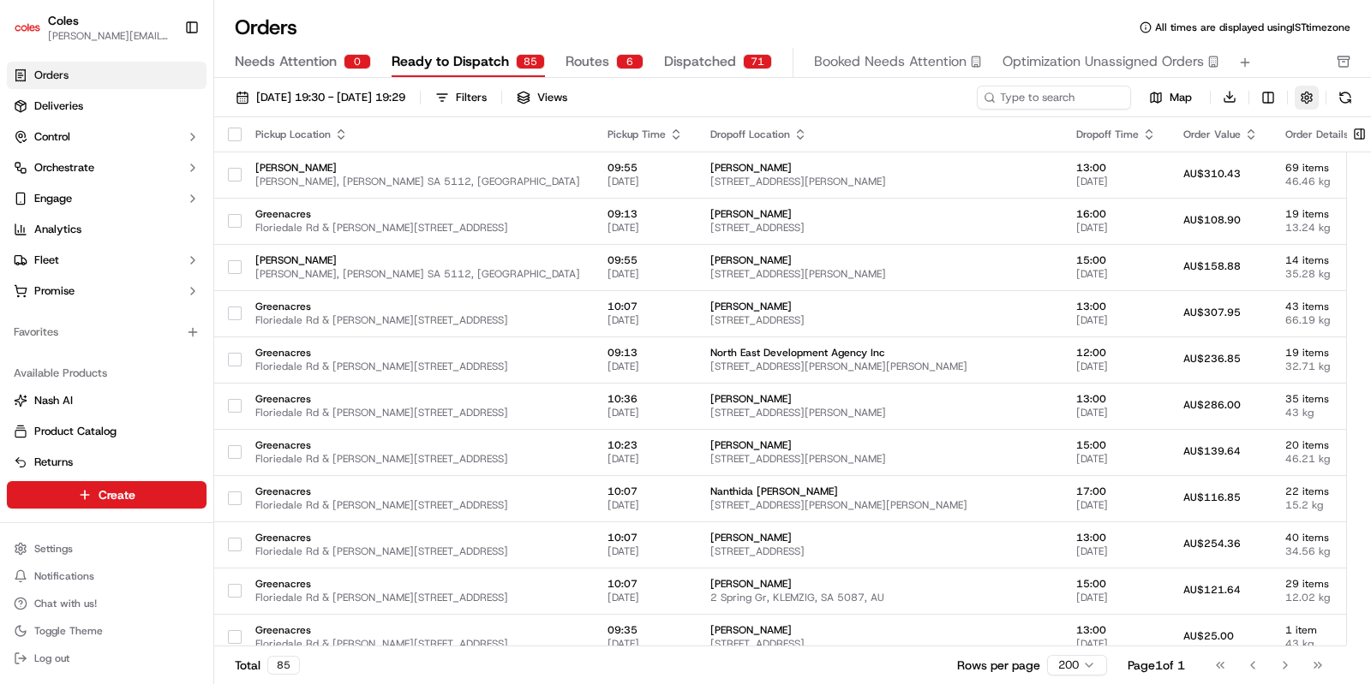
click at [1217, 95] on button "button" at bounding box center [1306, 98] width 24 height 24
click at [1217, 98] on button "button" at bounding box center [1306, 98] width 24 height 24
click at [1112, 134] on label "Timezone" at bounding box center [1126, 134] width 49 height 15
click at [1217, 139] on html "Coles [EMAIL_ADDRESS][DOMAIN_NAME] Toggle Sidebar Orders Deliveries Control Orc…" at bounding box center [685, 342] width 1371 height 684
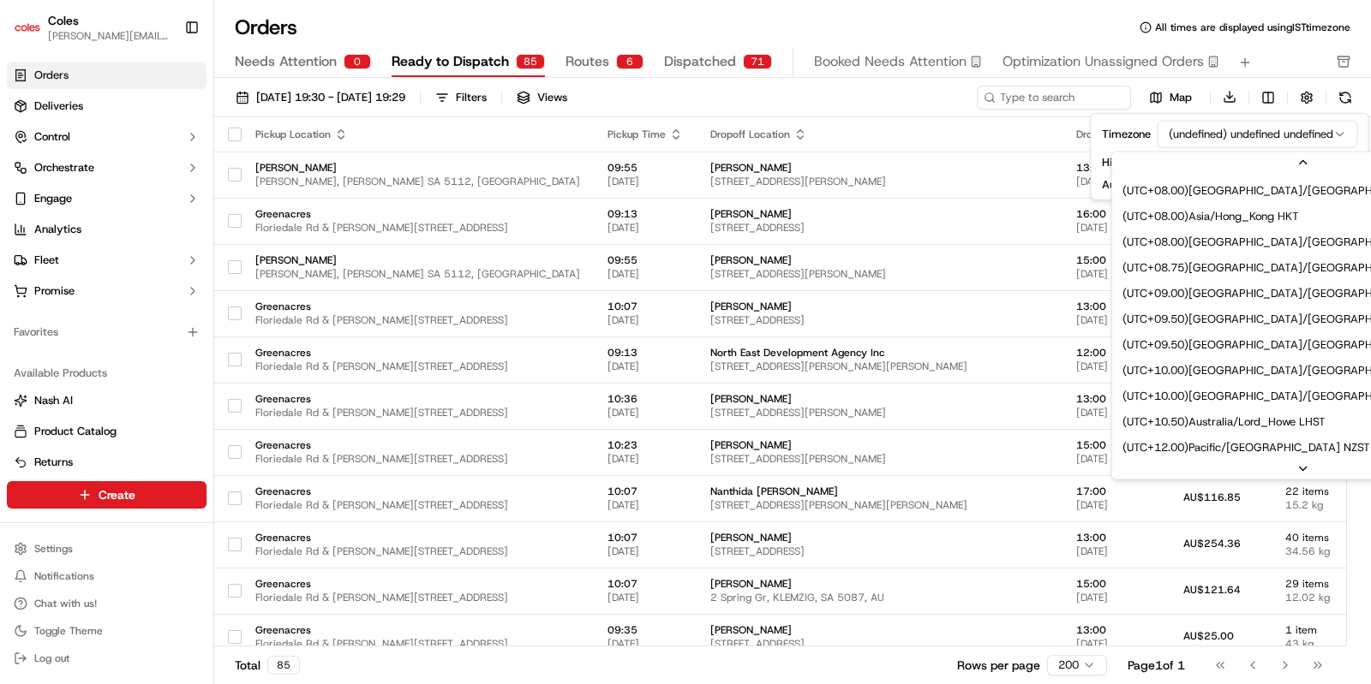
scroll to position [726, 0]
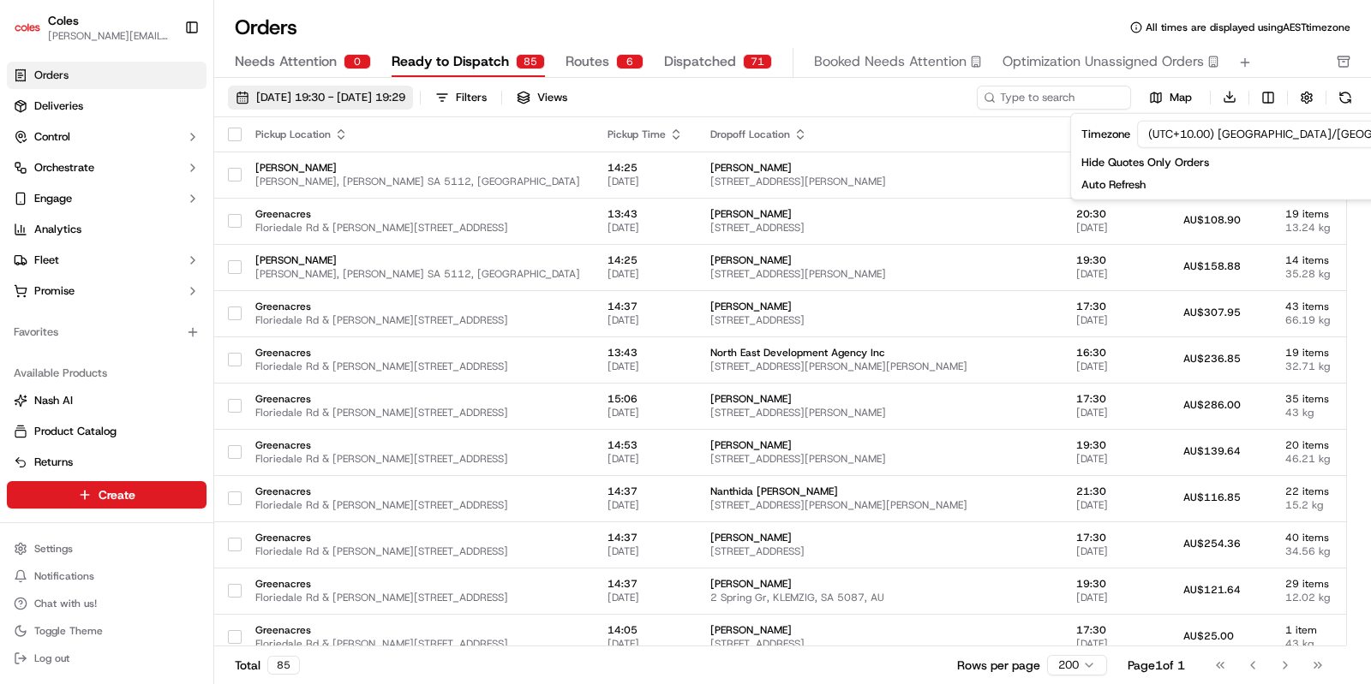
click at [322, 94] on span "[DATE] 19:30 - [DATE] 19:29" at bounding box center [330, 97] width 149 height 15
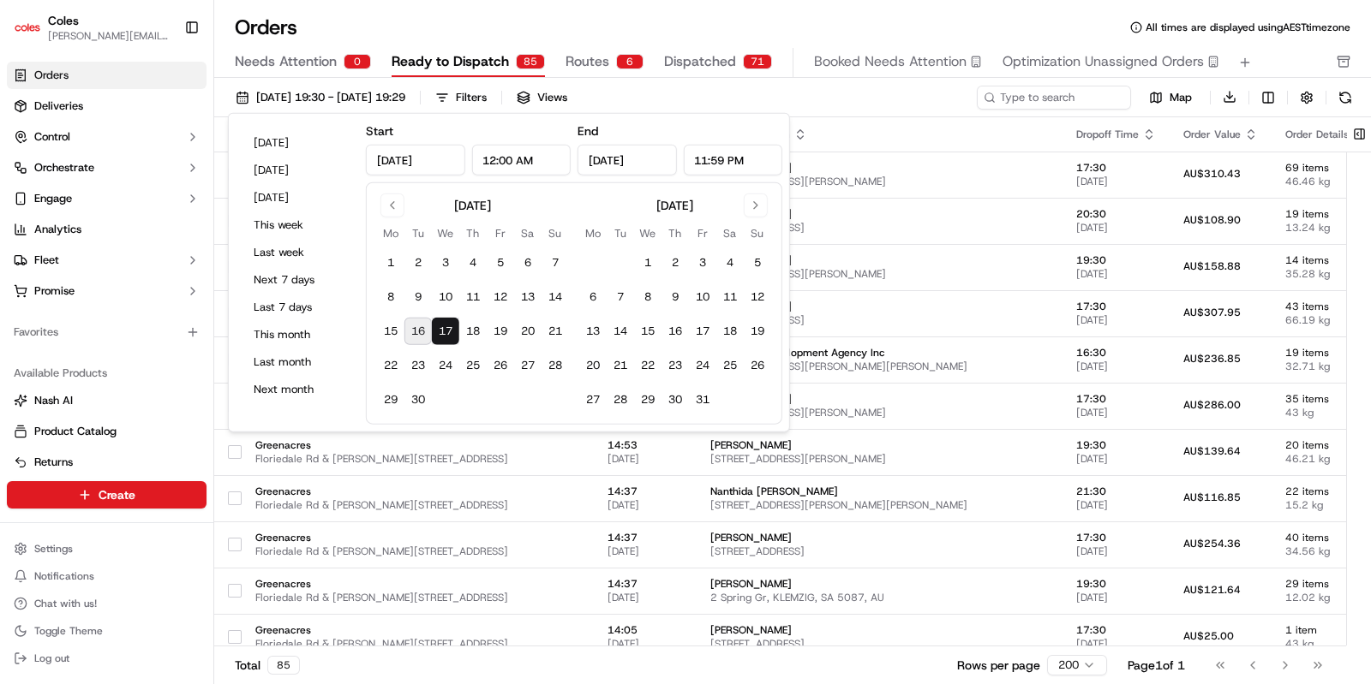
click at [714, 164] on input "11:59 PM" at bounding box center [732, 160] width 99 height 31
type input "11:59 PM"
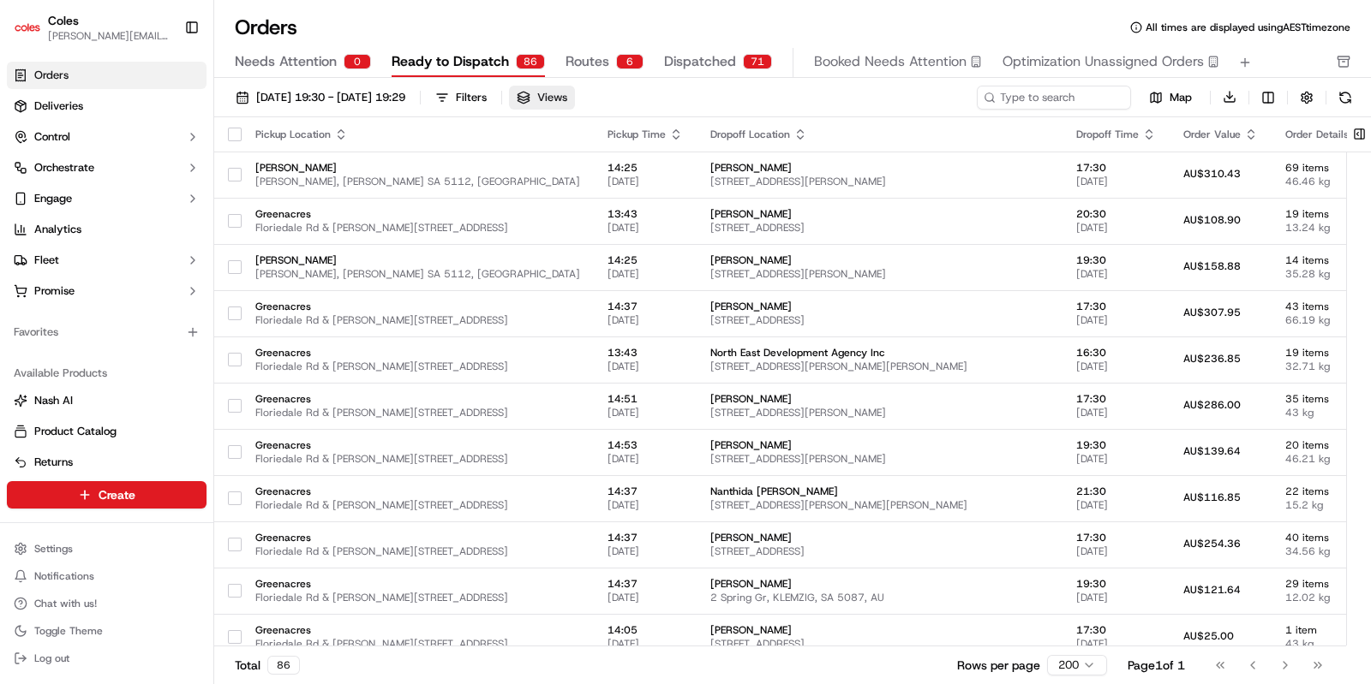
click at [567, 96] on span "Views" at bounding box center [552, 97] width 30 height 15
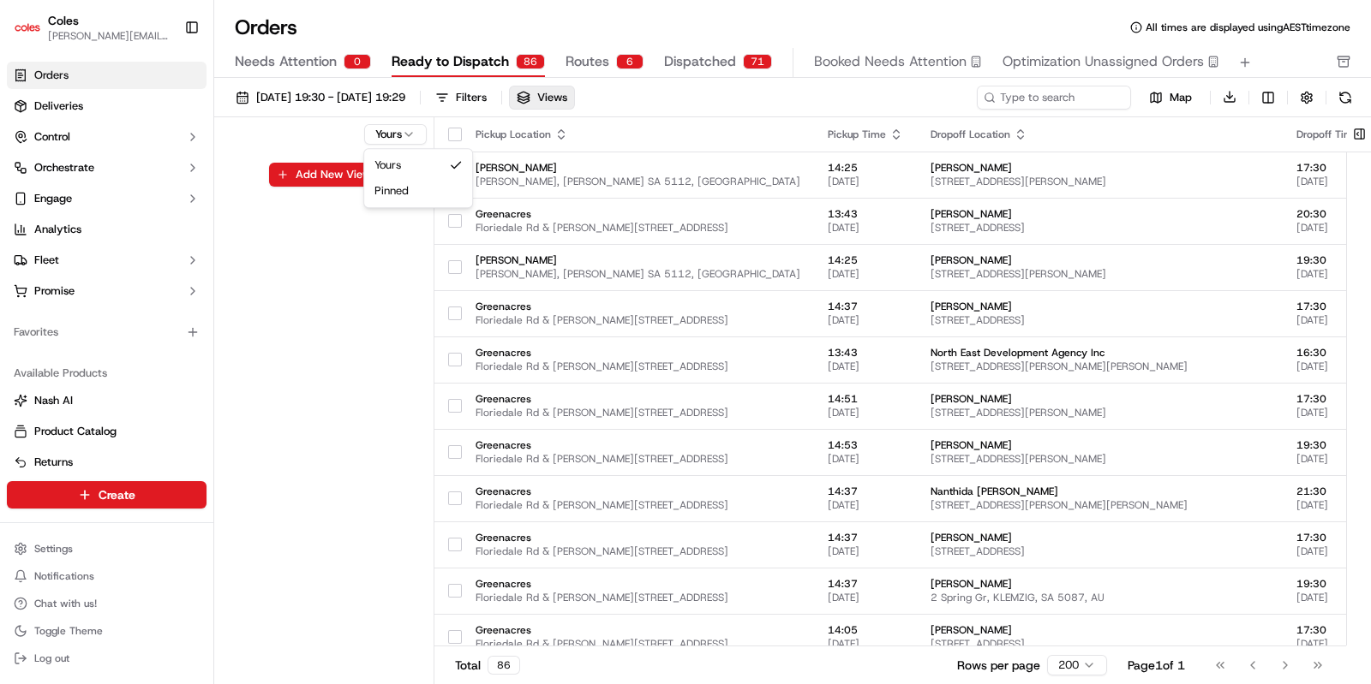
click at [404, 134] on html "Coles [EMAIL_ADDRESS][DOMAIN_NAME] Toggle Sidebar Orders Deliveries Control Orc…" at bounding box center [685, 342] width 1371 height 684
click at [750, 116] on html "Coles [EMAIL_ADDRESS][DOMAIN_NAME] Toggle Sidebar Orders Deliveries Control Orc…" at bounding box center [685, 342] width 1371 height 684
click at [1217, 90] on button "button" at bounding box center [1306, 98] width 24 height 24
click at [494, 93] on button "Filters" at bounding box center [460, 98] width 67 height 24
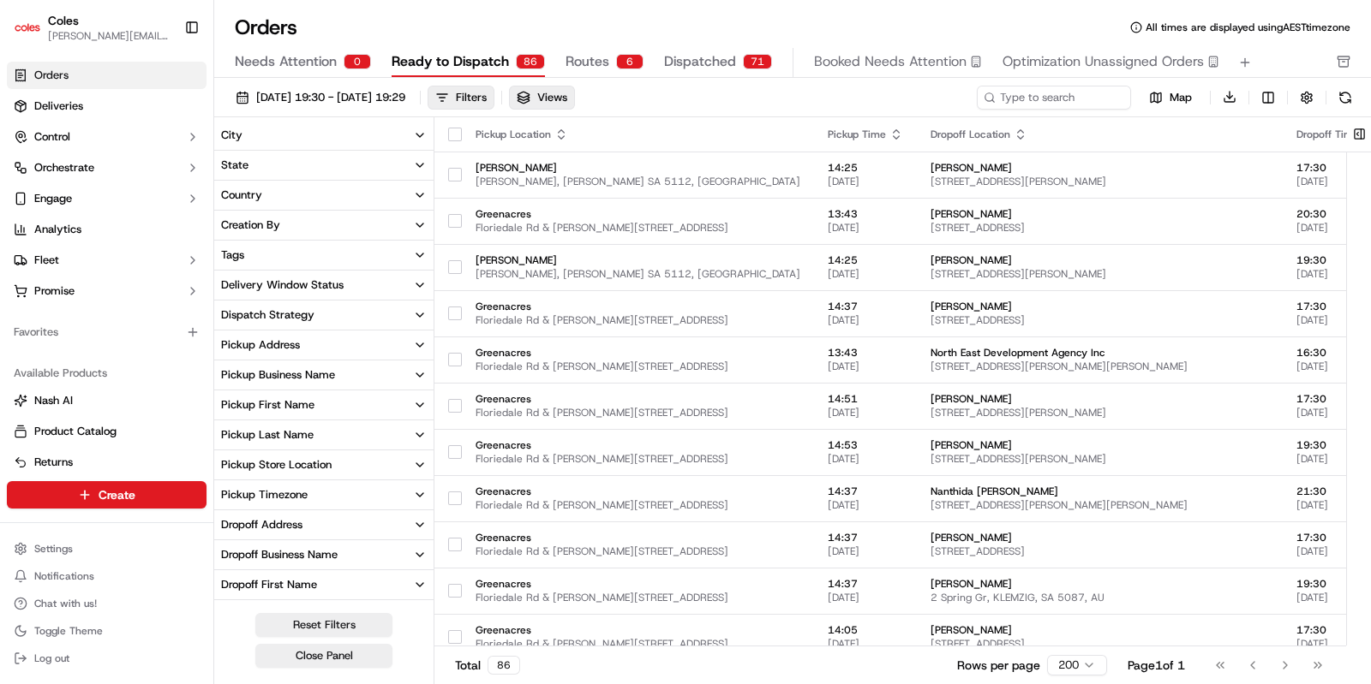
click at [361, 383] on button "Pickup Business Name" at bounding box center [323, 375] width 219 height 29
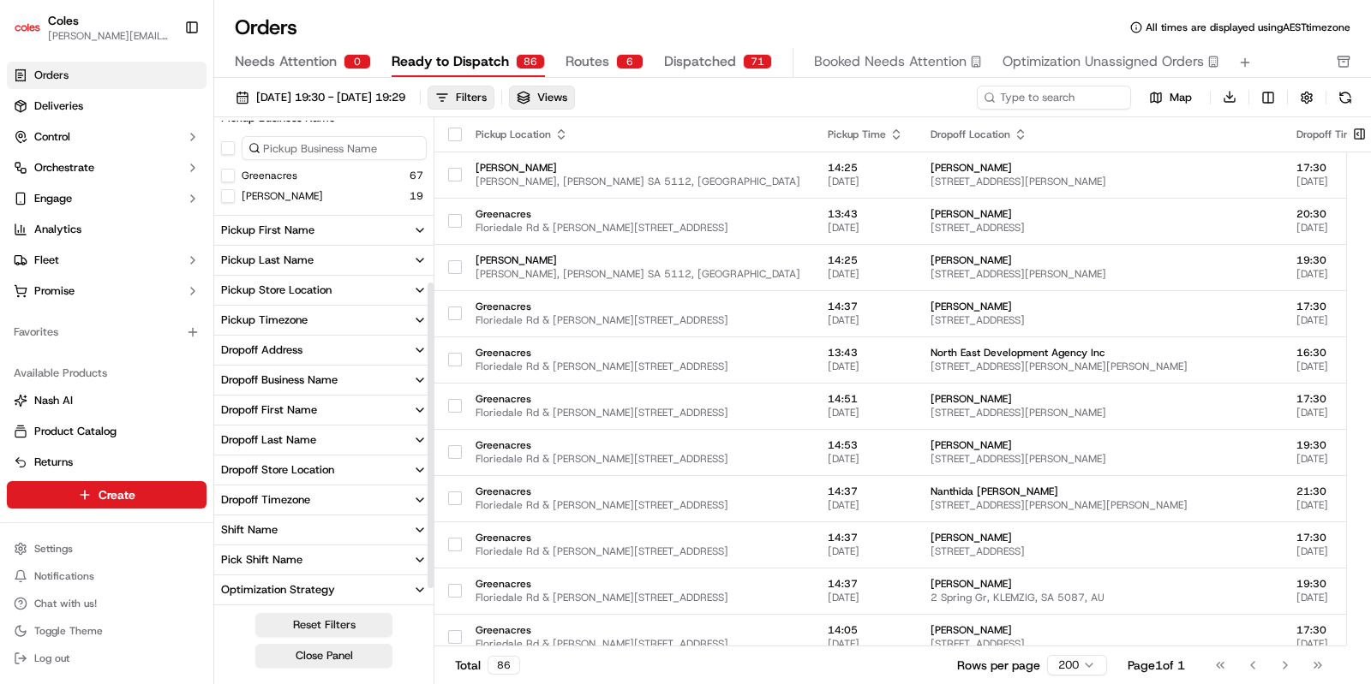
scroll to position [284, 0]
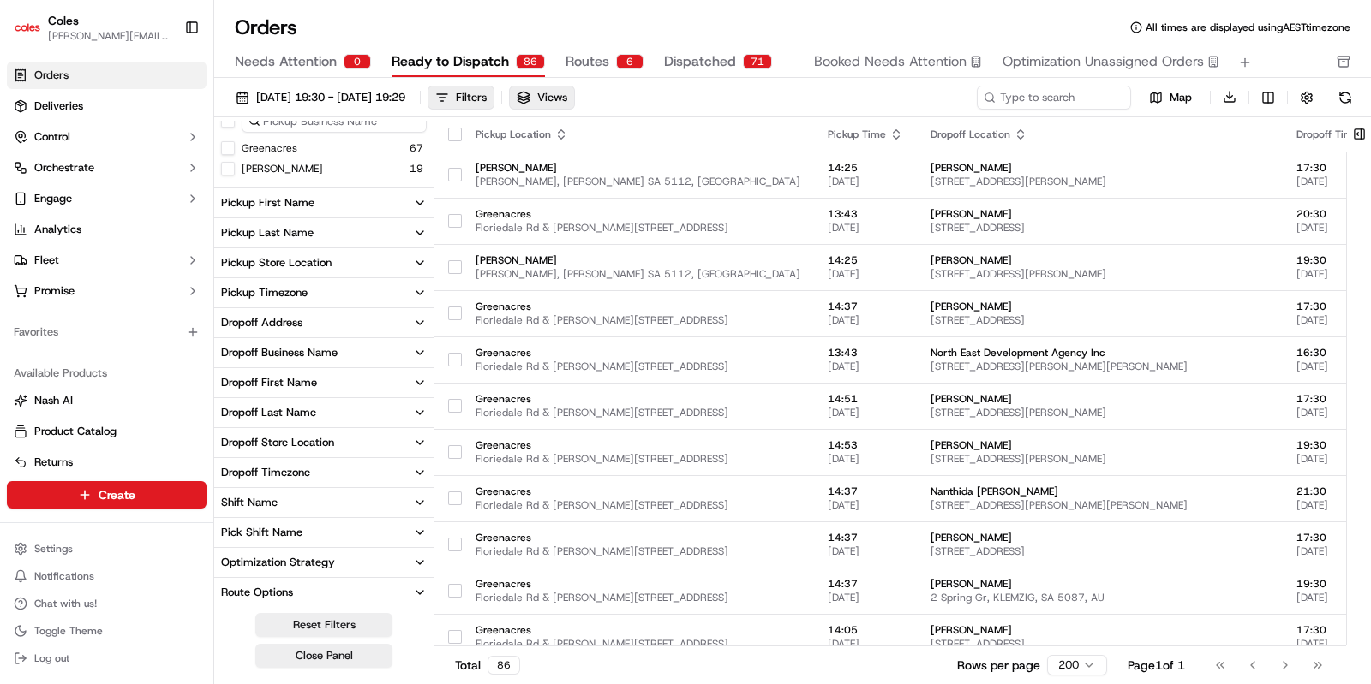
click at [313, 535] on button "Pick Shift Name" at bounding box center [323, 532] width 219 height 29
click at [225, 588] on button "S01" at bounding box center [228, 590] width 14 height 14
click at [1217, 93] on button "Download" at bounding box center [1229, 97] width 24 height 24
click at [290, 398] on button "Dropoff Last Name" at bounding box center [323, 412] width 219 height 29
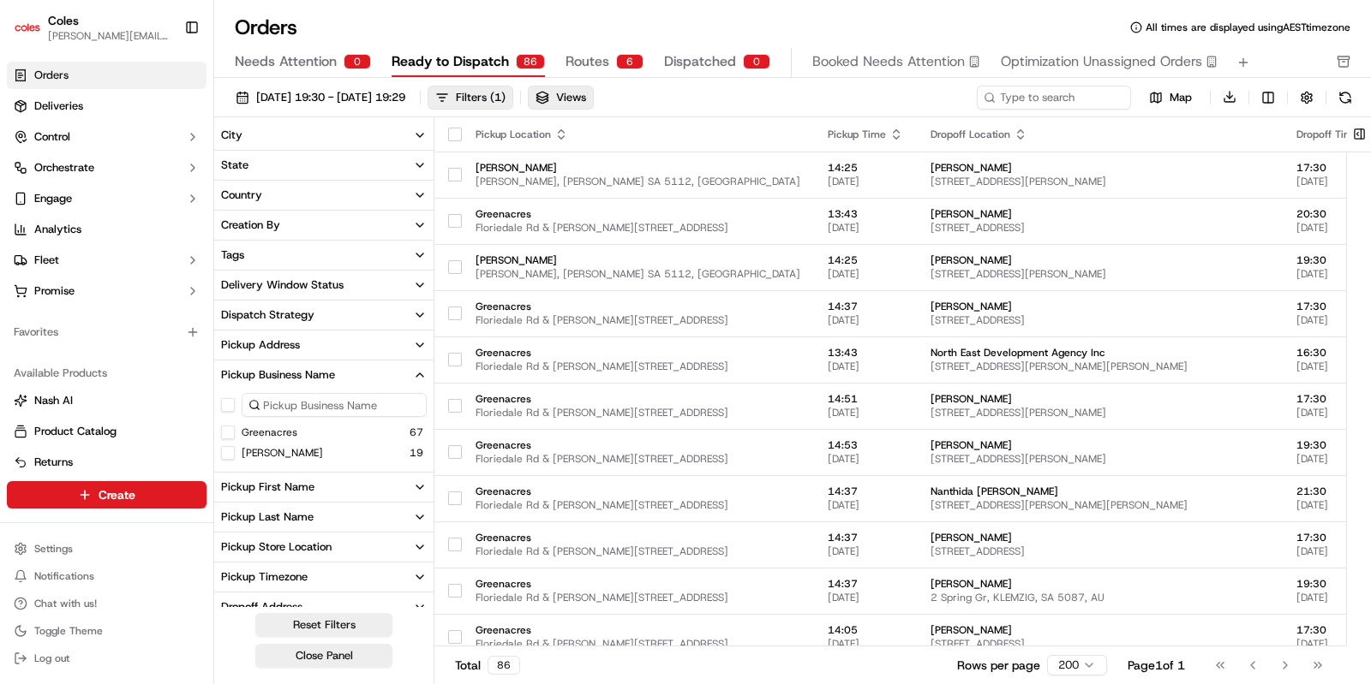
click at [309, 278] on div "Delivery Window Status" at bounding box center [282, 285] width 122 height 15
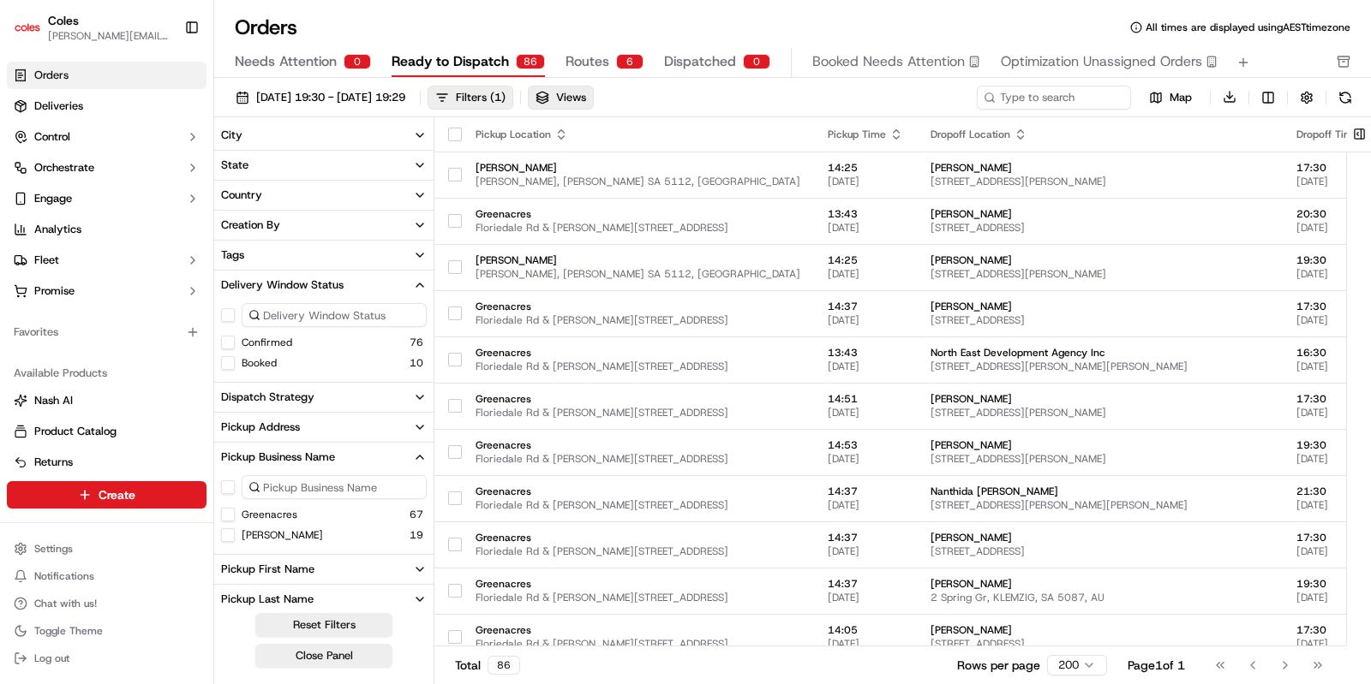
click at [230, 341] on button "Confirmed" at bounding box center [228, 343] width 14 height 14
type button "on"
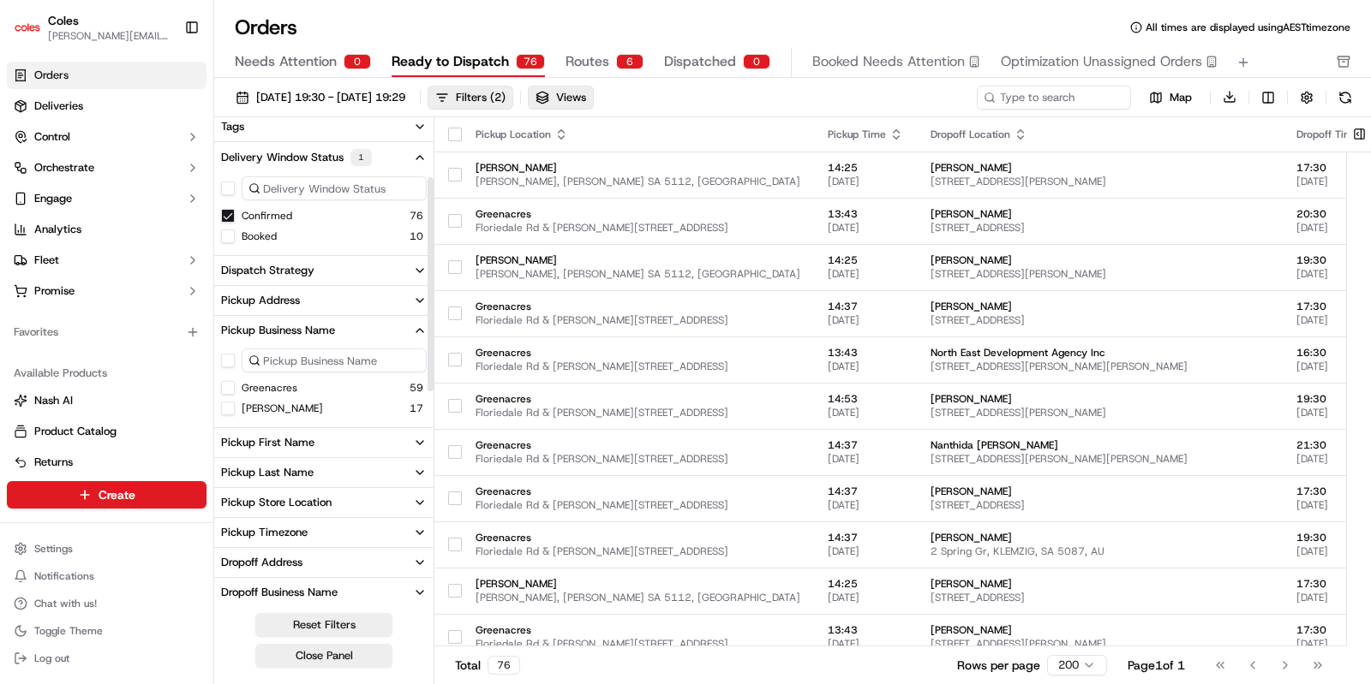
scroll to position [170, 0]
